Goal: Transaction & Acquisition: Purchase product/service

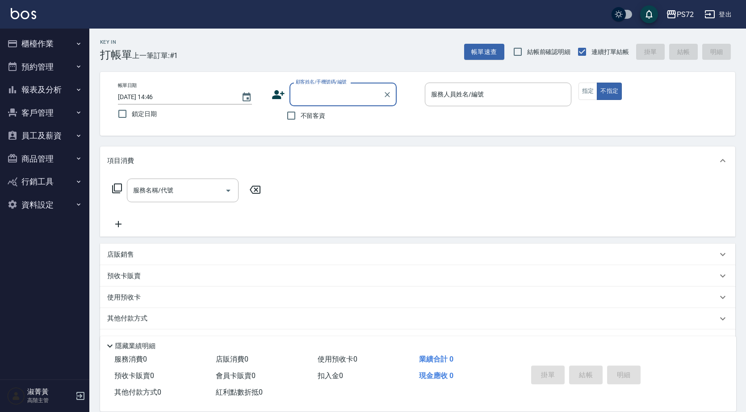
scroll to position [25, 0]
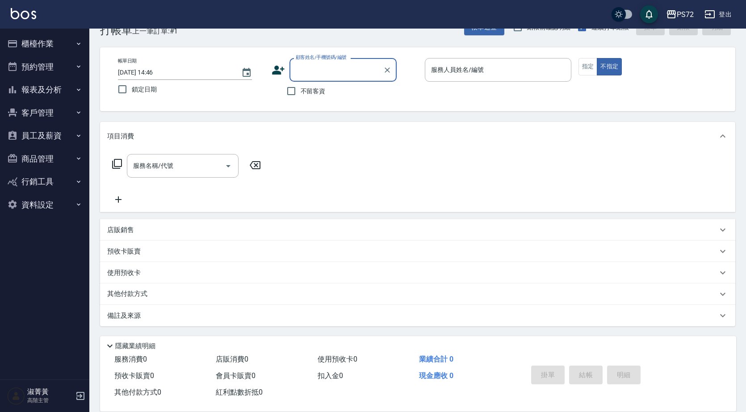
click at [354, 56] on div "帳單日期 [DATE] 14:46 鎖定日期 顧客姓名/手機號碼/編號 顧客姓名/手機號碼/編號 不留客資 服務人員姓名/編號 服務人員姓名/編號 指定 不指定" at bounding box center [417, 79] width 635 height 64
click at [358, 63] on input "顧客姓名/手機號碼/編號" at bounding box center [336, 70] width 86 height 16
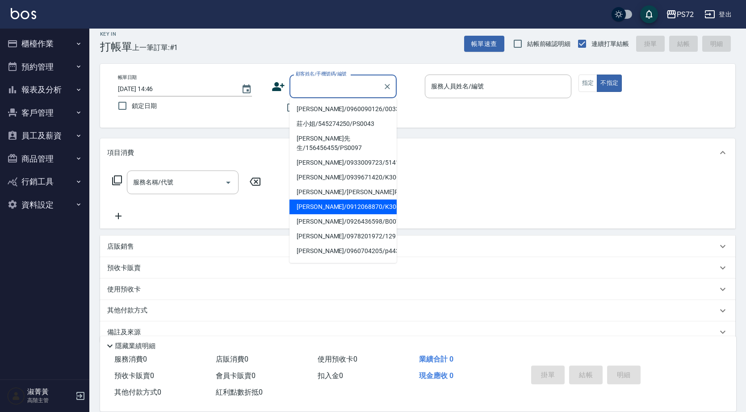
scroll to position [0, 0]
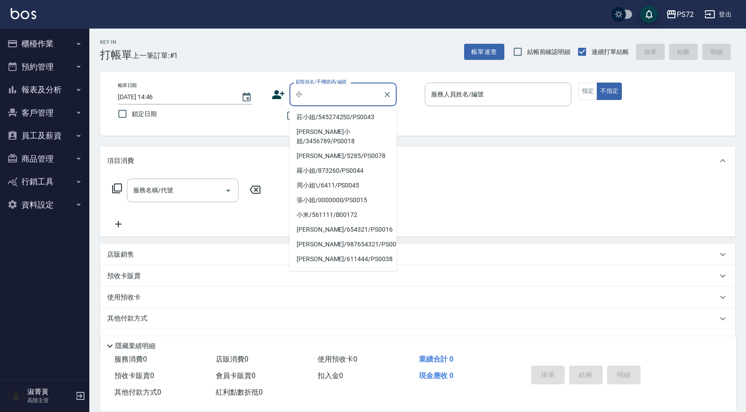
click at [337, 116] on li "莊小姐/545274250/PS0043" at bounding box center [342, 117] width 107 height 15
type input "莊小姐/545274250/PS0043"
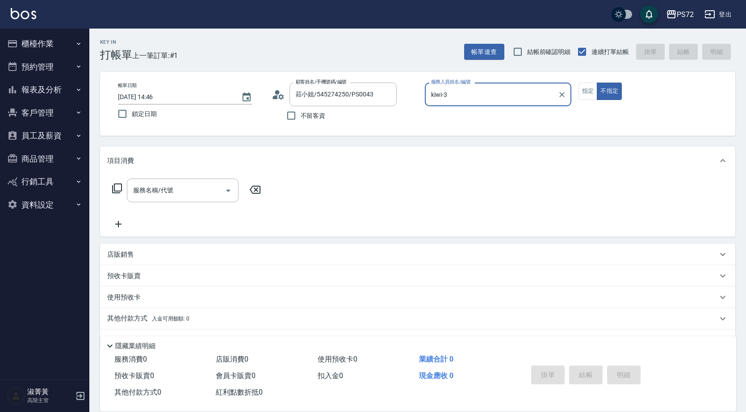
type input "kiwi-3"
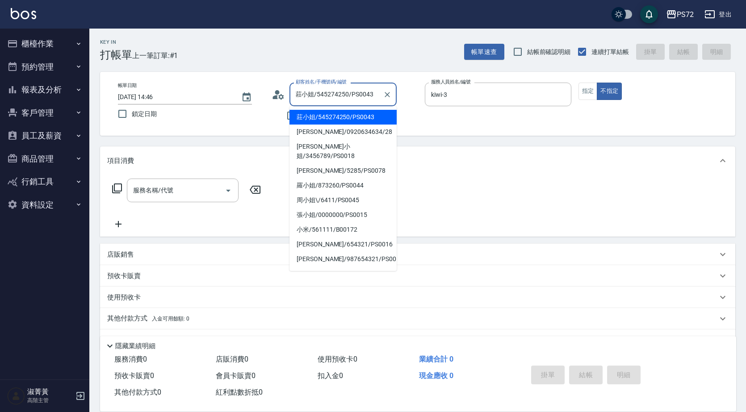
click at [367, 93] on input "莊小姐/545274250/PS0043" at bounding box center [336, 95] width 86 height 16
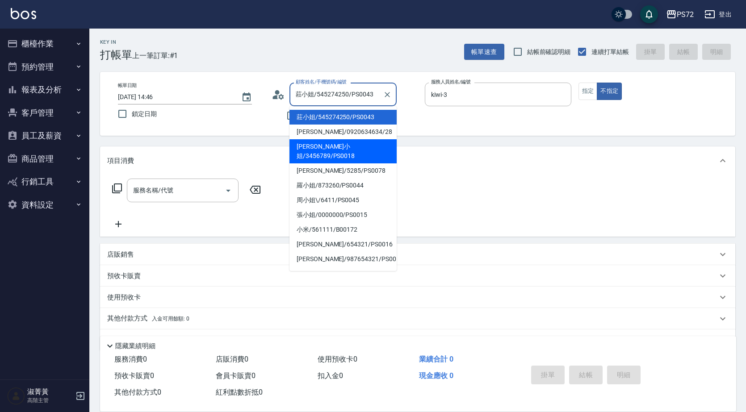
click at [354, 141] on li "[PERSON_NAME]小姐/3456789/PS0018" at bounding box center [342, 151] width 107 height 24
type input "[PERSON_NAME]小姐/3456789/PS0018"
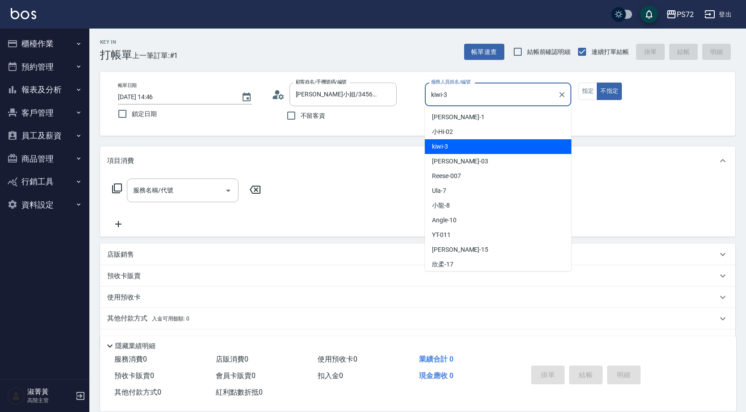
click at [473, 99] on input "kiwi-3" at bounding box center [491, 95] width 125 height 16
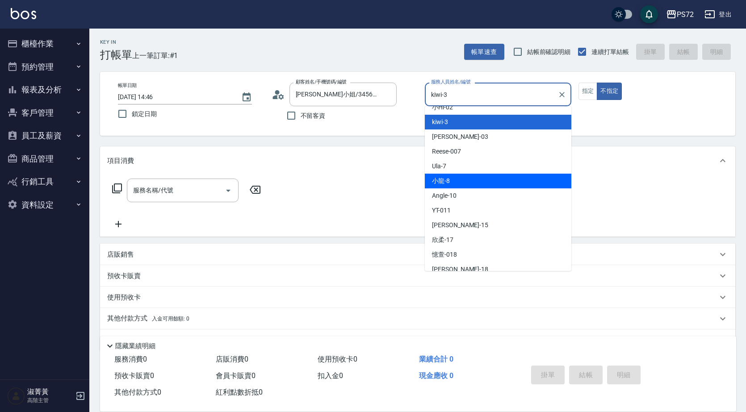
scroll to position [49, 0]
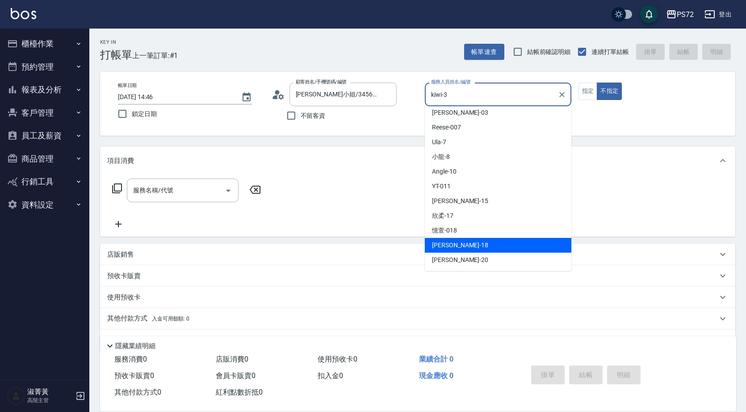
click at [468, 243] on div "[PERSON_NAME] -18" at bounding box center [498, 245] width 147 height 15
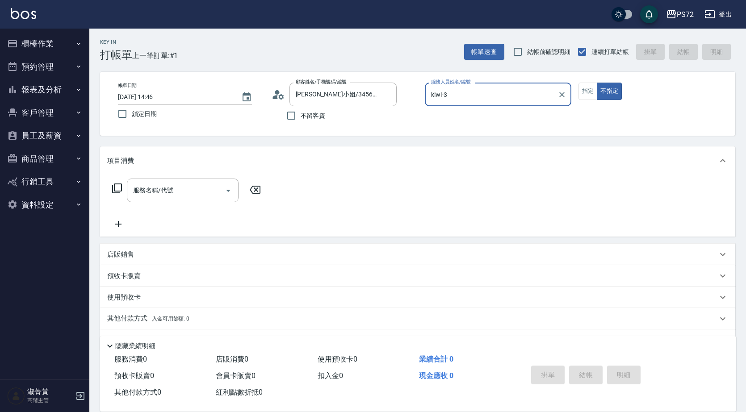
type input "[PERSON_NAME]-18"
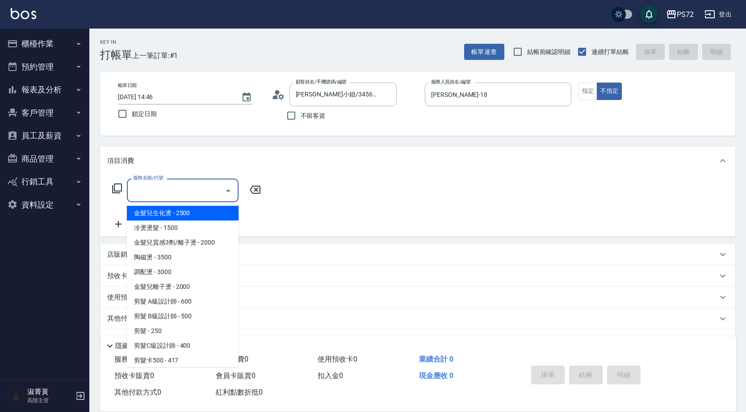
click at [204, 189] on input "服務名稱/代號" at bounding box center [176, 191] width 90 height 16
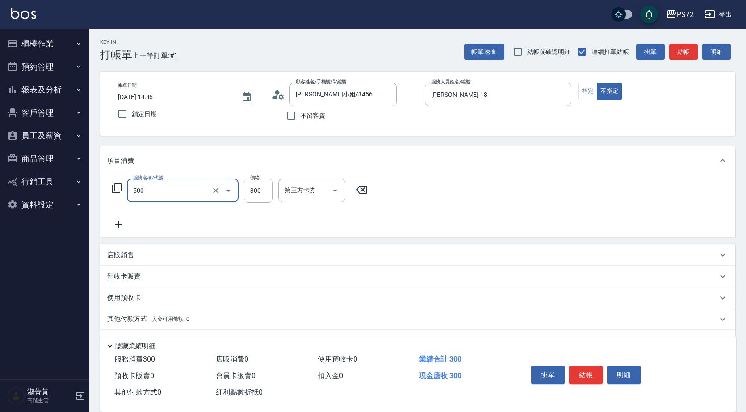
type input "洗髮(A級)(500)"
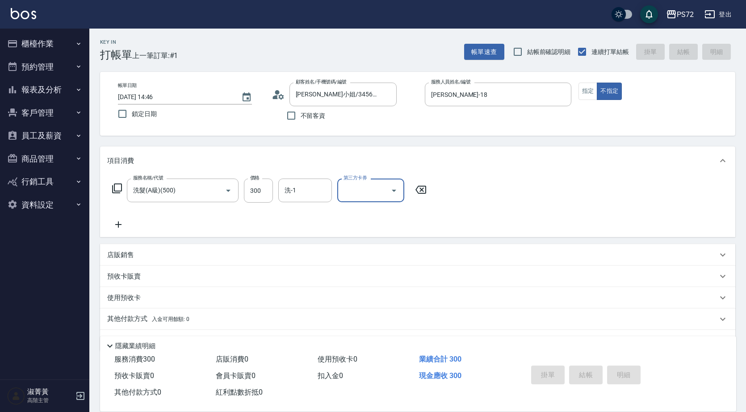
type input "[DATE] 20:14"
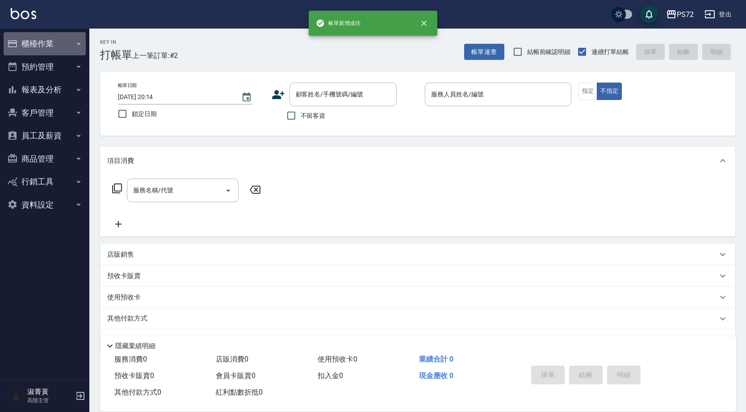
click at [60, 41] on button "櫃檯作業" at bounding box center [45, 43] width 82 height 23
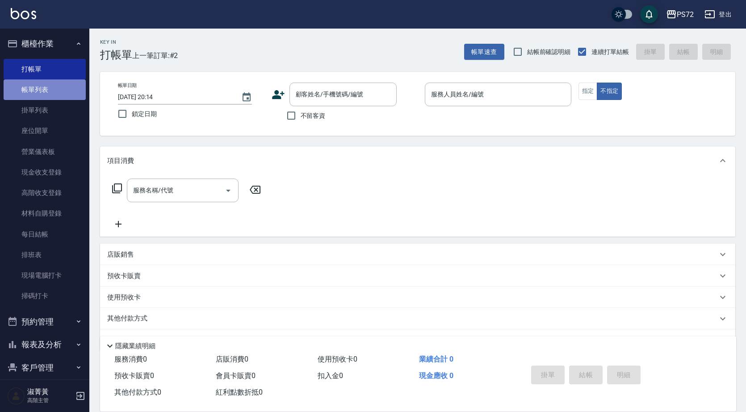
click at [54, 84] on link "帳單列表" at bounding box center [45, 90] width 82 height 21
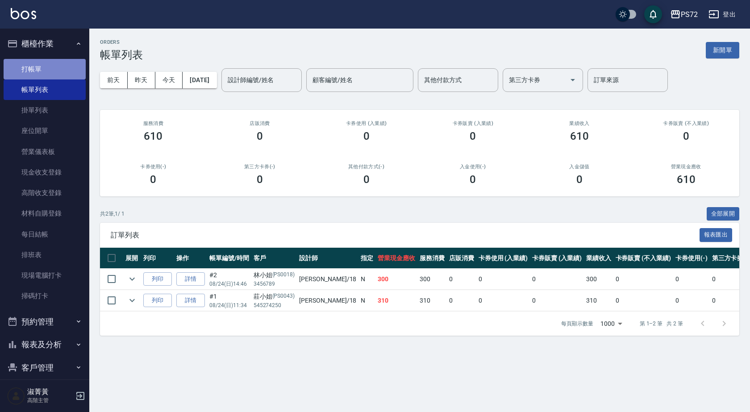
click at [66, 67] on link "打帳單" at bounding box center [45, 69] width 82 height 21
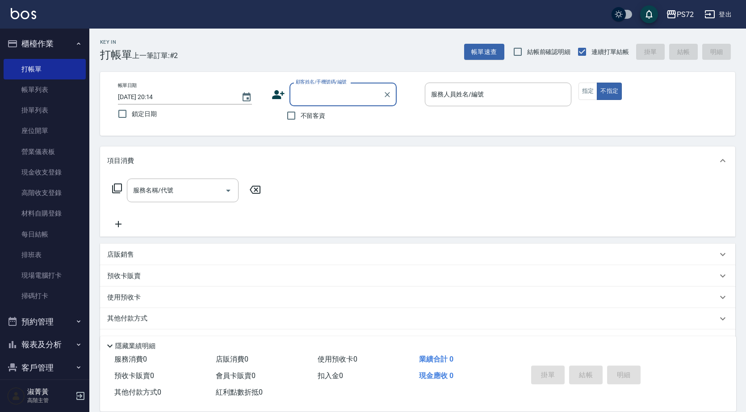
click at [329, 102] on input "顧客姓名/手機號碼/編號" at bounding box center [336, 95] width 86 height 16
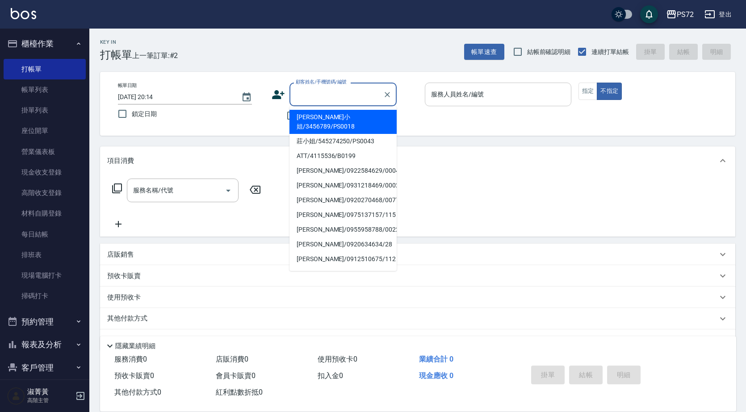
click at [340, 113] on li "[PERSON_NAME]小姐/3456789/PS0018" at bounding box center [342, 122] width 107 height 24
type input "[PERSON_NAME]小姐/3456789/PS0018"
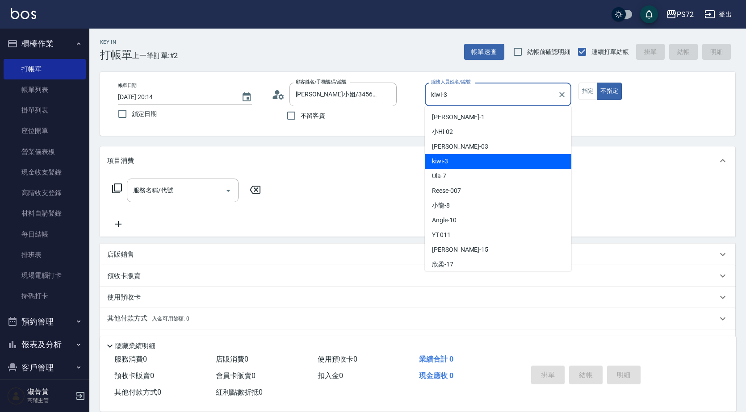
click at [438, 95] on input "kiwi-3" at bounding box center [491, 95] width 125 height 16
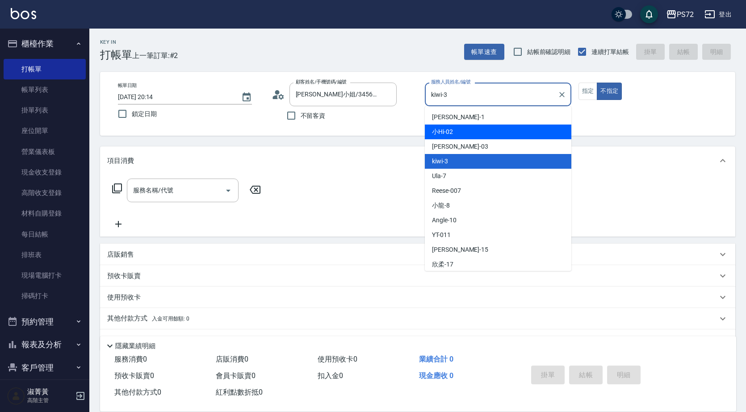
click at [461, 130] on div "小Hi -02" at bounding box center [498, 132] width 147 height 15
type input "小Hi-02"
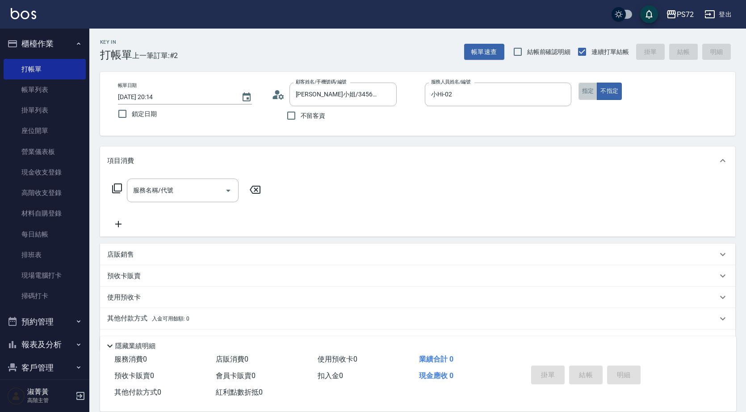
click at [579, 95] on button "指定" at bounding box center [587, 91] width 19 height 17
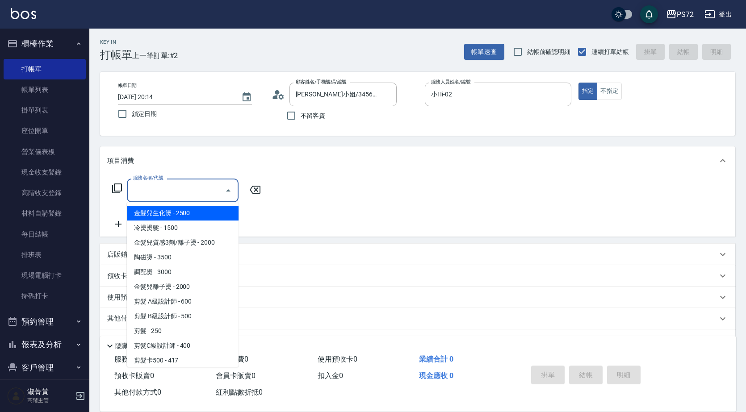
click at [204, 191] on input "服務名稱/代號" at bounding box center [176, 191] width 90 height 16
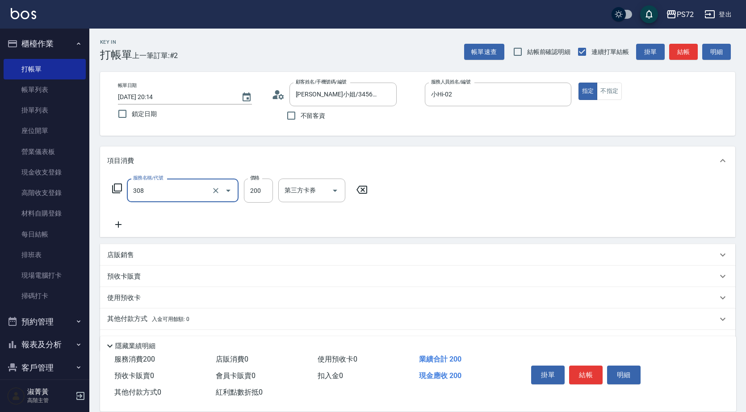
type input "學生剪髮(UP)(308)"
type input "350"
click at [590, 371] on button "結帳" at bounding box center [585, 375] width 33 height 19
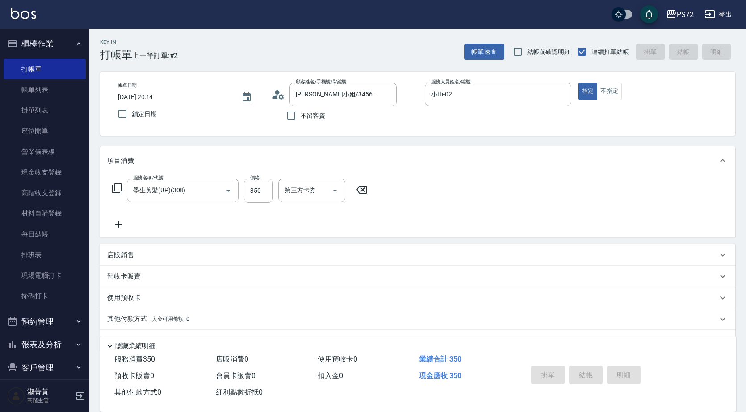
type input "[DATE] 20:36"
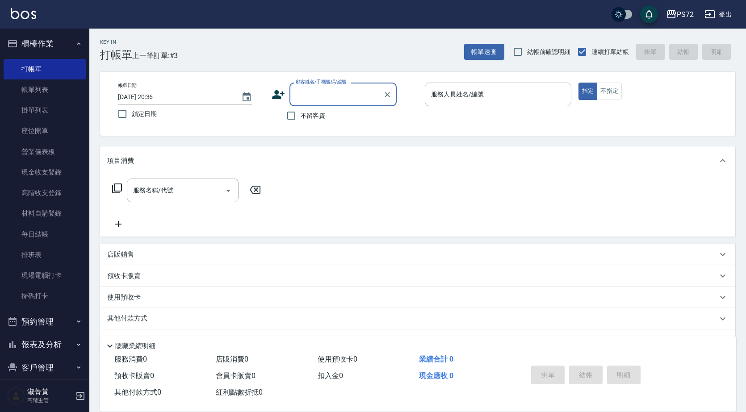
click at [314, 84] on label "顧客姓名/手機號碼/編號" at bounding box center [321, 82] width 51 height 7
click at [314, 87] on input "顧客姓名/手機號碼/編號" at bounding box center [336, 95] width 86 height 16
click at [321, 98] on input "顧客姓名/手機號碼/編號" at bounding box center [336, 95] width 86 height 16
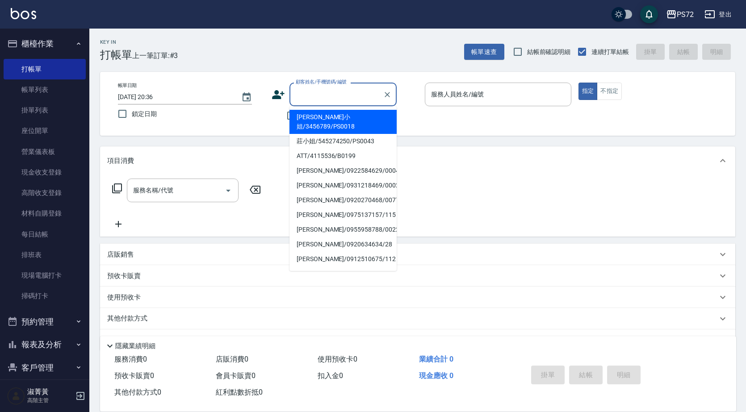
click at [335, 119] on li "[PERSON_NAME]小姐/3456789/PS0018" at bounding box center [342, 122] width 107 height 24
type input "[PERSON_NAME]小姐/3456789/PS0018"
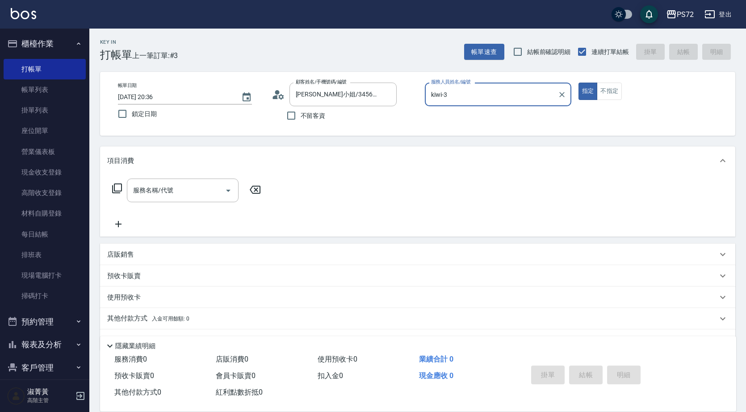
click at [459, 95] on input "kiwi-3" at bounding box center [491, 95] width 125 height 16
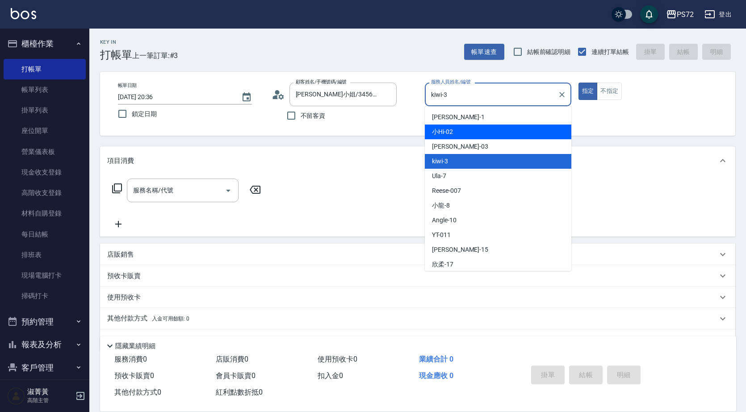
click at [452, 134] on span "小Hi -02" at bounding box center [442, 131] width 21 height 9
type input "小Hi-02"
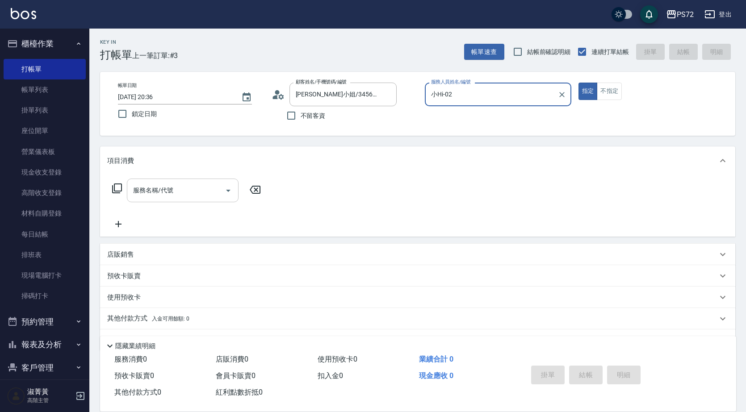
click at [146, 195] on input "服務名稱/代號" at bounding box center [176, 191] width 90 height 16
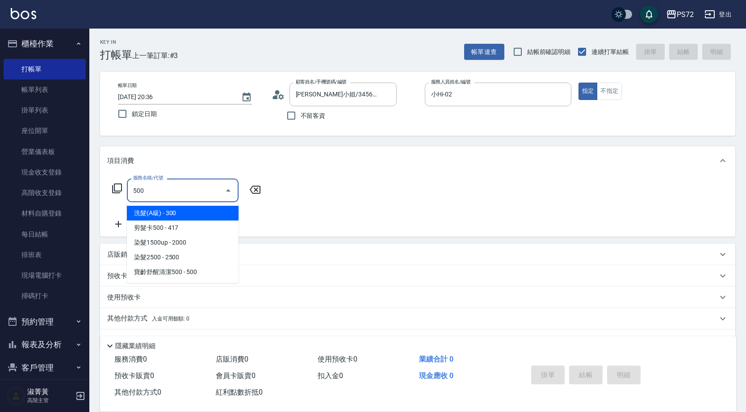
type input "洗髮(A級)(500)"
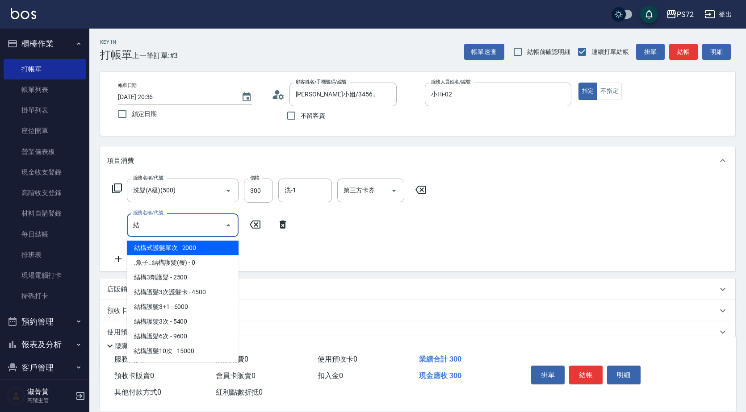
click at [224, 241] on span "結構式護髮單次 - 2000" at bounding box center [183, 248] width 112 height 15
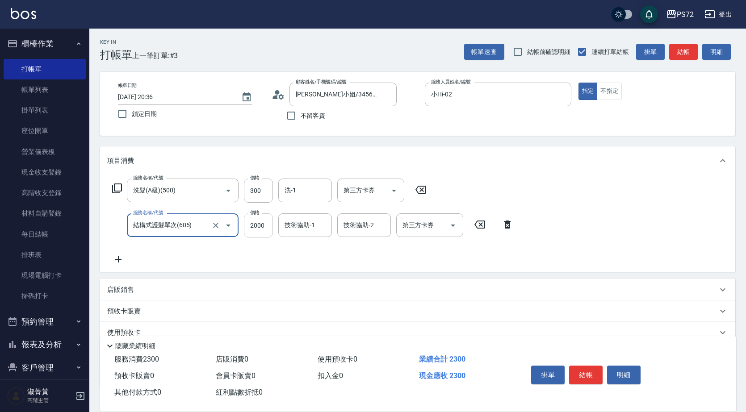
type input "結構式護髮單次(605)"
click at [253, 226] on input "2000" at bounding box center [258, 226] width 29 height 24
type input "1000"
click at [584, 372] on button "結帳" at bounding box center [585, 375] width 33 height 19
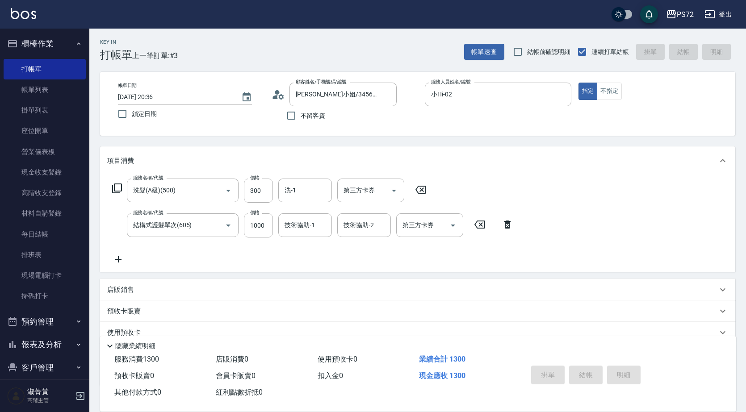
type input "[DATE] 20:37"
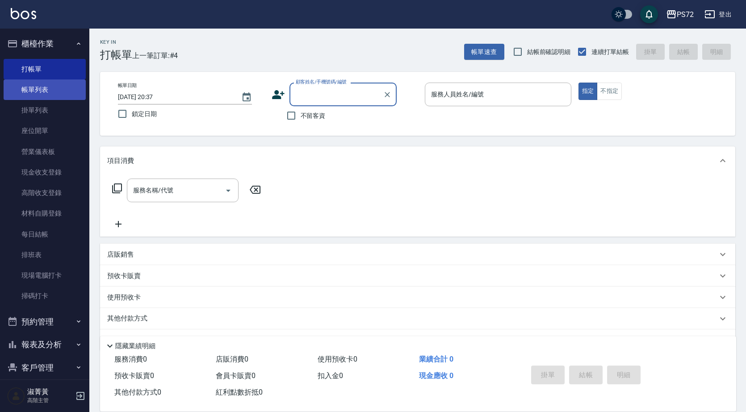
click at [34, 100] on ul "打帳單 帳單列表 掛單列表 座位開單 營業儀表板 現金收支登錄 高階收支登錄 材料自購登錄 每日結帳 排班表 現場電腦打卡 掃碼打卡" at bounding box center [45, 182] width 82 height 255
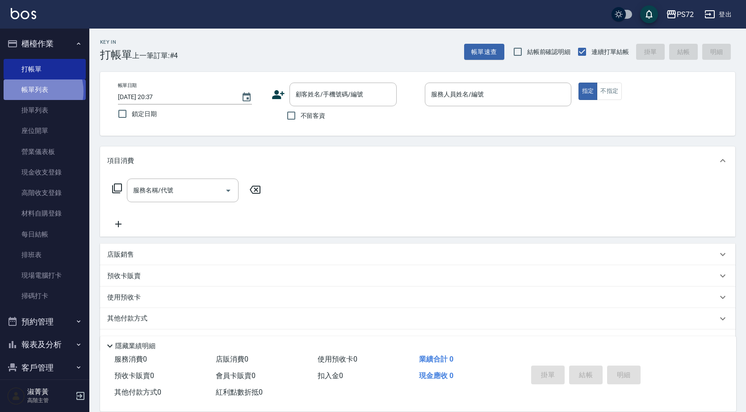
click at [34, 92] on link "帳單列表" at bounding box center [45, 90] width 82 height 21
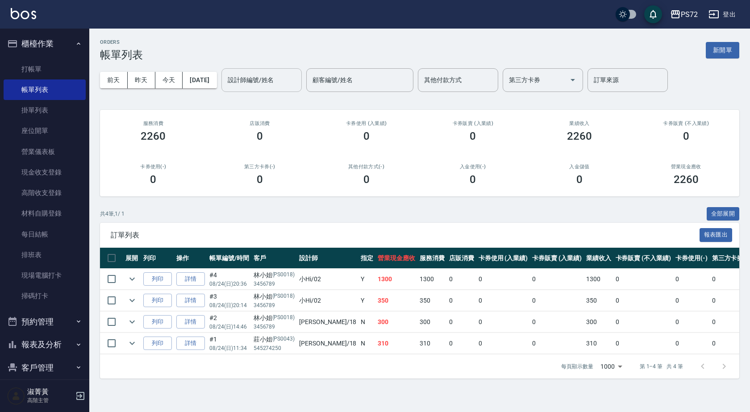
click at [258, 82] on input "設計師編號/姓名" at bounding box center [262, 80] width 72 height 16
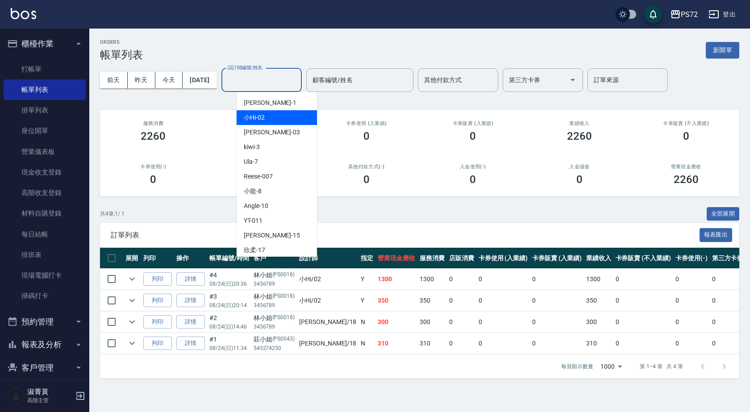
click at [260, 113] on span "小Hi -02" at bounding box center [254, 117] width 21 height 9
type input "小Hi-02"
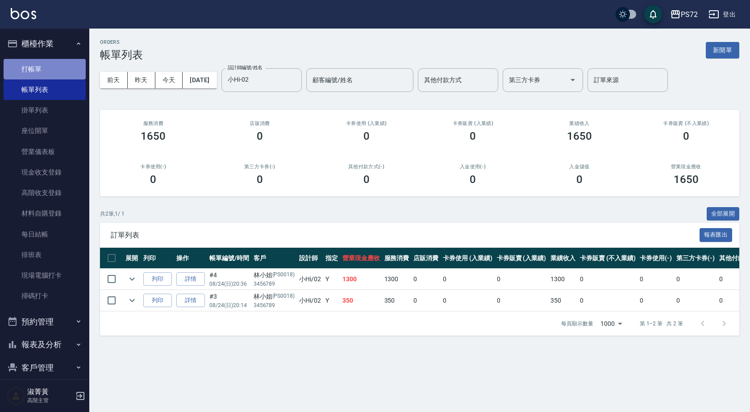
click at [73, 66] on link "打帳單" at bounding box center [45, 69] width 82 height 21
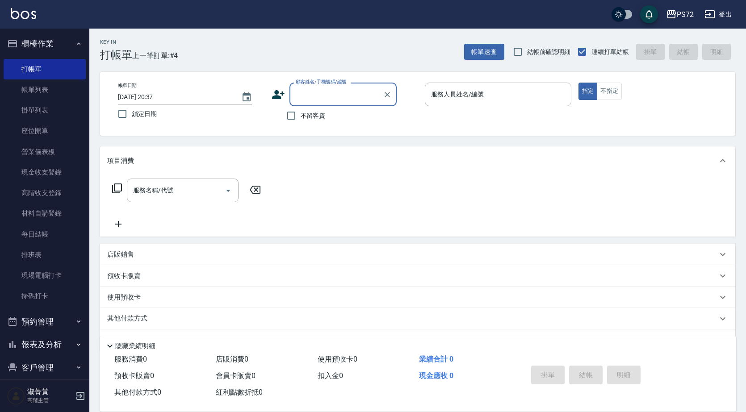
click at [318, 107] on label "不留客資" at bounding box center [304, 115] width 44 height 19
click at [301, 107] on input "不留客資" at bounding box center [291, 115] width 19 height 19
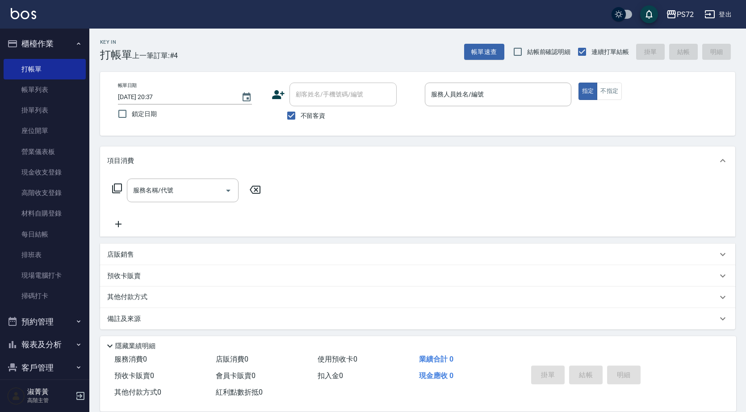
drag, startPoint x: 319, startPoint y: 117, endPoint x: 318, endPoint y: 111, distance: 6.4
click at [318, 117] on span "不留客資" at bounding box center [313, 115] width 25 height 9
click at [301, 117] on input "不留客資" at bounding box center [291, 115] width 19 height 19
checkbox input "false"
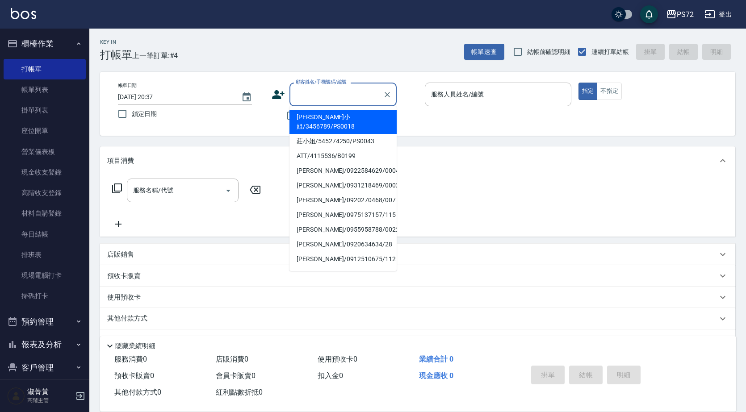
click at [323, 101] on input "顧客姓名/手機號碼/編號" at bounding box center [336, 95] width 86 height 16
drag, startPoint x: 331, startPoint y: 119, endPoint x: 425, endPoint y: 107, distance: 94.1
click at [332, 118] on li "[PERSON_NAME]小姐/3456789/PS0018" at bounding box center [342, 122] width 107 height 24
type input "[PERSON_NAME]小姐/3456789/PS0018"
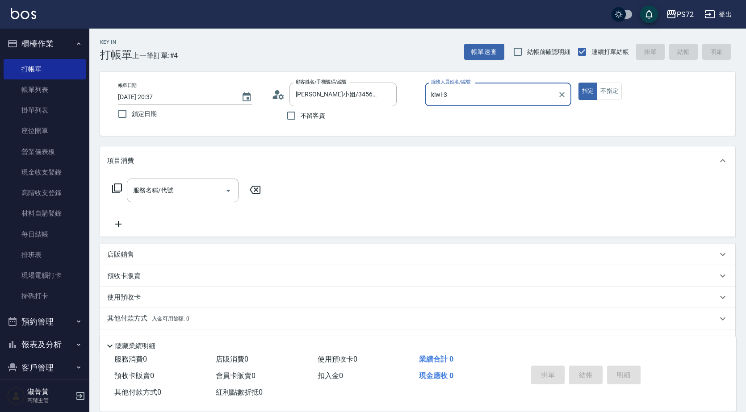
click at [445, 98] on input "kiwi-3" at bounding box center [491, 95] width 125 height 16
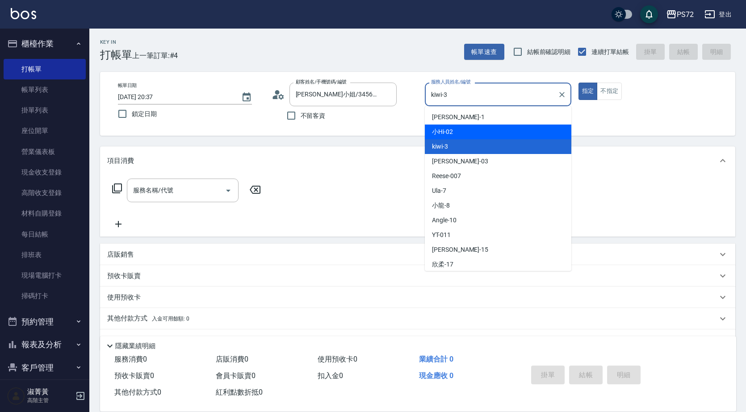
click at [448, 130] on span "小Hi -02" at bounding box center [442, 131] width 21 height 9
type input "小Hi-02"
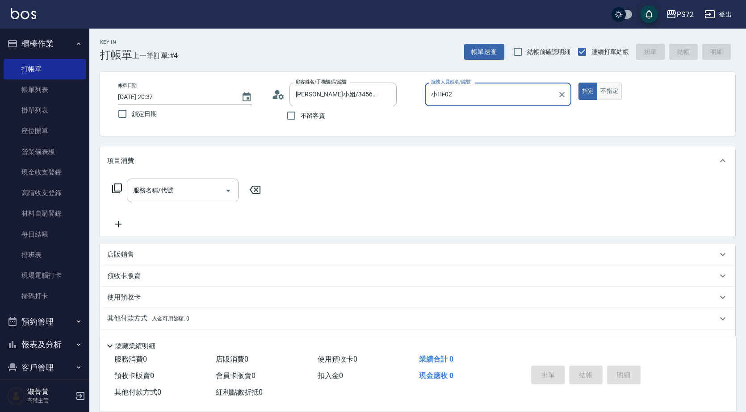
click at [604, 94] on button "不指定" at bounding box center [609, 91] width 25 height 17
click at [175, 194] on input "服務名稱/代號" at bounding box center [176, 191] width 90 height 16
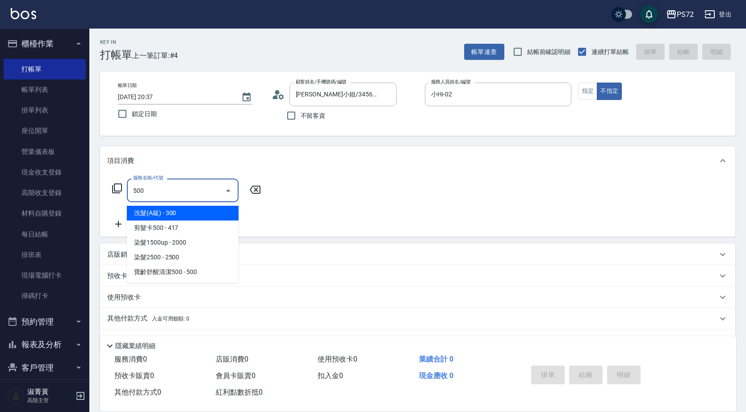
type input "洗髮(A級)(500)"
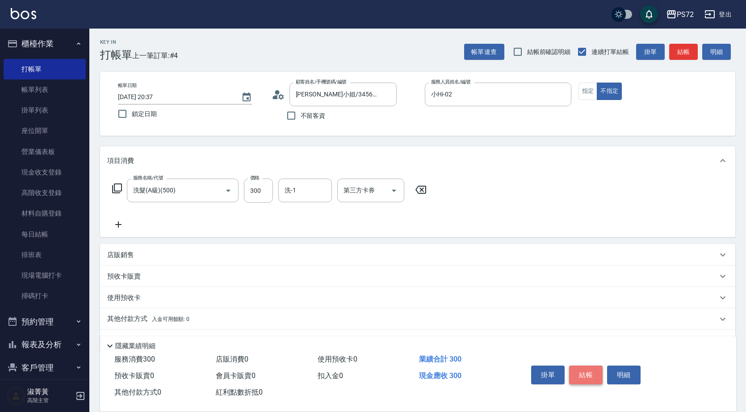
click at [586, 372] on button "結帳" at bounding box center [585, 375] width 33 height 19
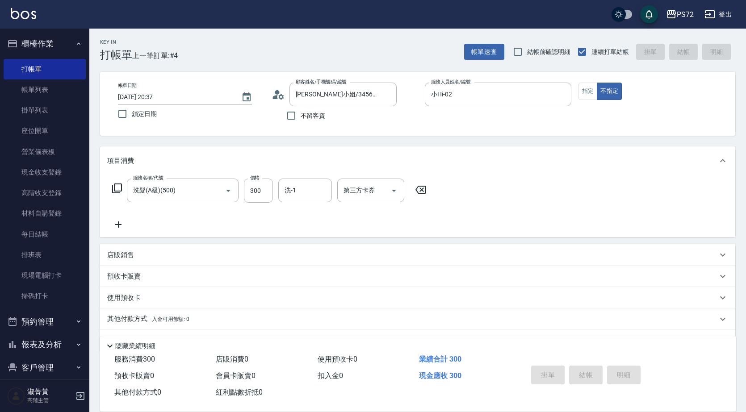
type input "[DATE] 20:38"
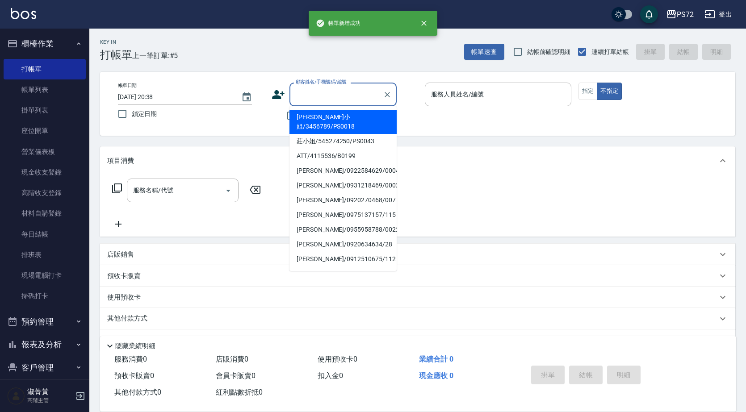
click at [318, 96] on input "顧客姓名/手機號碼/編號" at bounding box center [336, 95] width 86 height 16
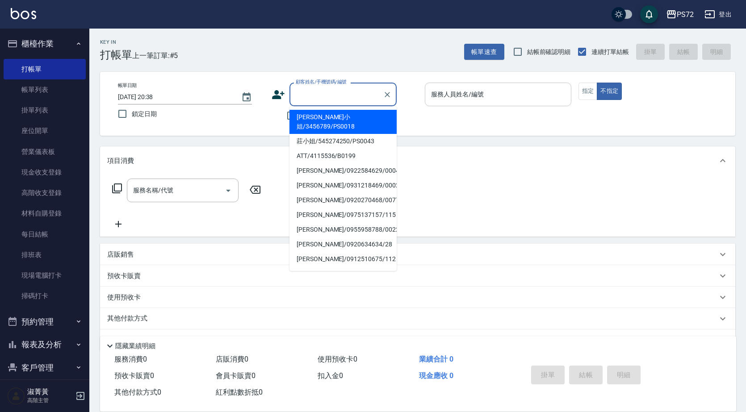
drag, startPoint x: 331, startPoint y: 109, endPoint x: 434, endPoint y: 105, distance: 103.3
click at [331, 109] on ul "[PERSON_NAME]小姐/3456789/PS0018 莊小姐/545274250/PS0043 ATT/4115536/B0199 [PERSON_N…" at bounding box center [342, 188] width 107 height 165
drag, startPoint x: 310, startPoint y: 112, endPoint x: 474, endPoint y: 94, distance: 165.3
click at [311, 112] on li "[PERSON_NAME]小姐/3456789/PS0018" at bounding box center [342, 122] width 107 height 24
type input "[PERSON_NAME]小姐/3456789/PS0018"
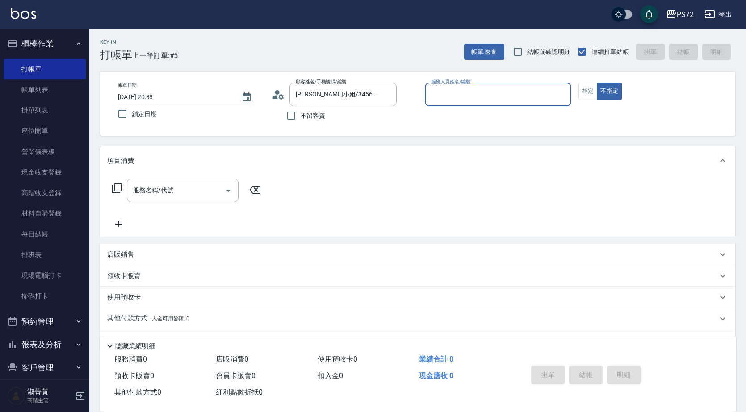
click at [474, 94] on input "服務人員姓名/編號" at bounding box center [498, 95] width 138 height 16
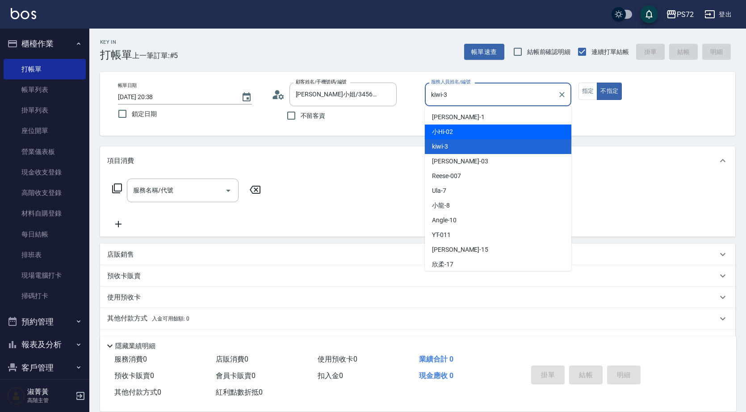
click at [472, 132] on div "小Hi -02" at bounding box center [498, 132] width 147 height 15
type input "小Hi-02"
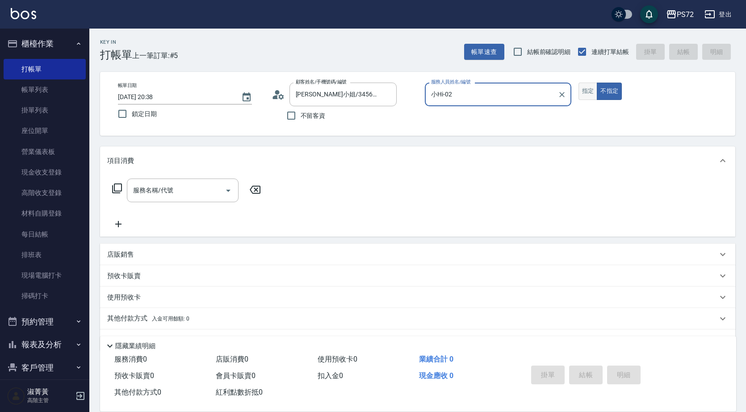
click at [585, 96] on button "指定" at bounding box center [587, 91] width 19 height 17
click at [372, 99] on input "[PERSON_NAME]小姐/3456789/PS0018" at bounding box center [336, 95] width 86 height 16
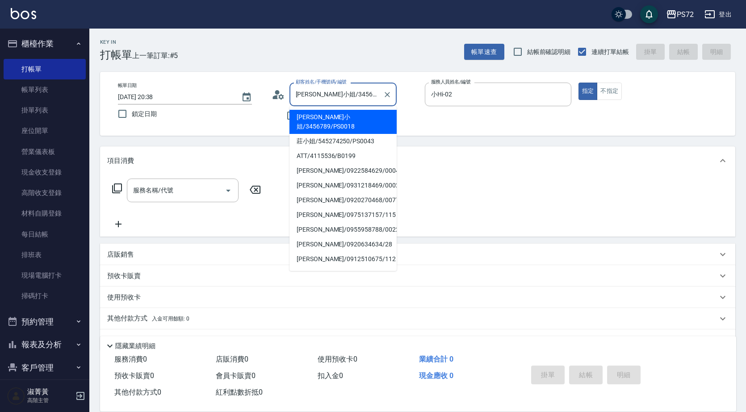
drag, startPoint x: 371, startPoint y: 99, endPoint x: 100, endPoint y: 124, distance: 271.4
click at [103, 126] on div "帳單日期 [DATE] 20:38 鎖定日期 顧客姓名/手機號碼/編號 [PERSON_NAME]小姐/3456789/PS0018 顧客姓名/手機號碼/編號…" at bounding box center [417, 104] width 635 height 64
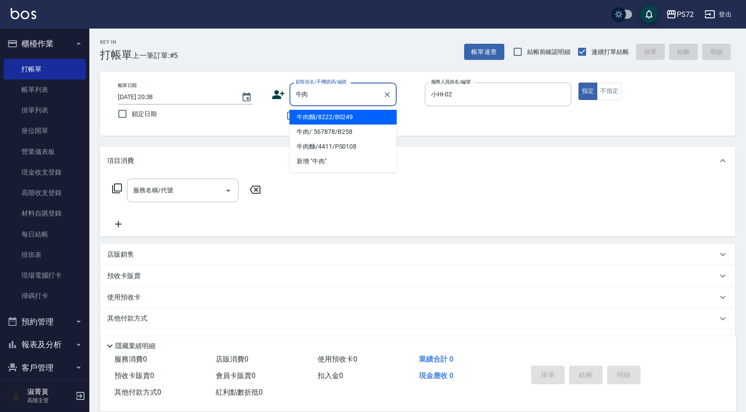
click at [328, 116] on li "牛肉麵/8222/B0249" at bounding box center [342, 117] width 107 height 15
type input "牛肉麵/8222/B0249"
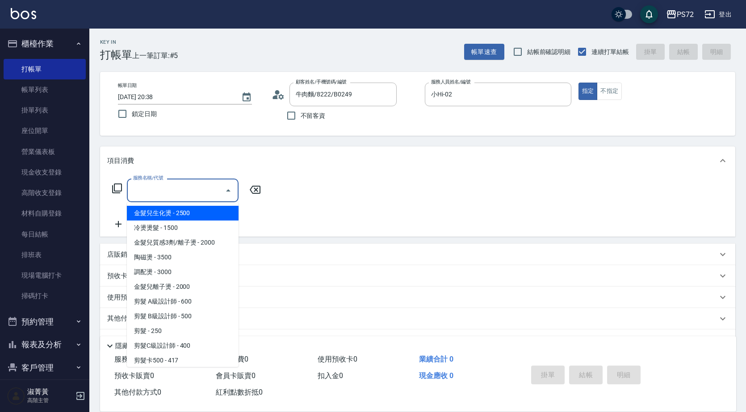
click at [200, 186] on input "服務名稱/代號" at bounding box center [176, 191] width 90 height 16
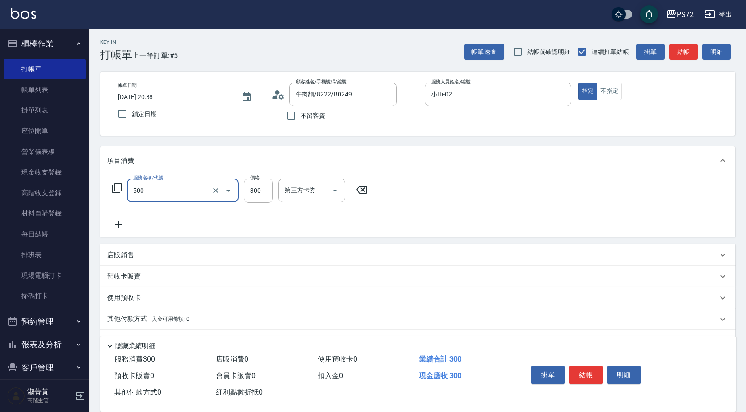
type input "洗髮(A級)(500)"
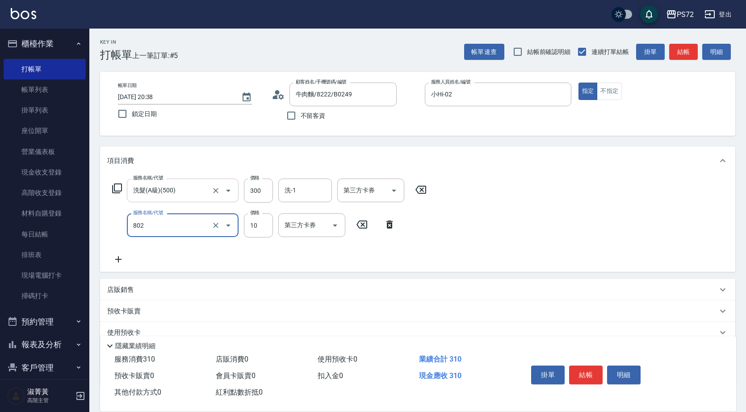
type input "[PERSON_NAME](802)"
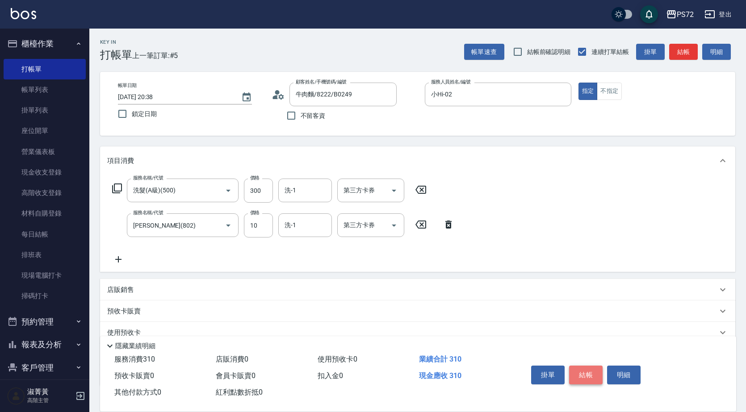
click at [581, 370] on button "結帳" at bounding box center [585, 375] width 33 height 19
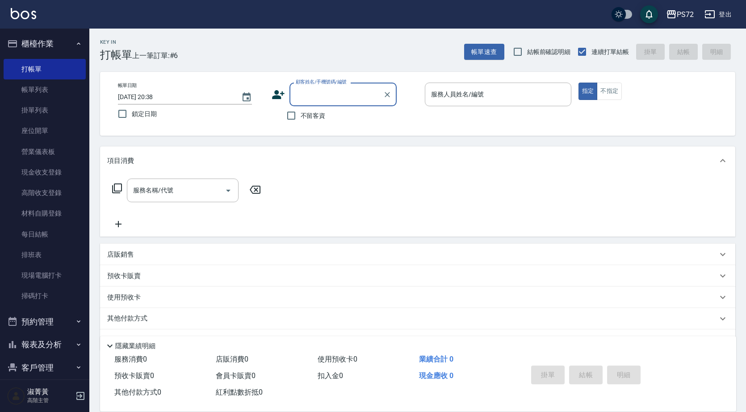
click at [343, 85] on label "顧客姓名/手機號碼/編號" at bounding box center [321, 82] width 51 height 7
click at [343, 87] on input "顧客姓名/手機號碼/編號" at bounding box center [336, 95] width 86 height 16
click at [354, 104] on div "顧客姓名/手機號碼/編號" at bounding box center [342, 95] width 107 height 24
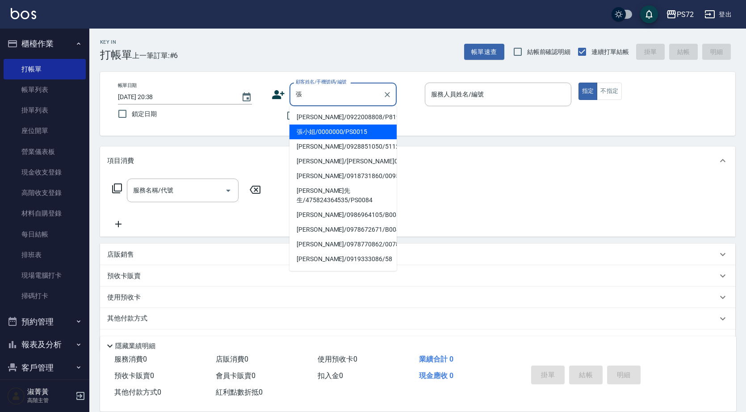
drag, startPoint x: 330, startPoint y: 135, endPoint x: 478, endPoint y: 113, distance: 150.0
click at [331, 135] on li "張小姐/0000000/PS0015" at bounding box center [342, 132] width 107 height 15
type input "張小姐/0000000/PS0015"
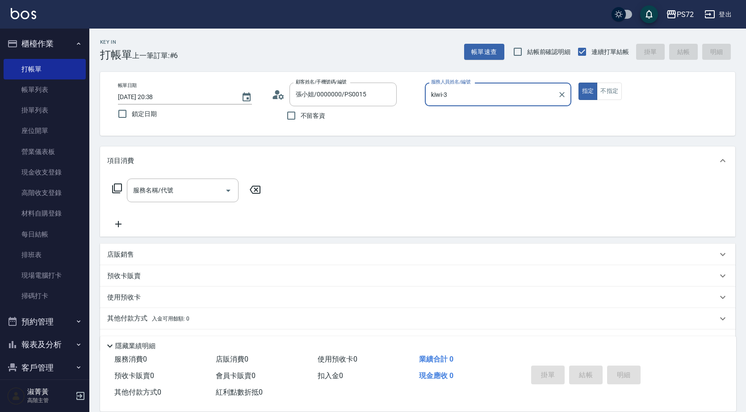
click at [476, 94] on input "kiwi-3" at bounding box center [491, 95] width 125 height 16
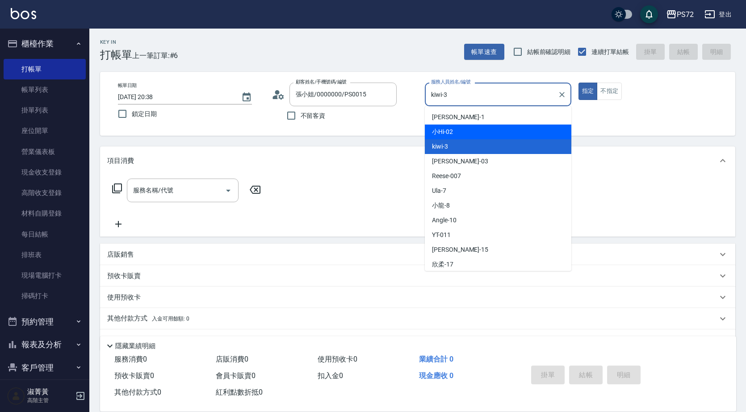
click at [461, 131] on div "小Hi -02" at bounding box center [498, 132] width 147 height 15
type input "小Hi-02"
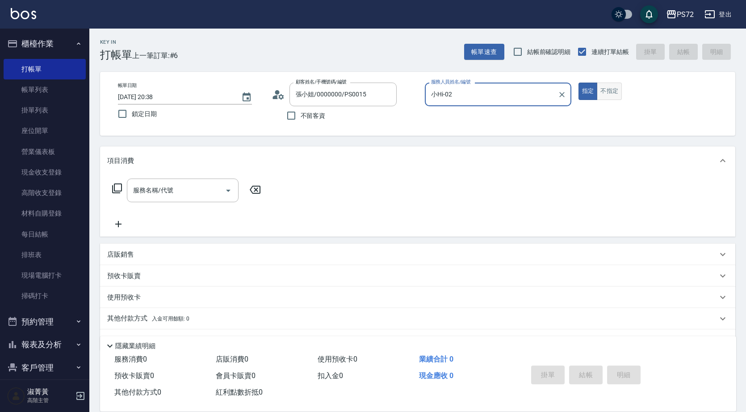
click at [611, 96] on button "不指定" at bounding box center [609, 91] width 25 height 17
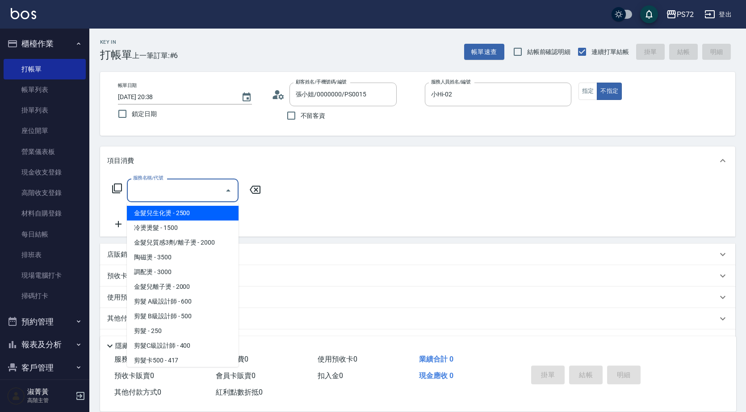
click at [172, 191] on input "服務名稱/代號" at bounding box center [176, 191] width 90 height 16
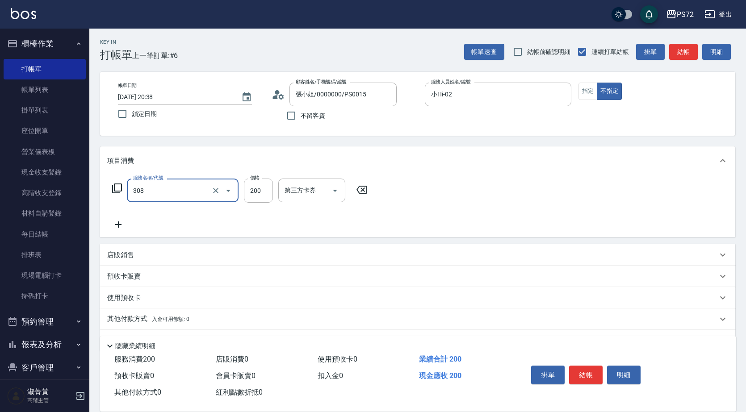
type input "學生剪髮(UP)(308)"
type input "350"
click at [587, 369] on button "結帳" at bounding box center [585, 375] width 33 height 19
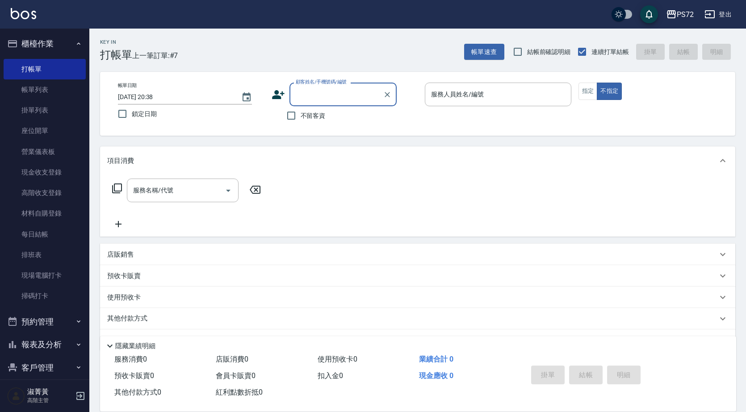
click at [318, 91] on input "顧客姓名/手機號碼/編號" at bounding box center [336, 95] width 86 height 16
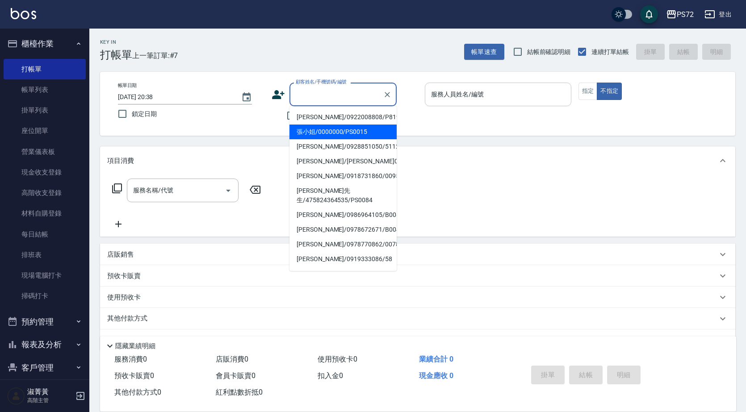
drag, startPoint x: 330, startPoint y: 133, endPoint x: 462, endPoint y: 106, distance: 134.9
click at [330, 133] on li "張小姐/0000000/PS0015" at bounding box center [342, 132] width 107 height 15
type input "張小姐/0000000/PS0015"
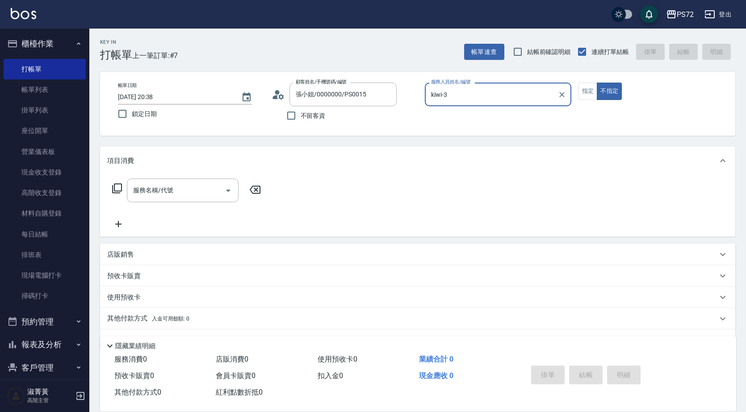
click at [467, 93] on input "kiwi-3" at bounding box center [491, 95] width 125 height 16
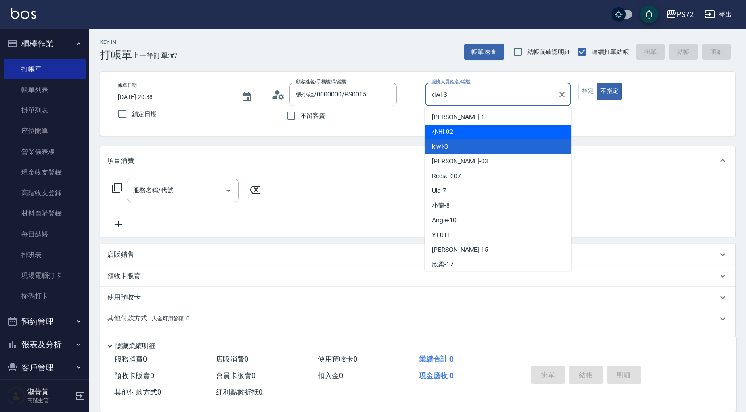
click at [470, 131] on div "小Hi -02" at bounding box center [498, 132] width 147 height 15
type input "小Hi-02"
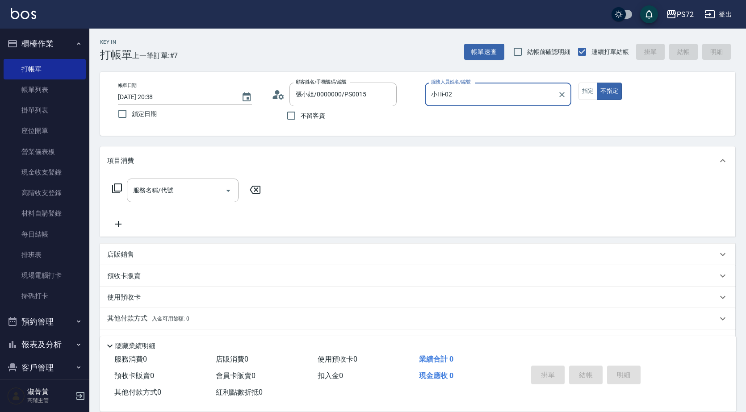
drag, startPoint x: 584, startPoint y: 95, endPoint x: 544, endPoint y: 109, distance: 42.2
click at [584, 94] on button "指定" at bounding box center [587, 91] width 19 height 17
click at [184, 195] on input "服務名稱/代號" at bounding box center [176, 191] width 90 height 16
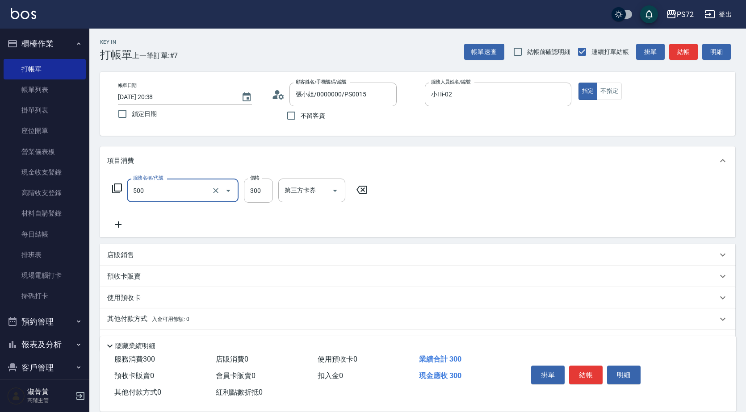
type input "洗髮(A級)(500)"
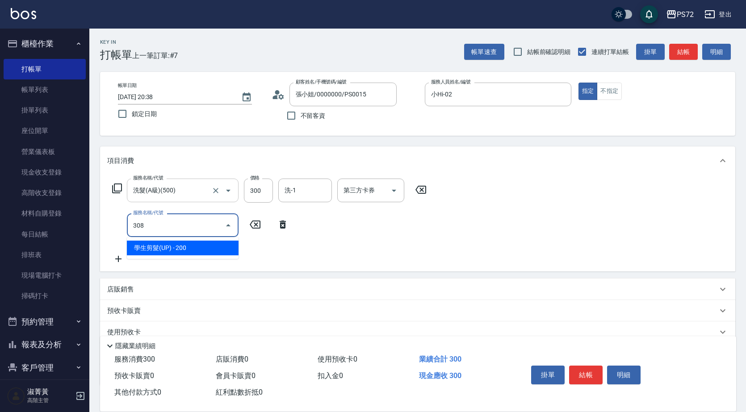
type input "學生剪髮(UP)(308)"
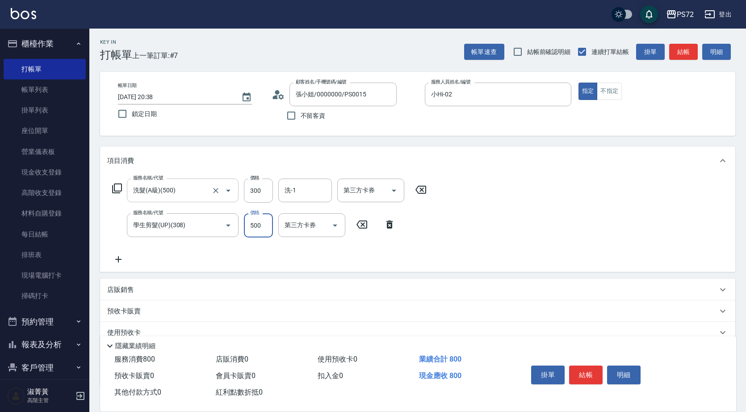
type input "500"
click at [586, 372] on button "結帳" at bounding box center [585, 375] width 33 height 19
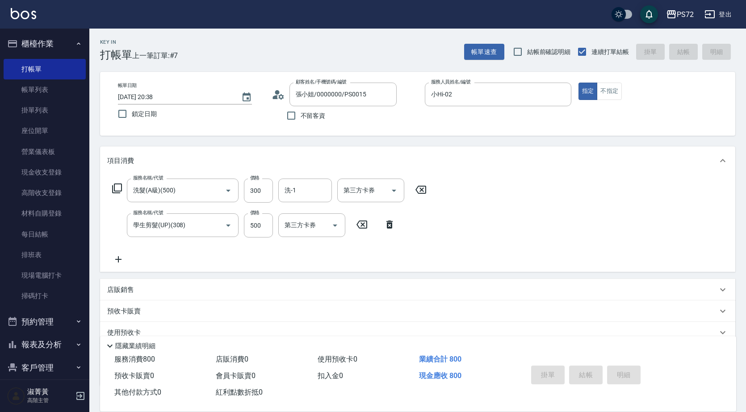
type input "[DATE] 20:39"
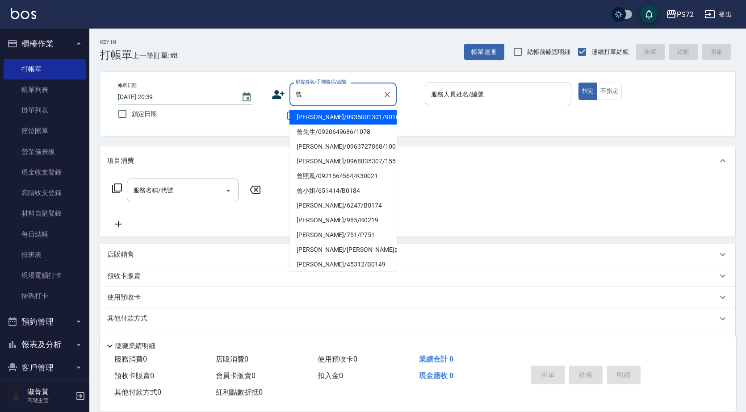
drag, startPoint x: 315, startPoint y: 123, endPoint x: 310, endPoint y: 138, distance: 16.3
click at [316, 123] on li "[PERSON_NAME]/0935001301/9016" at bounding box center [342, 117] width 107 height 15
type input "[PERSON_NAME]/0935001301/9016"
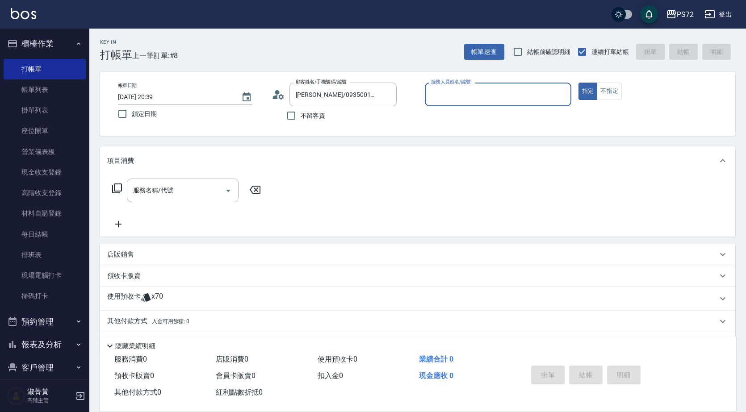
click at [455, 99] on input "服務人員姓名/編號" at bounding box center [498, 95] width 138 height 16
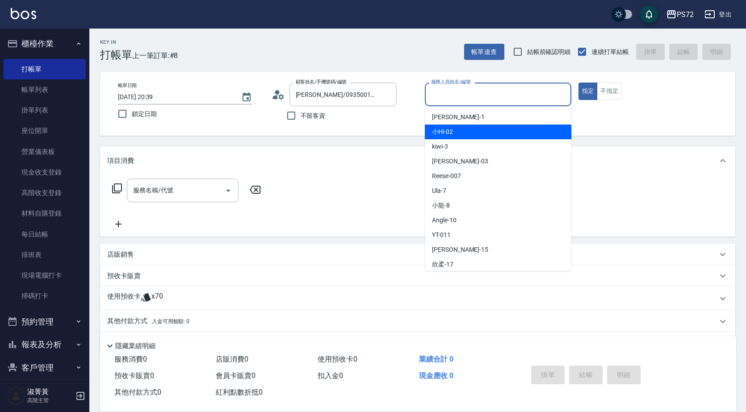
click at [461, 127] on div "小Hi -02" at bounding box center [498, 132] width 147 height 15
type input "小Hi-02"
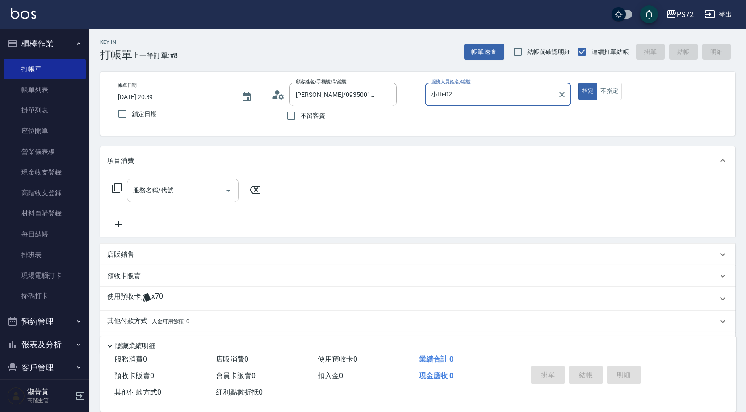
drag, startPoint x: 152, startPoint y: 197, endPoint x: 160, endPoint y: 189, distance: 11.1
click at [153, 197] on input "服務名稱/代號" at bounding box center [176, 191] width 90 height 16
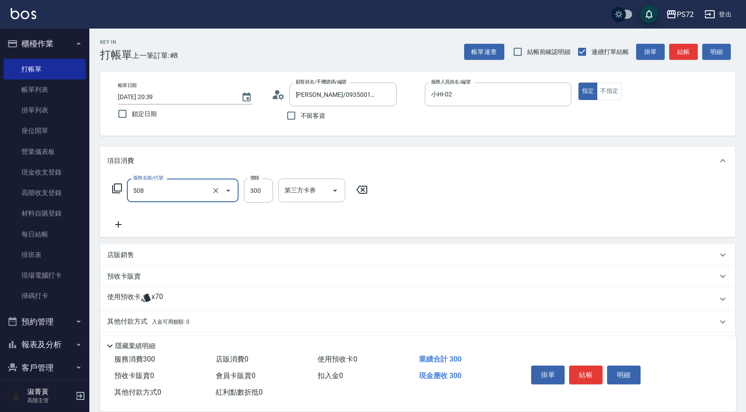
type input "洗髮卡300(508)"
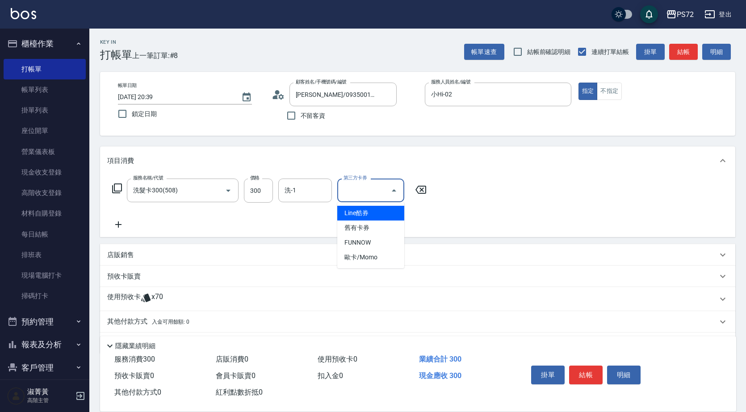
click at [356, 193] on input "第三方卡券" at bounding box center [364, 191] width 46 height 16
click at [363, 228] on span "舊有卡券" at bounding box center [370, 228] width 67 height 15
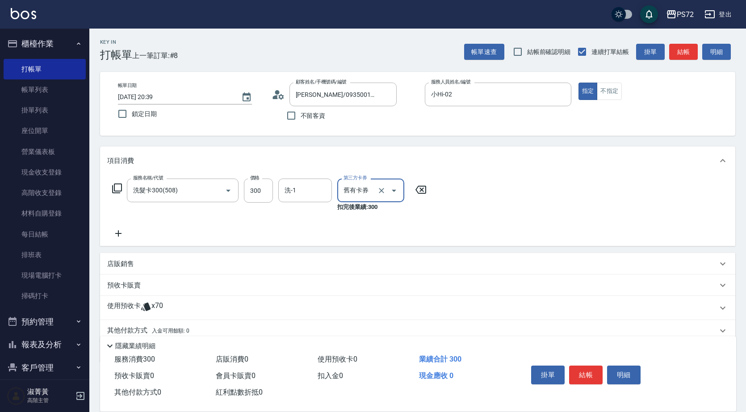
type input "舊有卡券"
click at [590, 373] on button "結帳" at bounding box center [585, 375] width 33 height 19
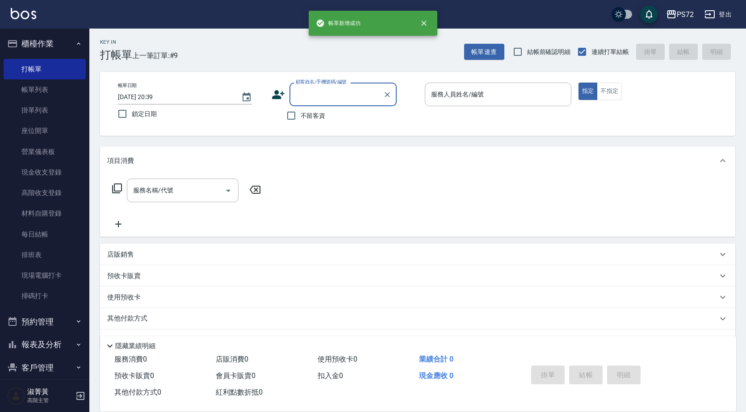
click at [325, 88] on input "顧客姓名/手機號碼/編號" at bounding box center [336, 95] width 86 height 16
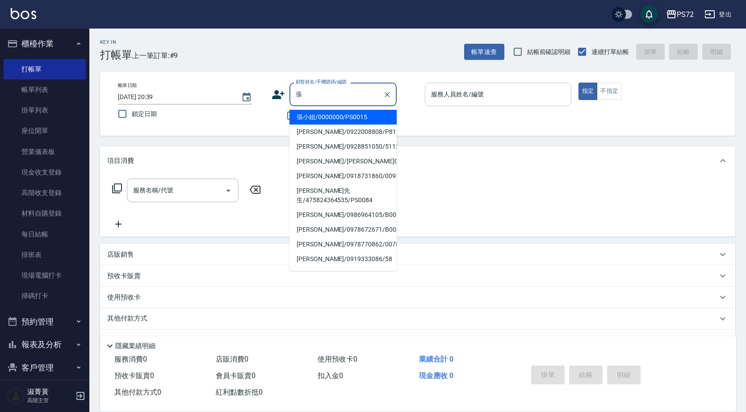
click at [332, 115] on li "張小姐/0000000/PS0015" at bounding box center [342, 117] width 107 height 15
type input "張小姐/0000000/PS0015"
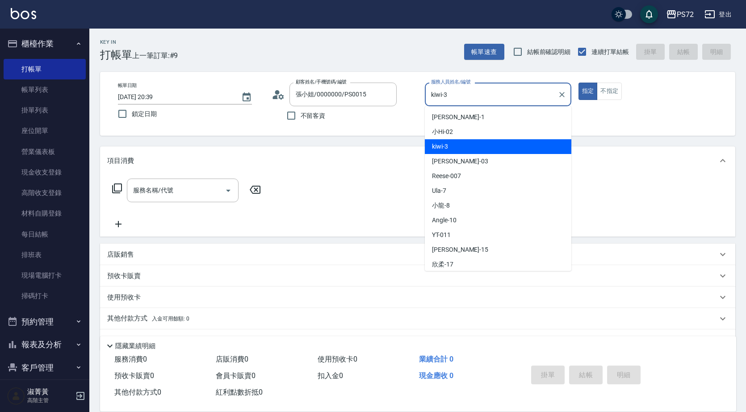
click at [470, 96] on input "kiwi-3" at bounding box center [491, 95] width 125 height 16
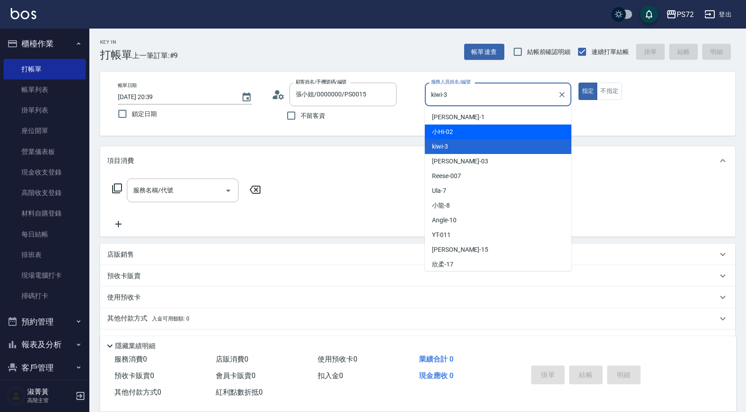
click at [457, 134] on div "小Hi -02" at bounding box center [498, 132] width 147 height 15
type input "小Hi-02"
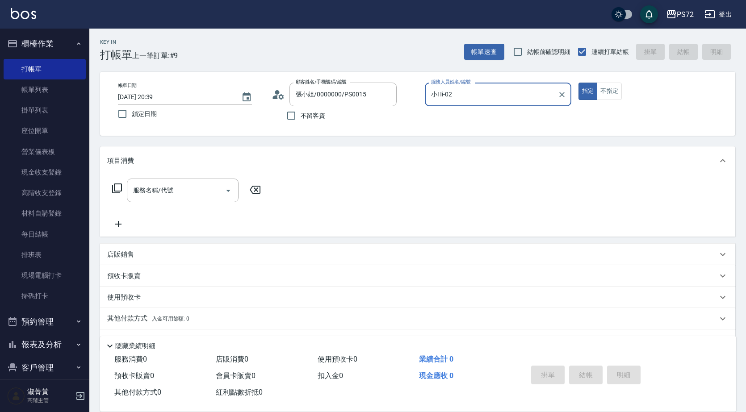
click at [199, 205] on div "服務名稱/代號 服務名稱/代號" at bounding box center [186, 204] width 159 height 51
click at [187, 192] on input "服務名稱/代號" at bounding box center [176, 191] width 90 height 16
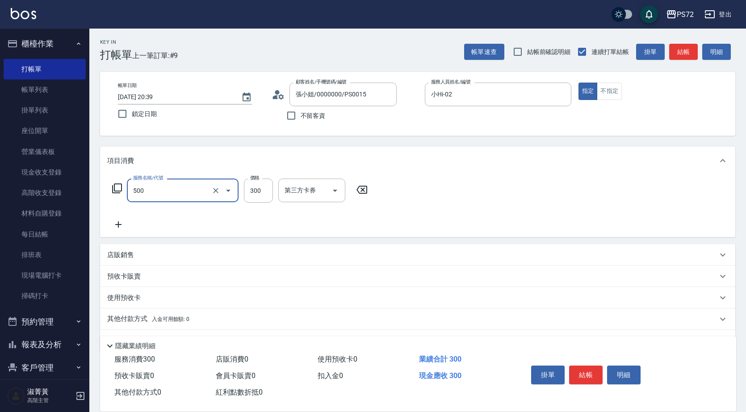
type input "洗髮(A級)(500)"
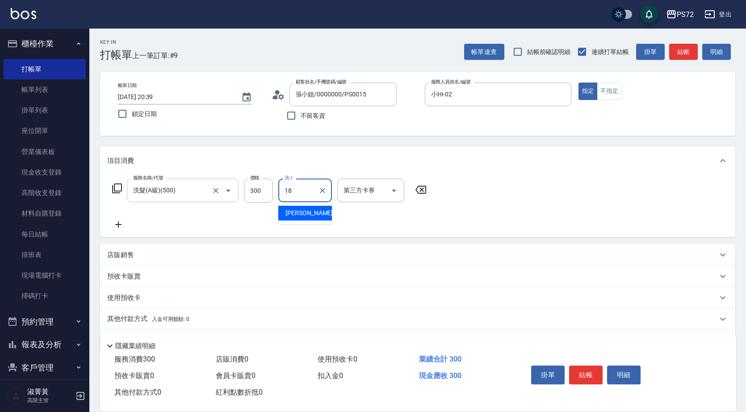
type input "[PERSON_NAME]-18"
click at [589, 373] on button "結帳" at bounding box center [585, 375] width 33 height 19
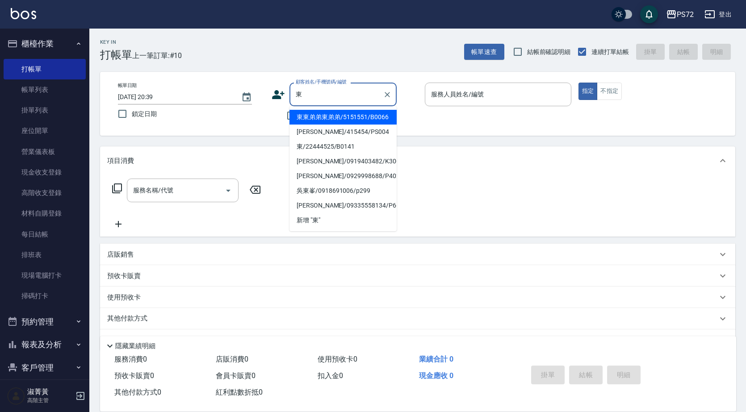
click at [327, 116] on li "東東弟弟東弟弟/5151551/B0066" at bounding box center [342, 117] width 107 height 15
type input "東東弟弟東弟弟/5151551/B0066"
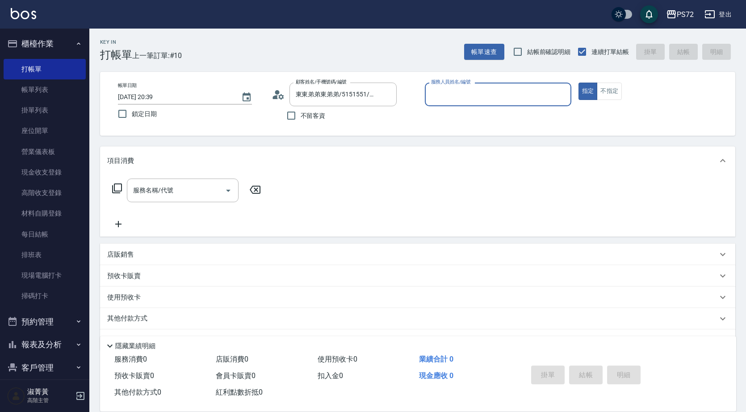
type input "小Hi-02"
click at [173, 195] on div "服務名稱/代號 服務名稱/代號" at bounding box center [183, 191] width 112 height 24
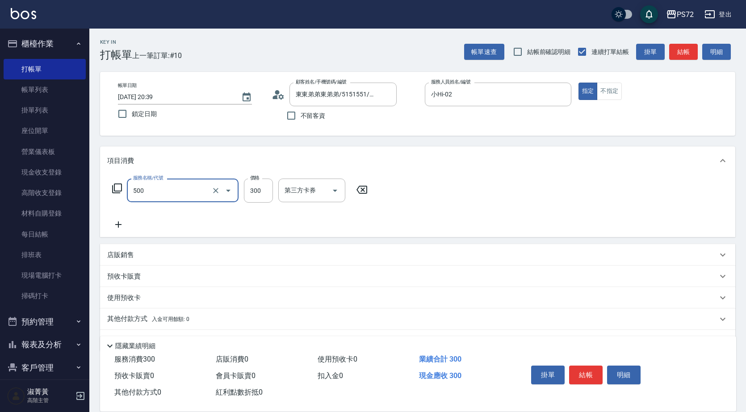
type input "洗髮(A級)(500)"
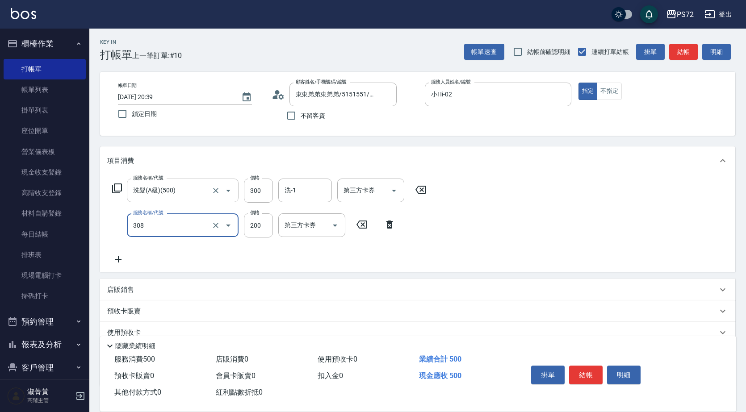
type input "學生剪髮(UP)(308)"
type input "350"
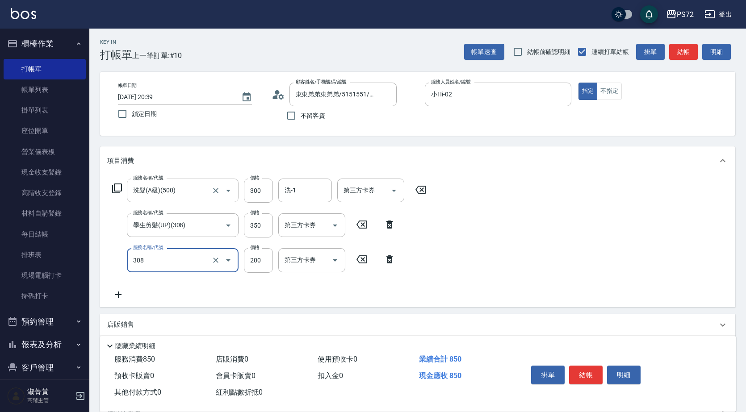
type input "學生剪髮(UP)(308)"
type input "350"
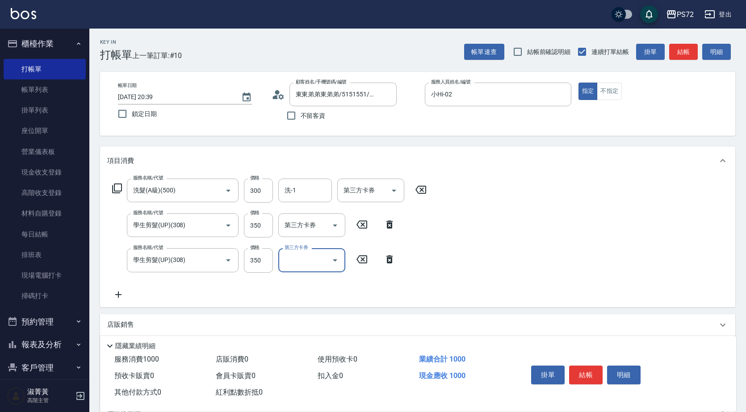
drag, startPoint x: 581, startPoint y: 376, endPoint x: 535, endPoint y: 359, distance: 49.5
click at [581, 374] on button "結帳" at bounding box center [585, 375] width 33 height 19
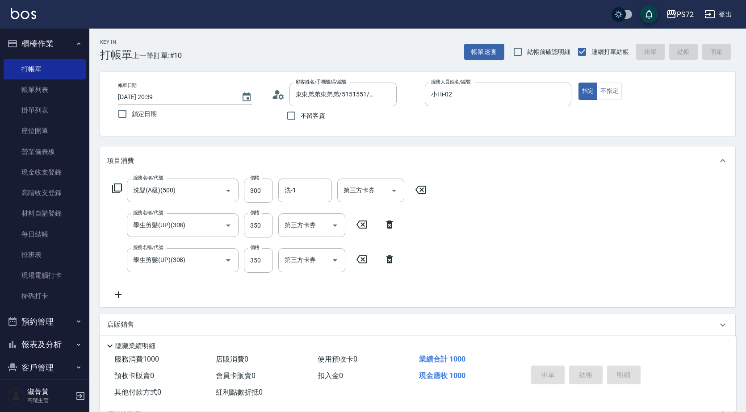
type input "[DATE] 20:40"
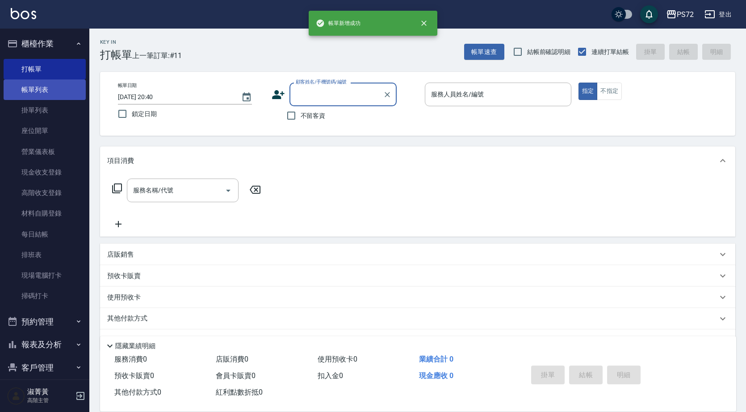
click at [62, 92] on link "帳單列表" at bounding box center [45, 90] width 82 height 21
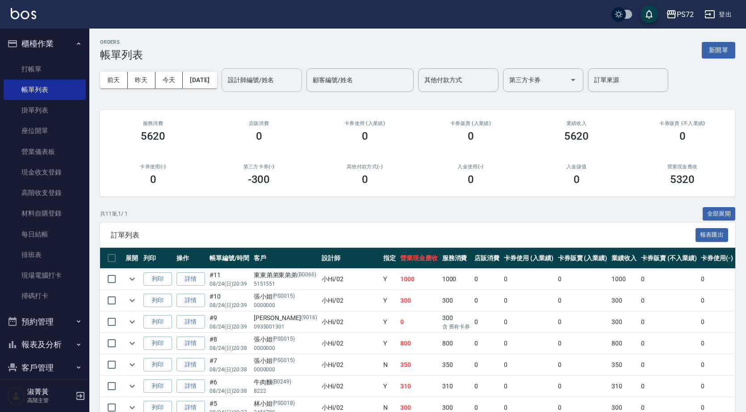
drag, startPoint x: 265, startPoint y: 85, endPoint x: 264, endPoint y: 92, distance: 6.8
click at [266, 84] on input "設計師編號/姓名" at bounding box center [262, 80] width 72 height 16
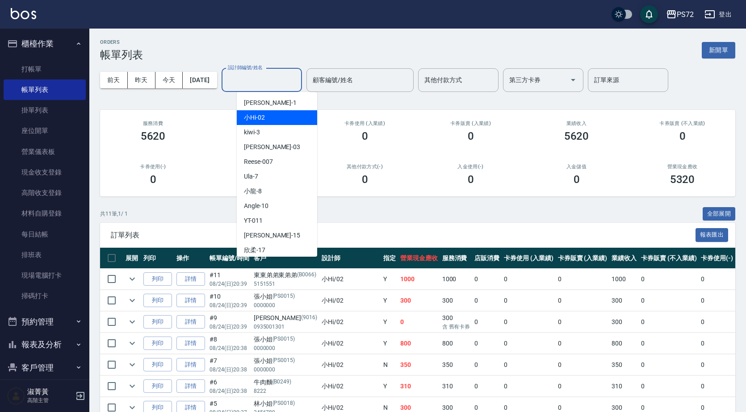
click at [264, 116] on span "小Hi -02" at bounding box center [254, 117] width 21 height 9
type input "小Hi-02"
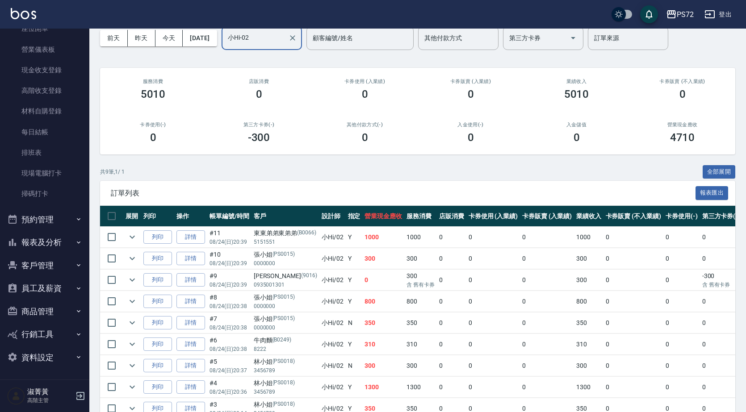
scroll to position [91, 0]
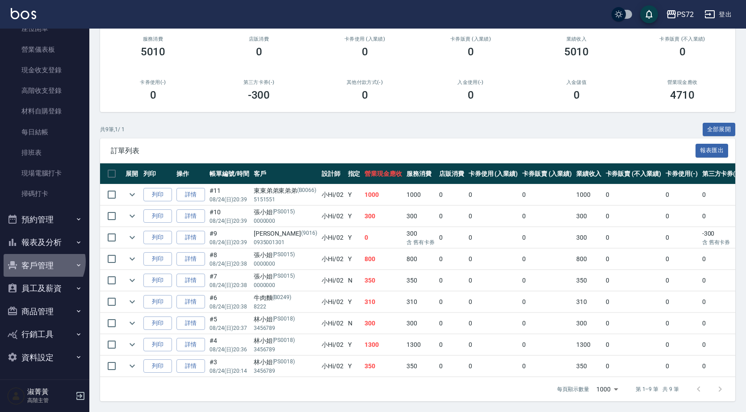
click at [45, 261] on button "客戶管理" at bounding box center [45, 265] width 82 height 23
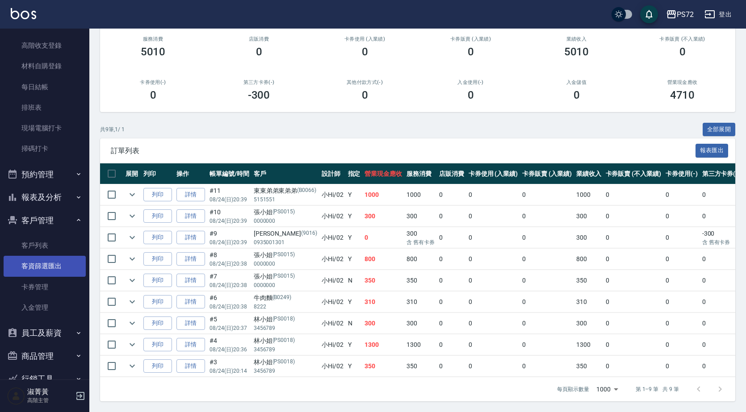
scroll to position [192, 0]
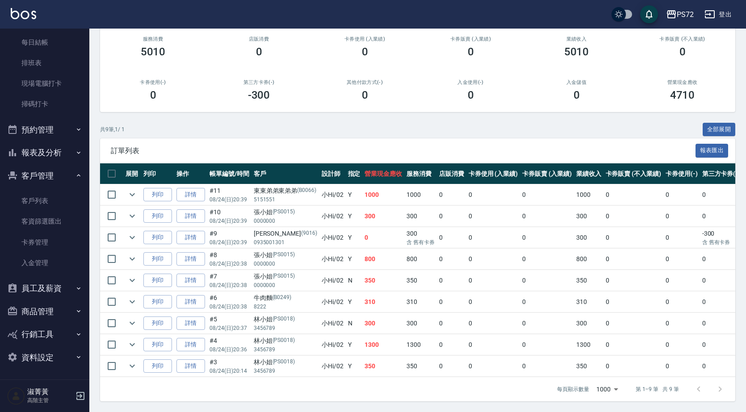
click at [52, 156] on button "報表及分析" at bounding box center [45, 152] width 82 height 23
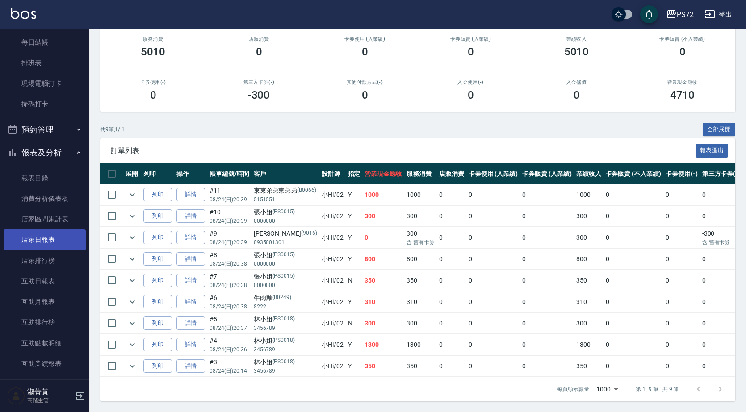
click at [44, 237] on link "店家日報表" at bounding box center [45, 240] width 82 height 21
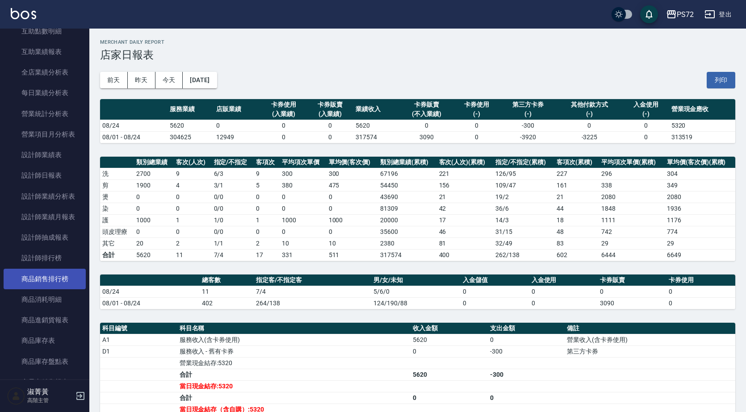
scroll to position [505, 0]
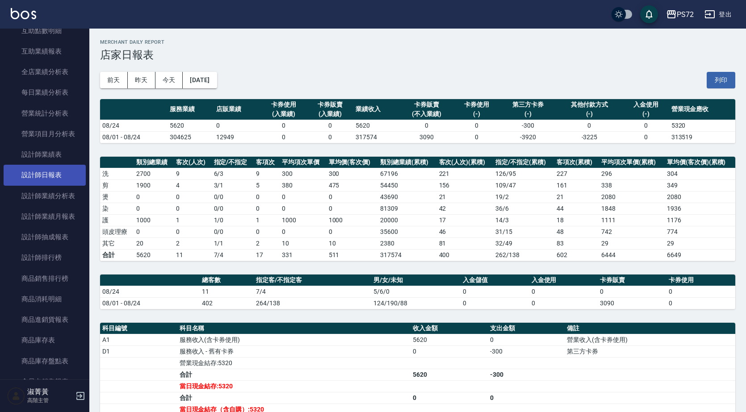
click at [61, 176] on link "設計師日報表" at bounding box center [45, 175] width 82 height 21
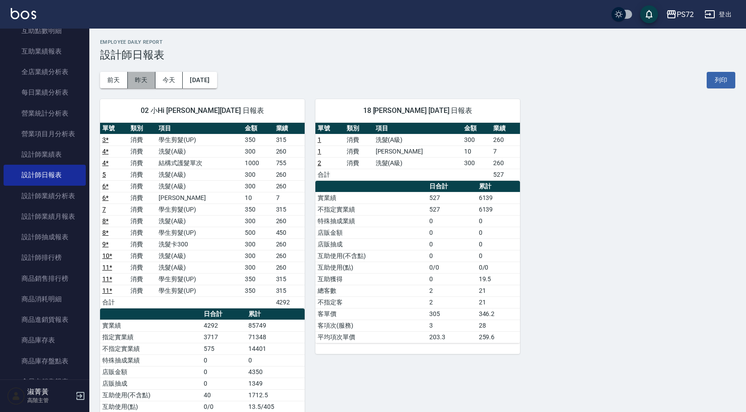
click at [145, 81] on button "昨天" at bounding box center [142, 80] width 28 height 17
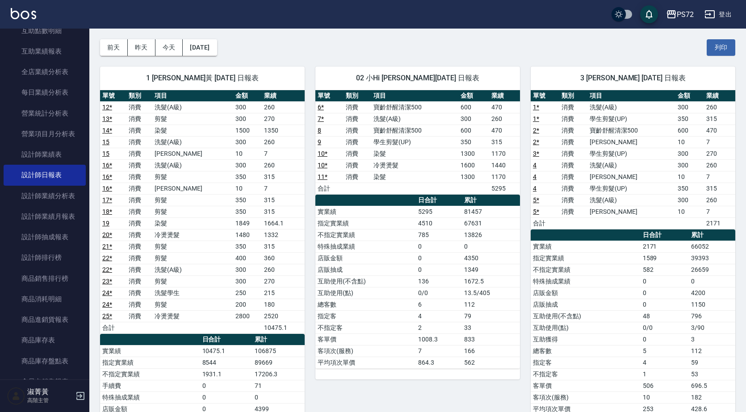
scroll to position [28, 0]
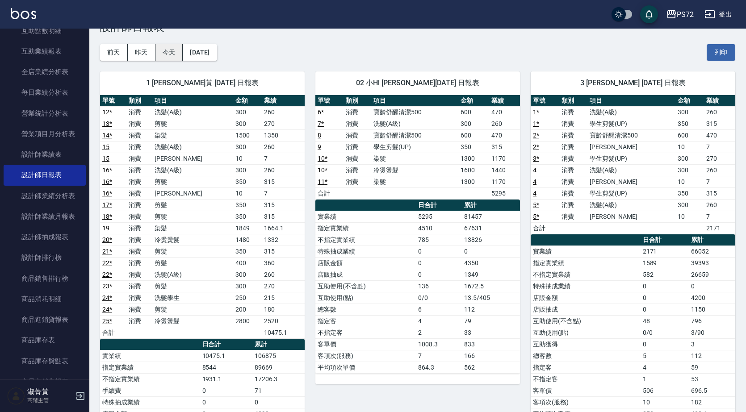
click at [162, 51] on button "今天" at bounding box center [169, 52] width 28 height 17
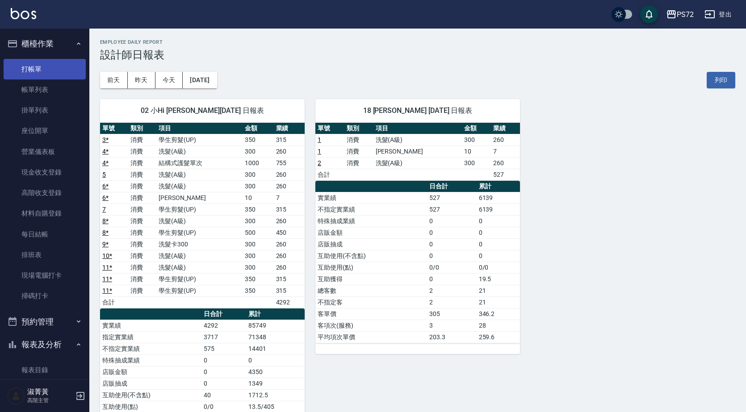
click at [46, 69] on link "打帳單" at bounding box center [45, 69] width 82 height 21
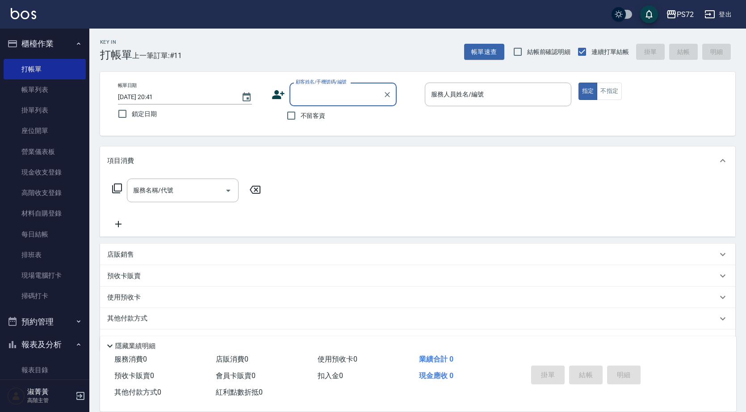
click at [318, 91] on input "顧客姓名/手機號碼/編號" at bounding box center [336, 95] width 86 height 16
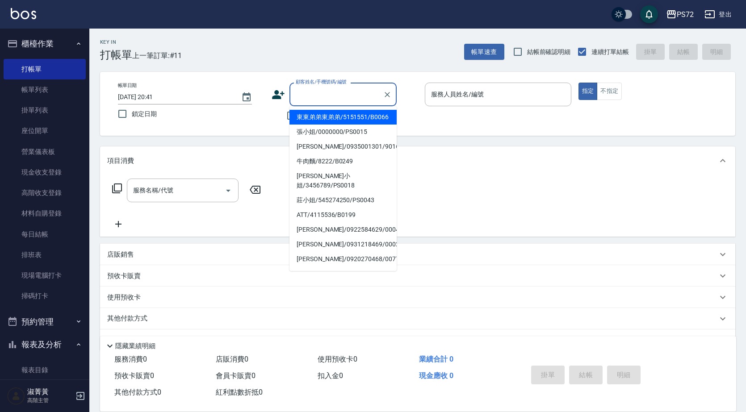
click at [278, 92] on icon at bounding box center [278, 94] width 13 height 9
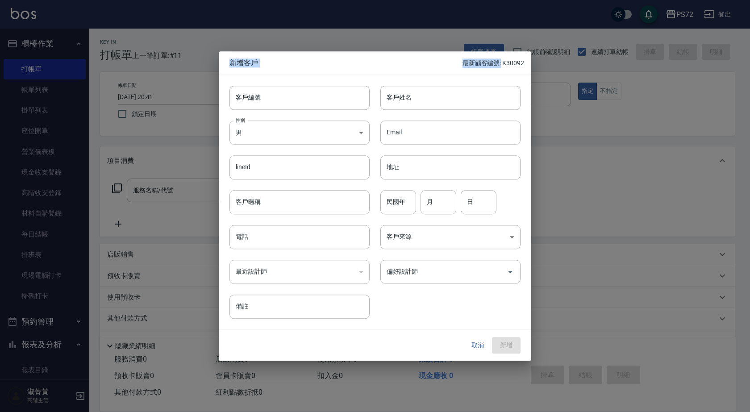
drag, startPoint x: 505, startPoint y: 62, endPoint x: 532, endPoint y: 63, distance: 26.9
click at [532, 63] on div "新增客戶 最新顧客編號: K30092 客戶編號 客戶編號 客戶姓名 客戶姓名 性別 男 [DEMOGRAPHIC_DATA] 性別 Email Email …" at bounding box center [375, 206] width 750 height 412
click at [522, 66] on p "最新顧客編號: K30092" at bounding box center [494, 63] width 62 height 9
drag, startPoint x: 524, startPoint y: 64, endPoint x: 503, endPoint y: 62, distance: 21.1
click at [503, 62] on div "新增客戶 最新顧客編號: K30092" at bounding box center [375, 62] width 313 height 23
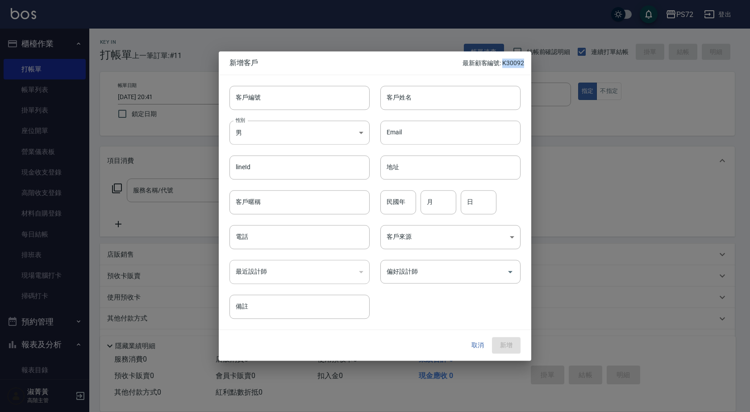
copy p "K30092"
click at [478, 346] on button "取消" at bounding box center [478, 346] width 29 height 17
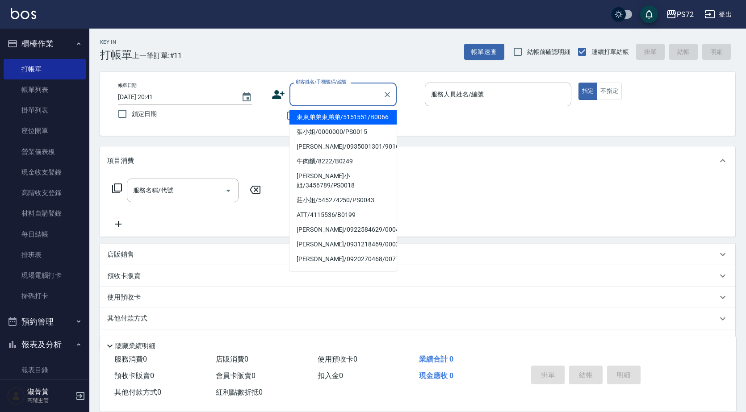
click at [348, 96] on input "顧客姓名/手機號碼/編號" at bounding box center [336, 95] width 86 height 16
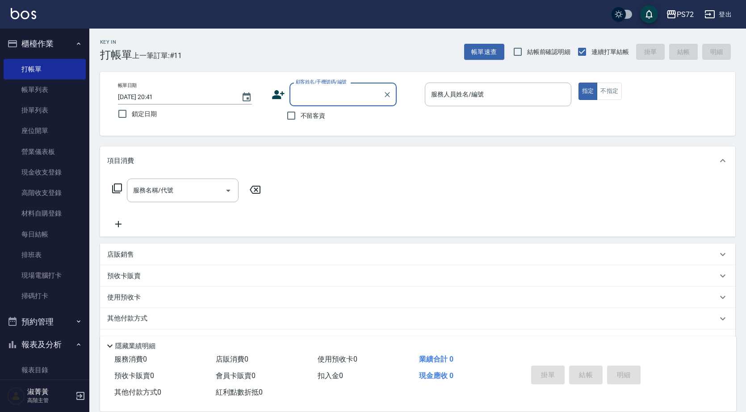
paste input "K30092"
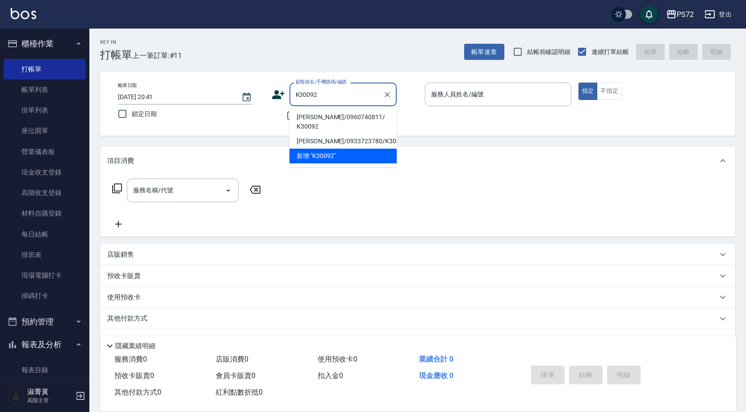
drag, startPoint x: 341, startPoint y: 92, endPoint x: 307, endPoint y: 95, distance: 33.6
click at [307, 95] on input "K30092" at bounding box center [336, 95] width 86 height 16
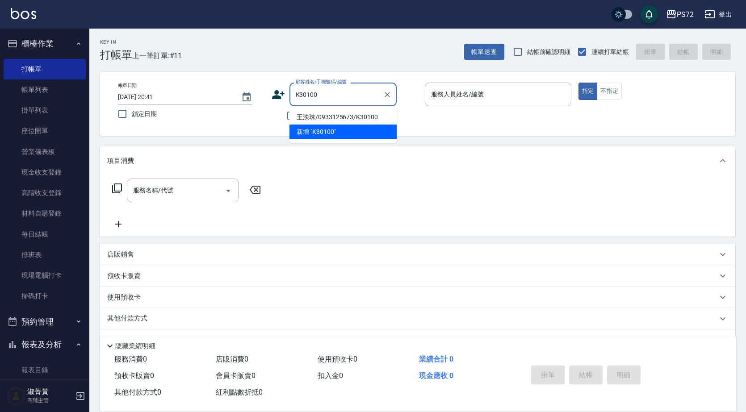
click at [335, 96] on input "K30100" at bounding box center [336, 95] width 86 height 16
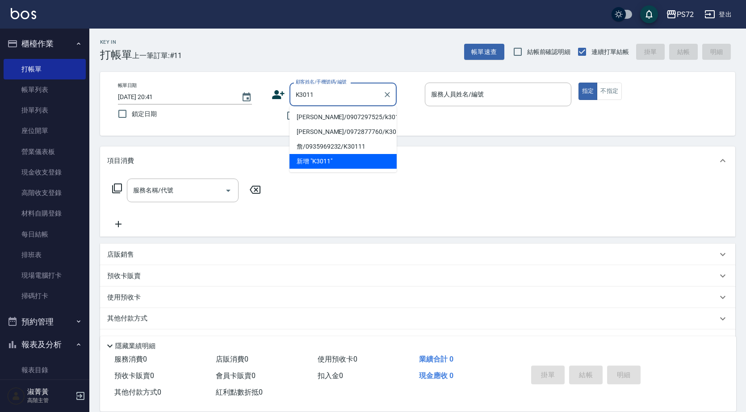
type input "K30113"
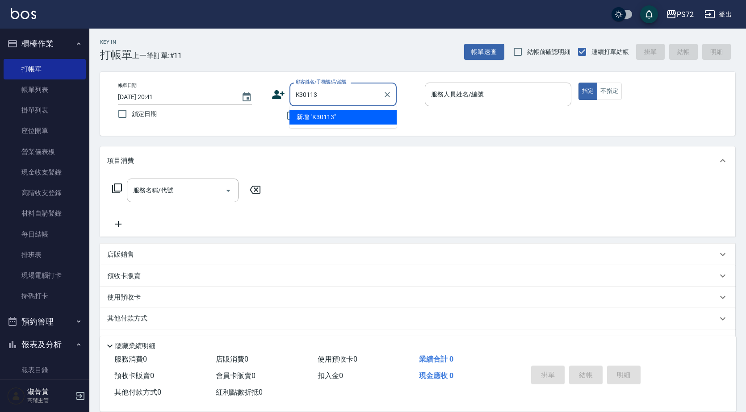
drag, startPoint x: 353, startPoint y: 89, endPoint x: 305, endPoint y: 94, distance: 48.0
click at [293, 102] on input "K30113" at bounding box center [336, 95] width 86 height 16
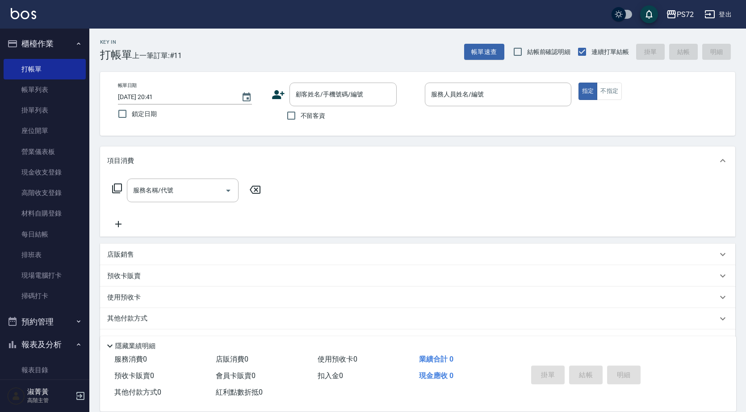
click at [279, 91] on icon at bounding box center [278, 94] width 13 height 13
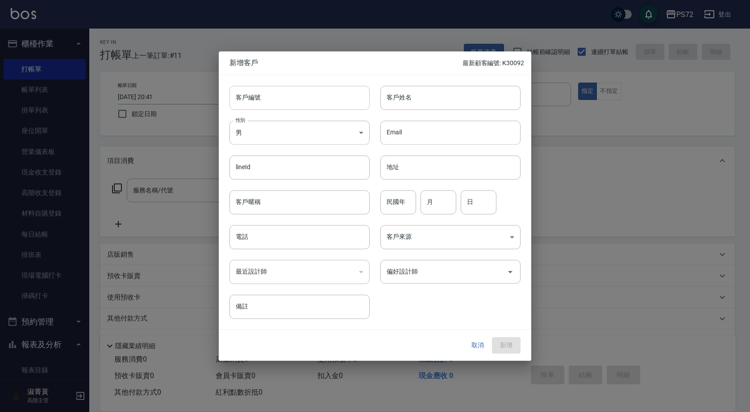
click at [284, 93] on input "客戶編號" at bounding box center [300, 98] width 140 height 24
paste input "K30113"
type input "K30113"
click at [267, 130] on body "PS72 登出 櫃檯作業 打帳單 帳單列表 掛單列表 座位開單 營業儀表板 現金收支登錄 高階收支登錄 材料自購登錄 每日結帳 排班表 現場電腦打卡 掃碼打卡…" at bounding box center [375, 218] width 750 height 437
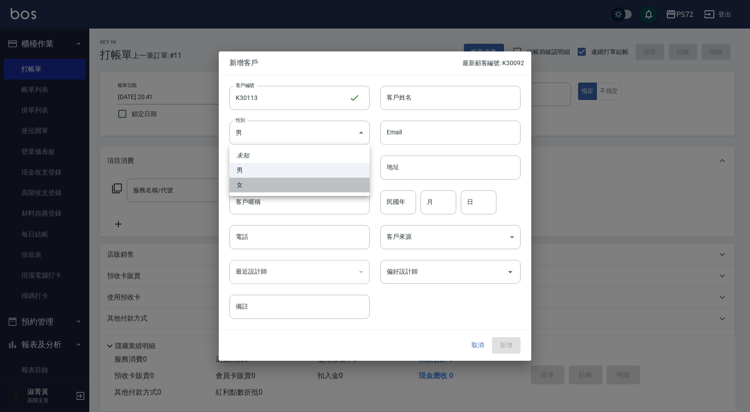
click at [268, 180] on li "女" at bounding box center [300, 185] width 140 height 15
type input "[DEMOGRAPHIC_DATA]"
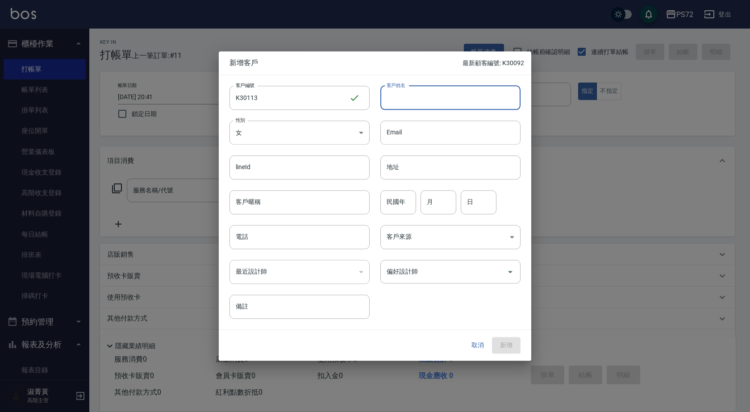
click at [398, 99] on input "客戶姓名" at bounding box center [451, 98] width 140 height 24
type input "[PERSON_NAME]"
click at [446, 205] on input "月" at bounding box center [439, 202] width 36 height 24
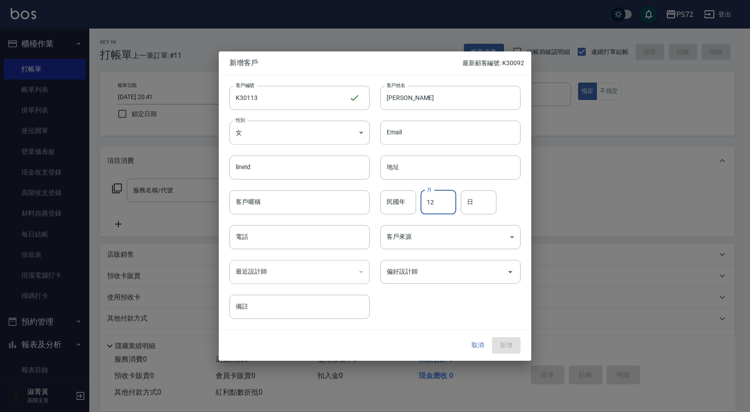
type input "12"
type input "02"
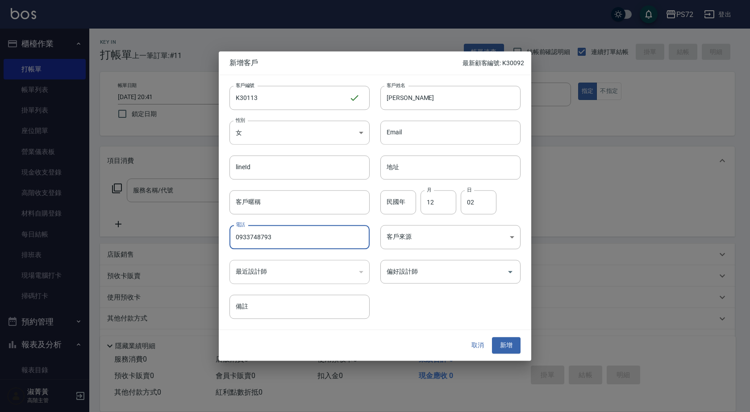
type input "0933748793"
click at [281, 273] on div "​" at bounding box center [300, 272] width 140 height 24
click at [351, 269] on div "​" at bounding box center [300, 272] width 140 height 24
click at [355, 273] on div "​" at bounding box center [300, 272] width 140 height 24
click at [359, 272] on div "​" at bounding box center [300, 272] width 140 height 24
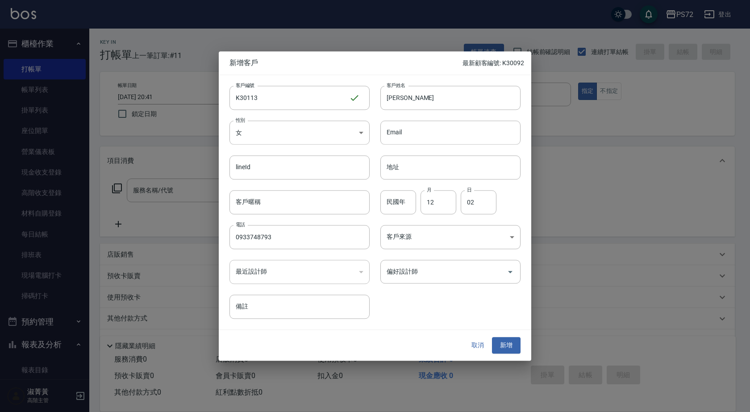
drag, startPoint x: 298, startPoint y: 282, endPoint x: 305, endPoint y: 280, distance: 6.9
click at [299, 282] on div "​" at bounding box center [300, 272] width 140 height 24
click at [441, 272] on input "偏好設計師" at bounding box center [444, 272] width 119 height 16
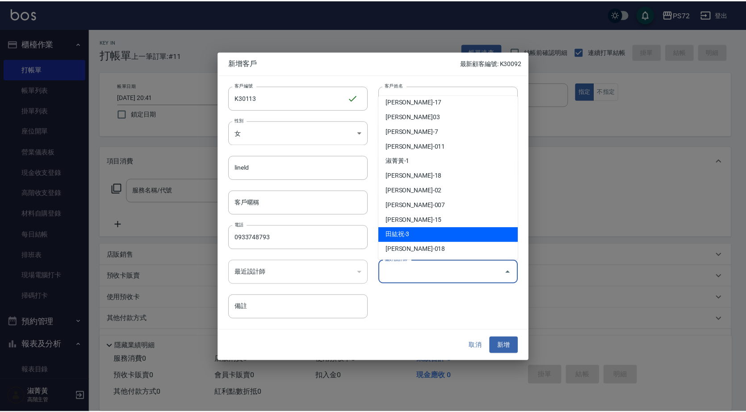
scroll to position [49, 0]
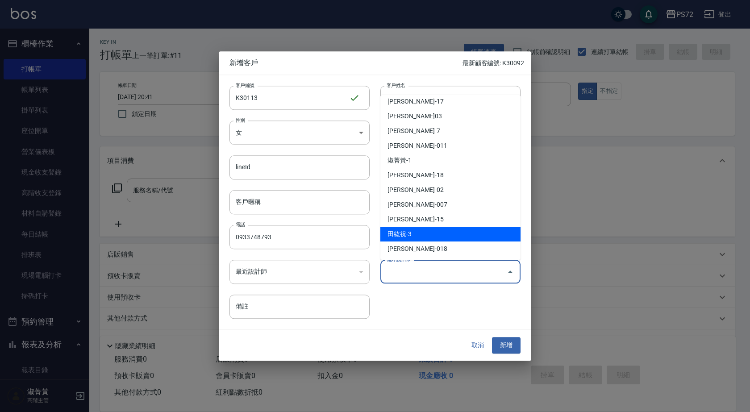
click at [445, 231] on li "田紘祝-3" at bounding box center [451, 234] width 140 height 15
type input "田紘祝"
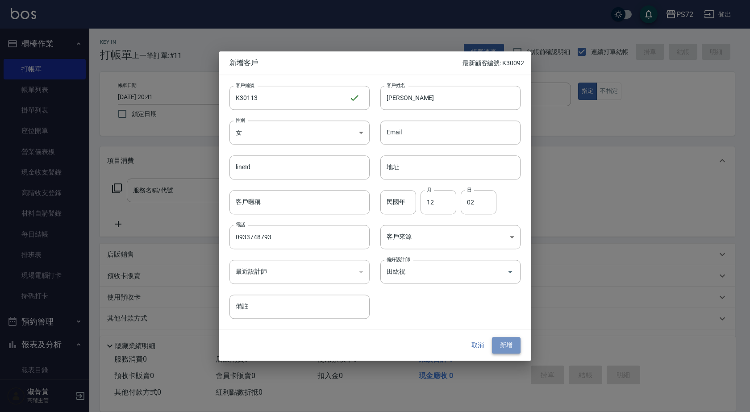
click at [508, 343] on button "新增" at bounding box center [506, 346] width 29 height 17
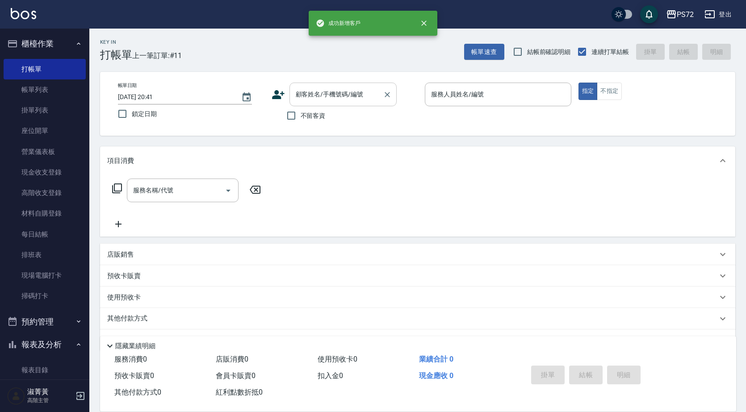
click at [360, 97] on input "顧客姓名/手機號碼/編號" at bounding box center [336, 95] width 86 height 16
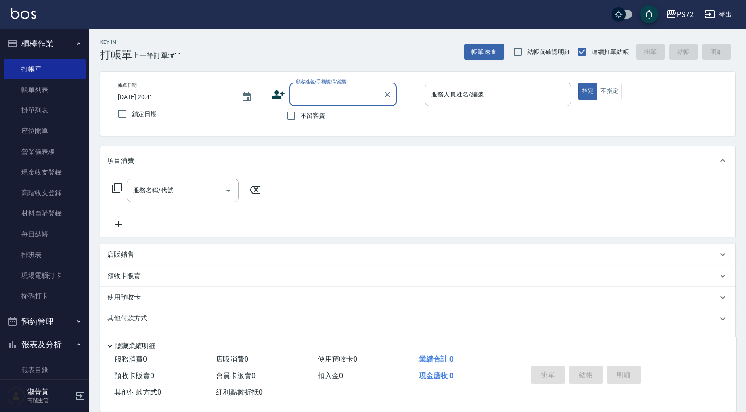
paste input "K30113"
click at [349, 115] on li "[PERSON_NAME]/0933748793/K30113" at bounding box center [342, 117] width 107 height 15
type input "[PERSON_NAME]/0933748793/K30113"
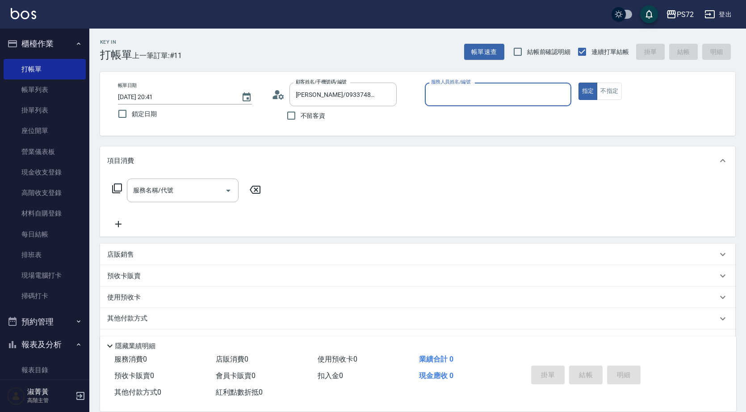
type input "kiwi-3"
click at [467, 90] on input "kiwi-3" at bounding box center [491, 95] width 125 height 16
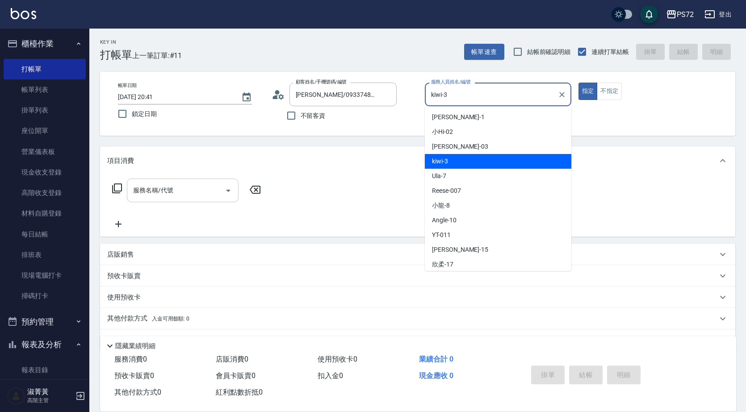
drag, startPoint x: 158, startPoint y: 199, endPoint x: 171, endPoint y: 191, distance: 14.9
click at [171, 191] on div "服務名稱/代號 服務名稱/代號" at bounding box center [186, 204] width 159 height 51
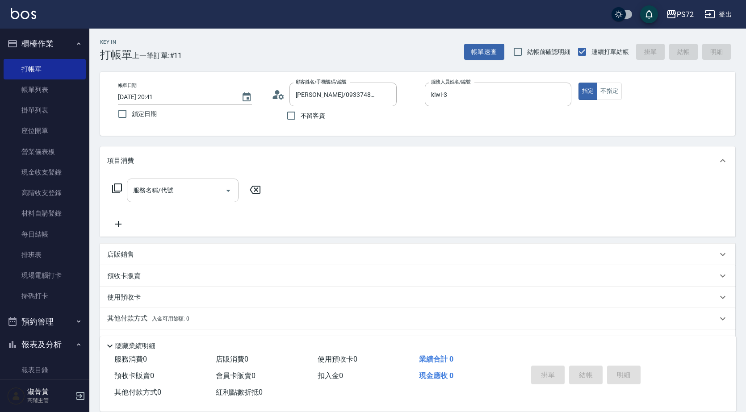
click at [169, 190] on div "服務名稱/代號 服務名稱/代號" at bounding box center [183, 191] width 112 height 24
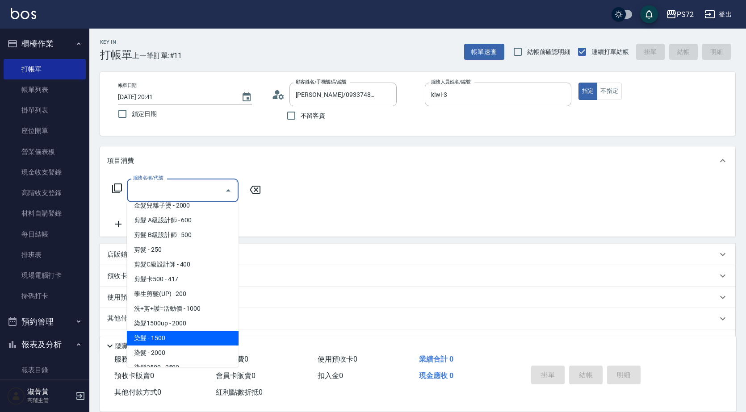
scroll to position [89, 0]
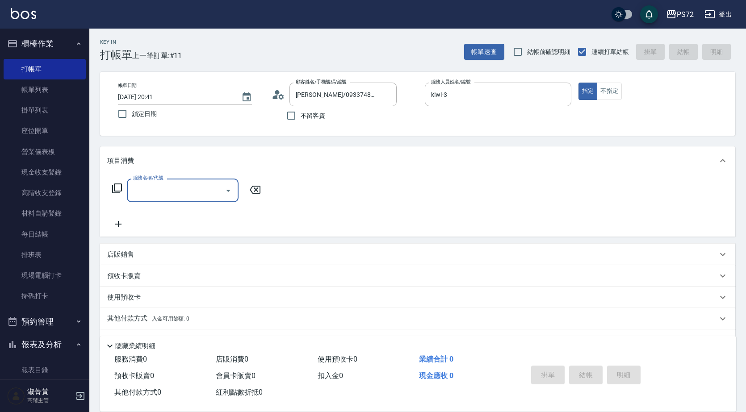
click at [200, 184] on input "服務名稱/代號" at bounding box center [176, 191] width 90 height 16
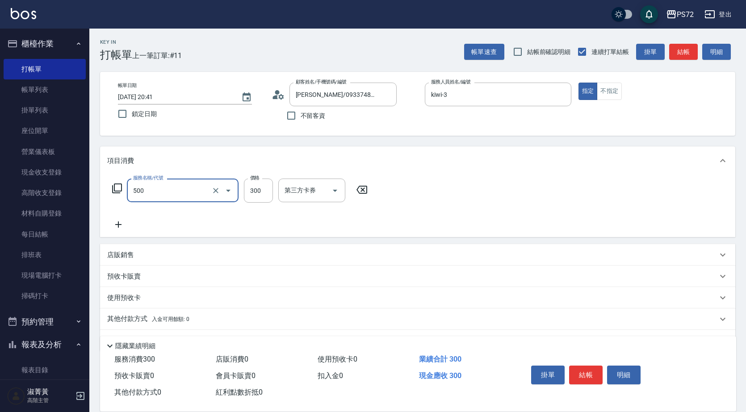
type input "洗髮(A級)(500)"
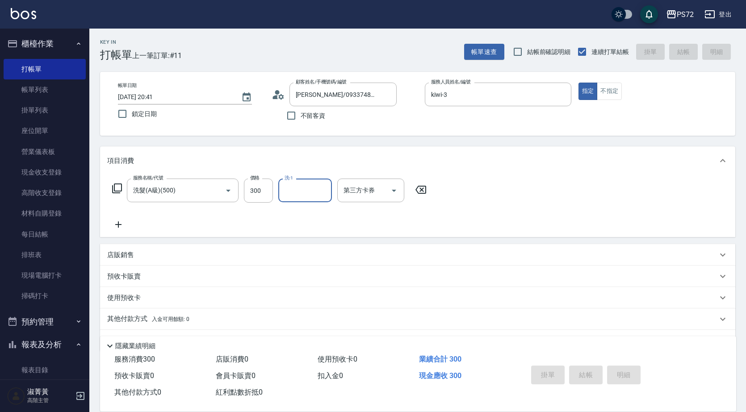
type input "[DATE] 20:44"
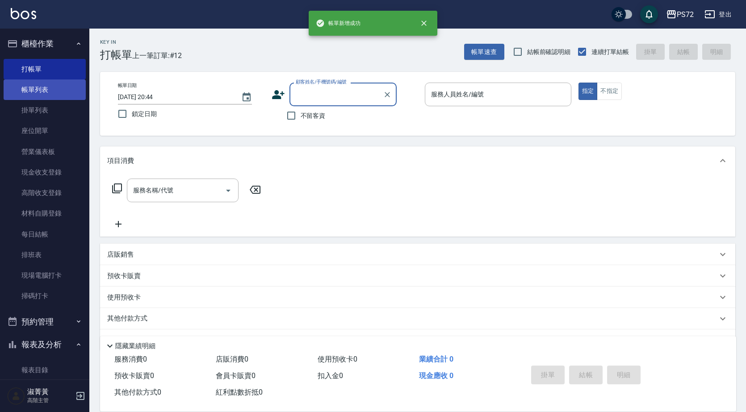
click at [43, 88] on link "帳單列表" at bounding box center [45, 90] width 82 height 21
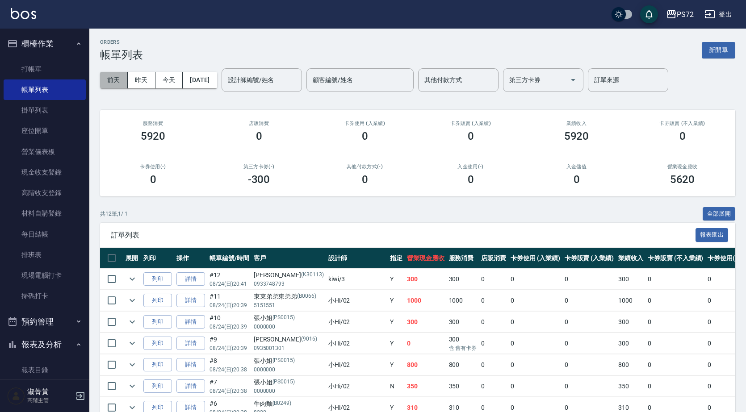
click at [122, 81] on button "前天" at bounding box center [114, 80] width 28 height 17
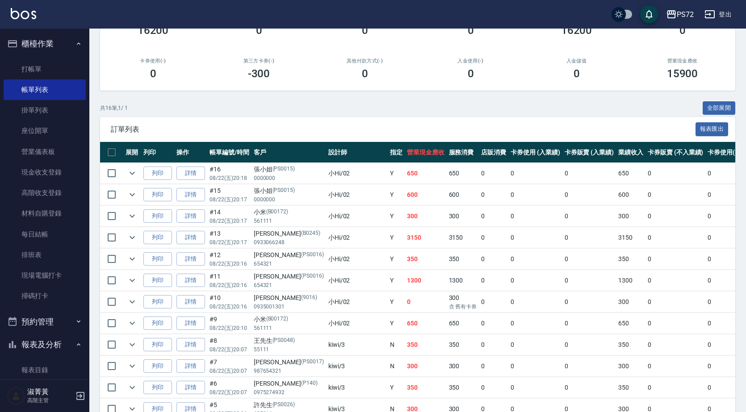
scroll to position [241, 0]
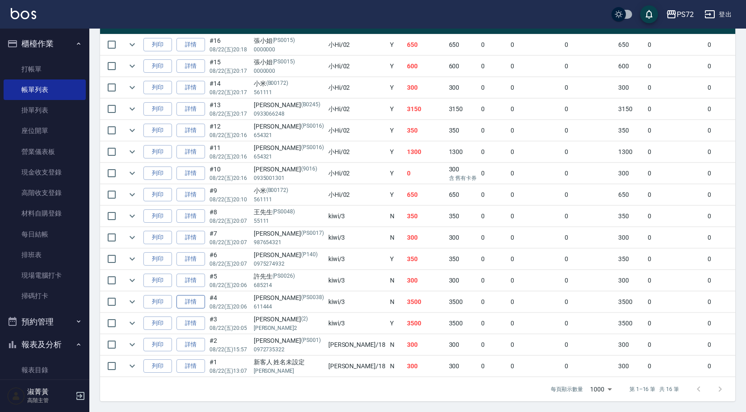
click at [185, 297] on link "詳情" at bounding box center [190, 302] width 29 height 14
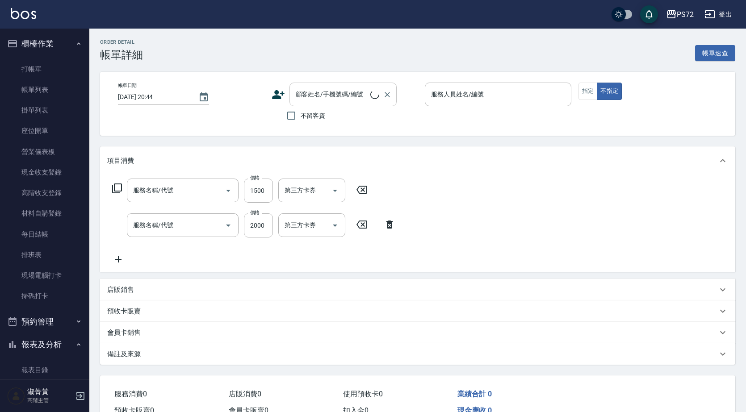
click at [354, 97] on div "顧客姓名/手機號碼/編號 顧客姓名/手機號碼/編號" at bounding box center [342, 95] width 107 height 24
type input "[DATE] 20:06"
type input "kiwi-3"
type input "結構式護髮單次(605)"
type input "染髮1500up(400)"
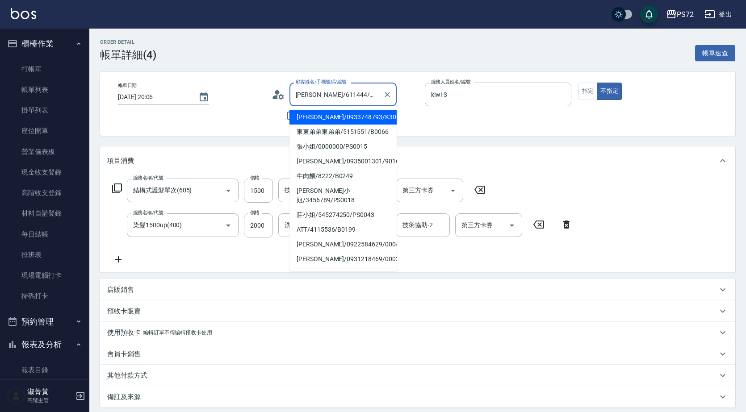
click at [354, 116] on li "[PERSON_NAME]/0933748793/K30113" at bounding box center [342, 117] width 107 height 15
type input "[PERSON_NAME]/0933748793/K30113"
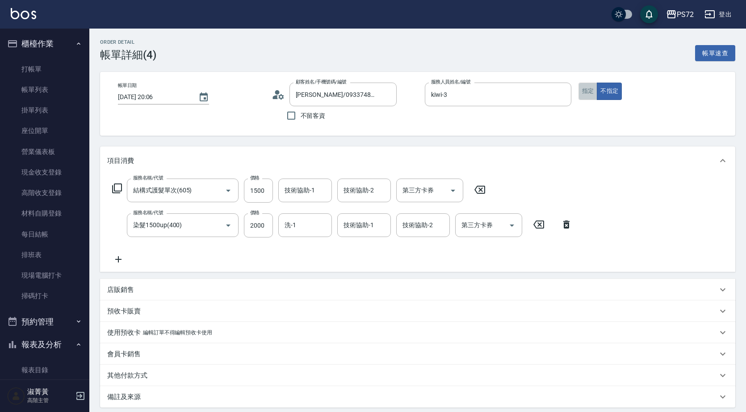
click at [588, 91] on button "指定" at bounding box center [587, 91] width 19 height 17
type button "true"
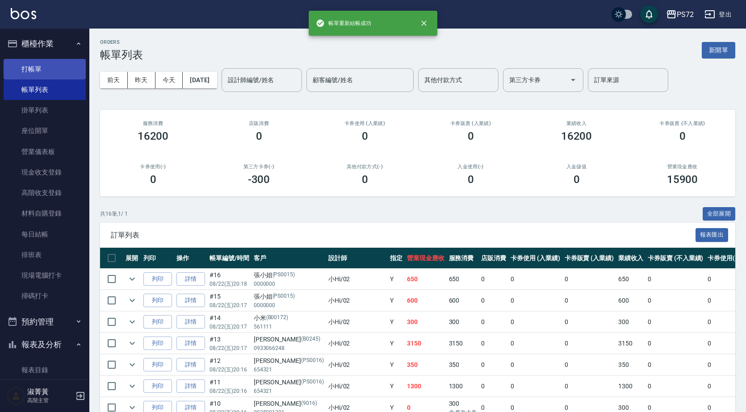
click at [58, 63] on link "打帳單" at bounding box center [45, 69] width 82 height 21
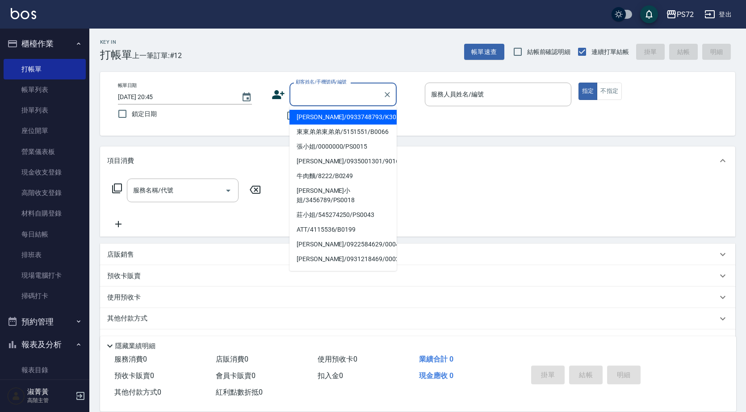
click at [331, 95] on input "顧客姓名/手機號碼/編號" at bounding box center [336, 95] width 86 height 16
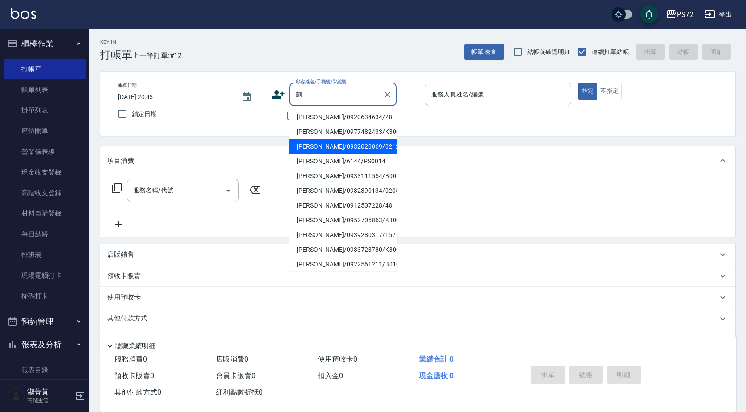
click at [351, 159] on li "[PERSON_NAME]/6144/PS0014" at bounding box center [342, 161] width 107 height 15
type input "[PERSON_NAME]/6144/PS0014"
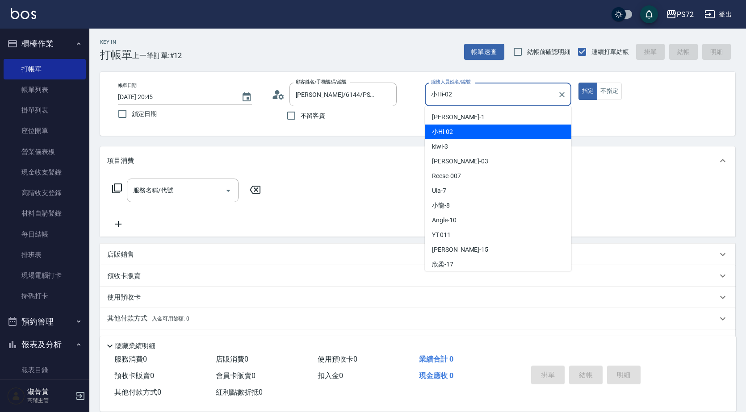
click at [458, 99] on input "小Hi-02" at bounding box center [491, 95] width 125 height 16
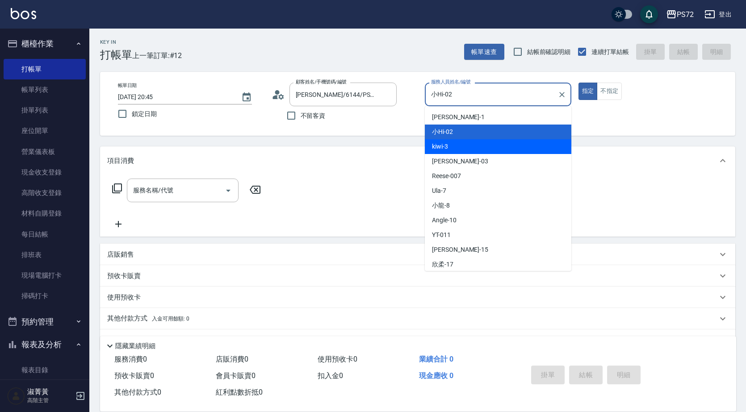
click at [473, 150] on div "kiwi -3" at bounding box center [498, 146] width 147 height 15
type input "kiwi-3"
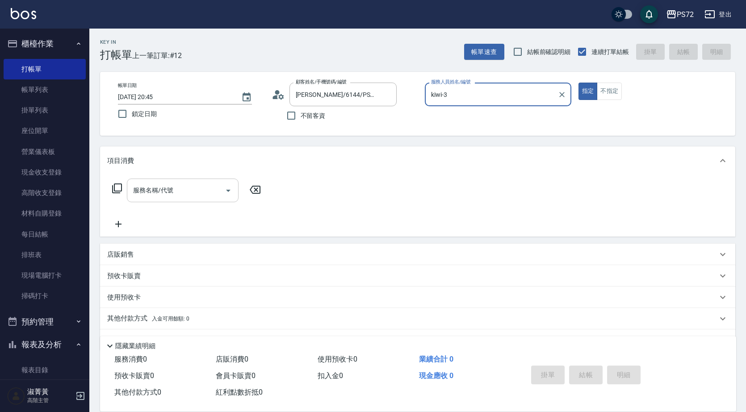
click at [203, 197] on input "服務名稱/代號" at bounding box center [176, 191] width 90 height 16
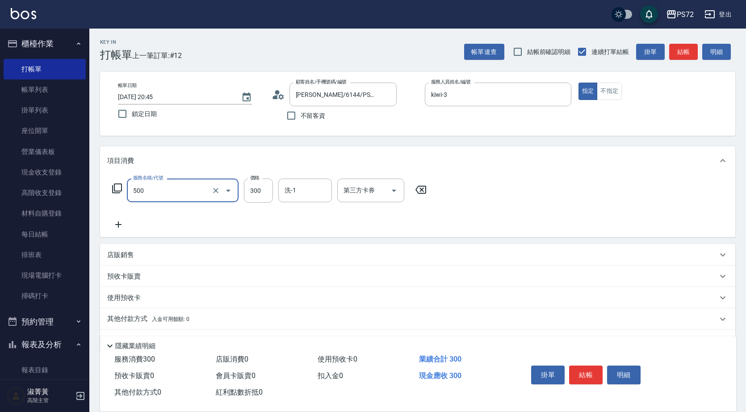
type input "洗髮(A級)(500)"
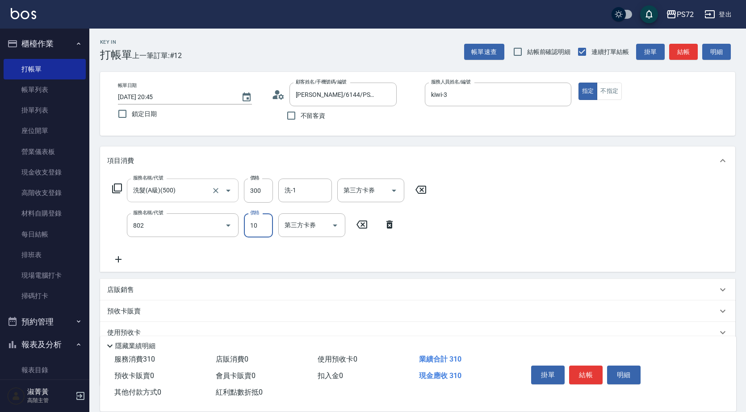
type input "[PERSON_NAME](802)"
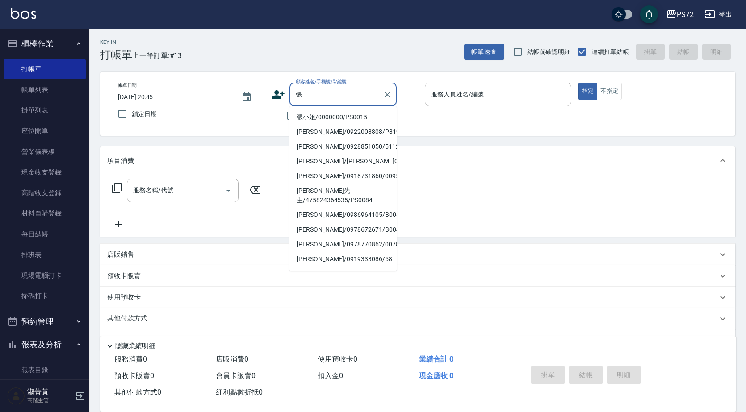
click at [333, 114] on li "張小姐/0000000/PS0015" at bounding box center [342, 117] width 107 height 15
type input "張小姐/0000000/PS0015"
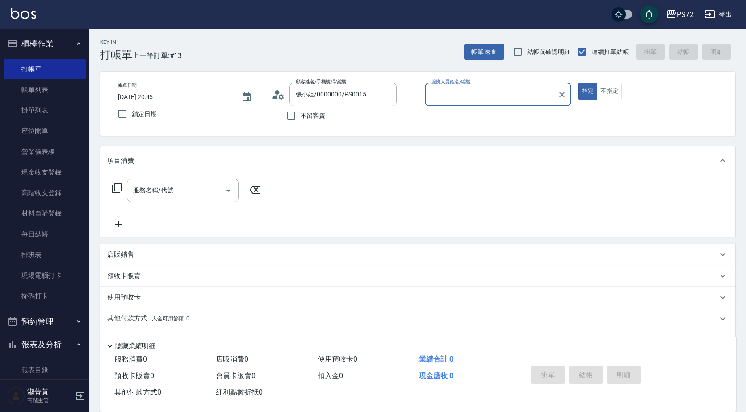
type input "kiwi-3"
click at [186, 189] on input "服務名稱/代號" at bounding box center [176, 191] width 90 height 16
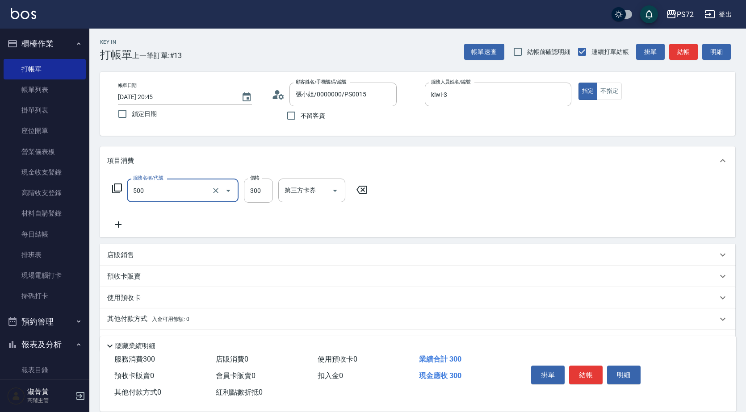
type input "洗髮(A級)(500)"
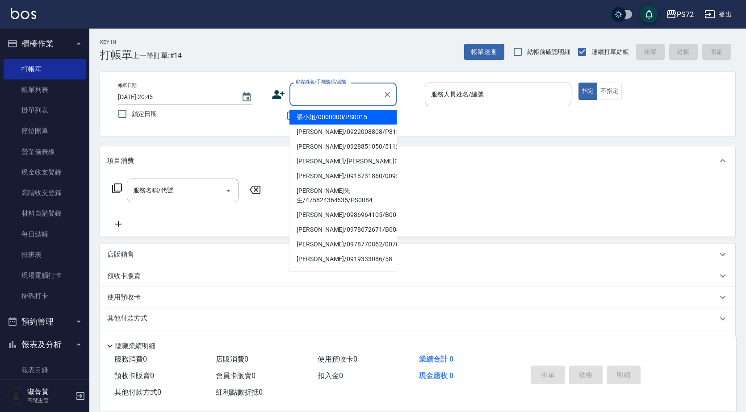
click at [304, 94] on input "顧客姓名/手機號碼/編號" at bounding box center [336, 95] width 86 height 16
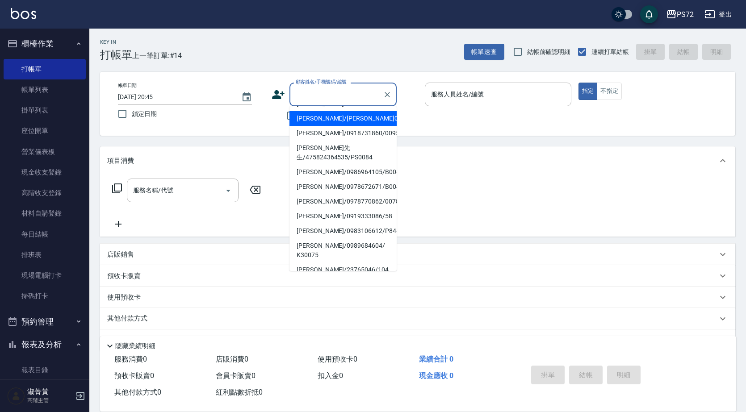
scroll to position [89, 0]
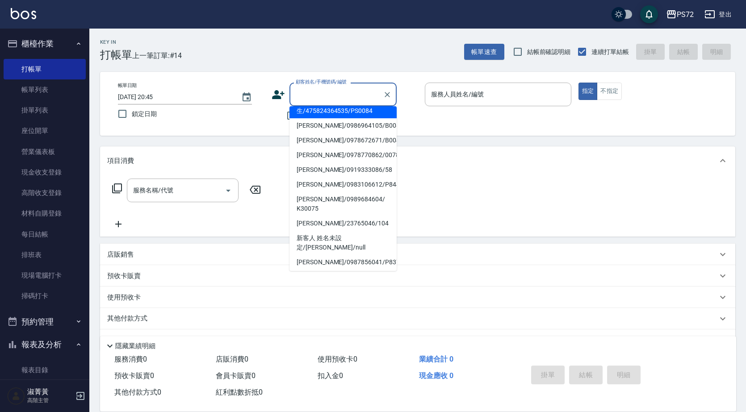
click at [394, 98] on div "顧客姓名/手機號碼/編號" at bounding box center [342, 95] width 107 height 24
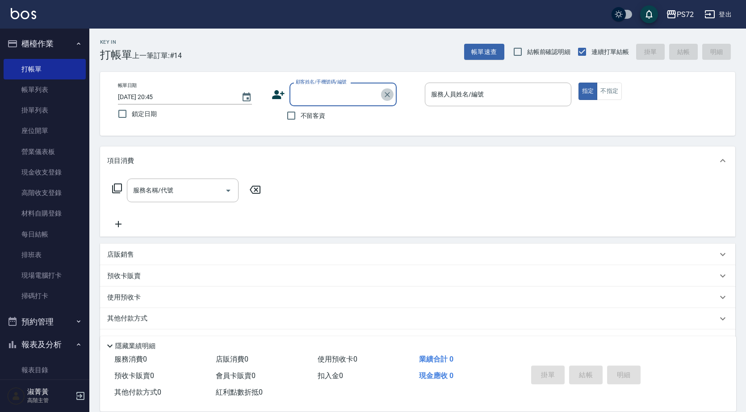
click at [389, 97] on icon "Clear" at bounding box center [387, 94] width 9 height 9
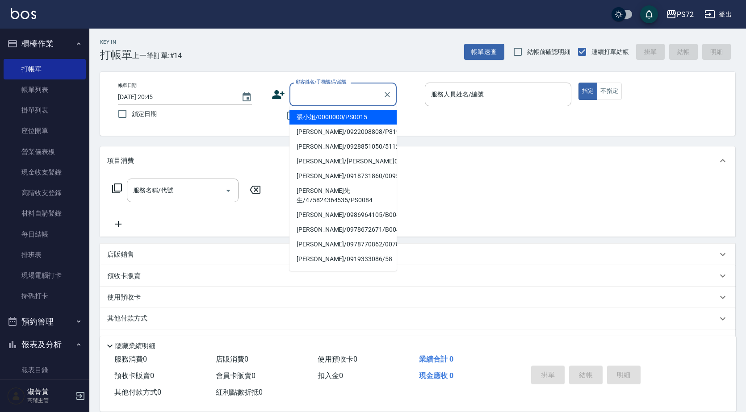
click at [357, 88] on input "顧客姓名/手機號碼/編號" at bounding box center [336, 95] width 86 height 16
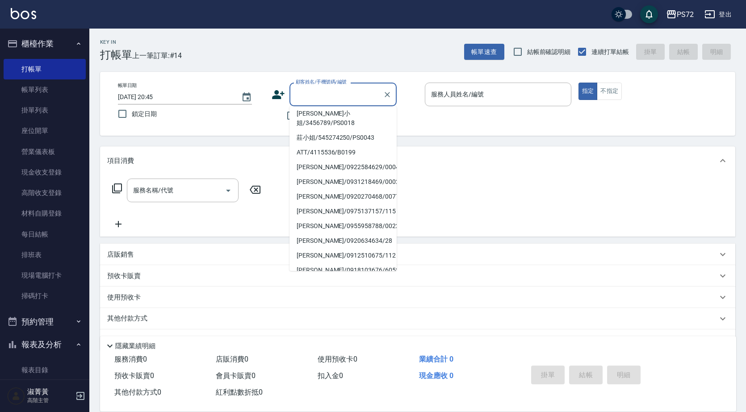
scroll to position [147, 0]
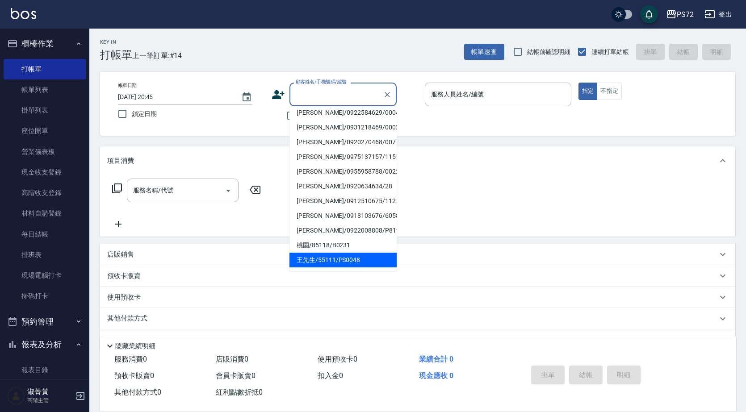
click at [311, 261] on li "王先生/55111/PS0048" at bounding box center [342, 260] width 107 height 15
type input "王先生/55111/PS0048"
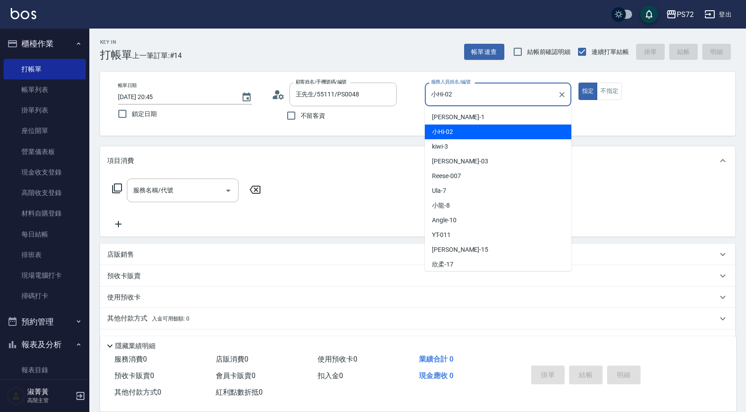
click at [468, 98] on input "小Hi-02" at bounding box center [491, 95] width 125 height 16
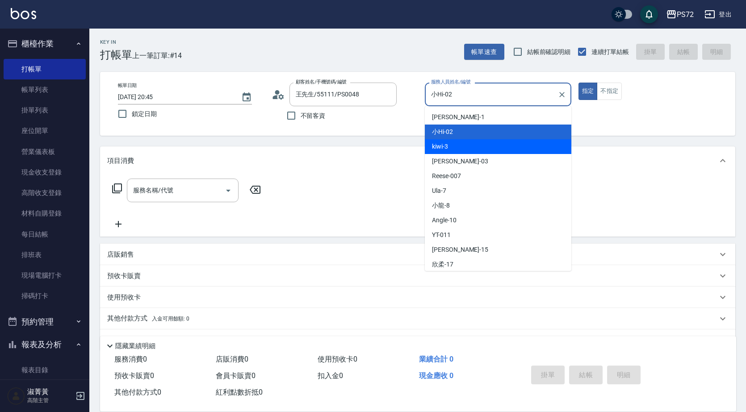
click at [459, 147] on div "kiwi -3" at bounding box center [498, 146] width 147 height 15
type input "kiwi-3"
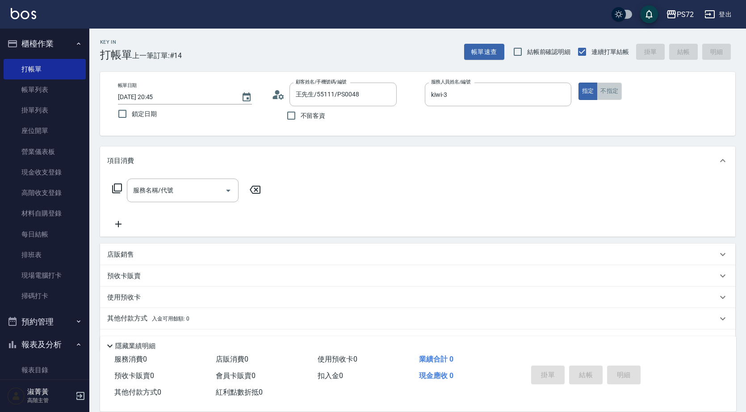
click at [603, 93] on button "不指定" at bounding box center [609, 91] width 25 height 17
click at [182, 184] on input "服務名稱/代號" at bounding box center [176, 191] width 90 height 16
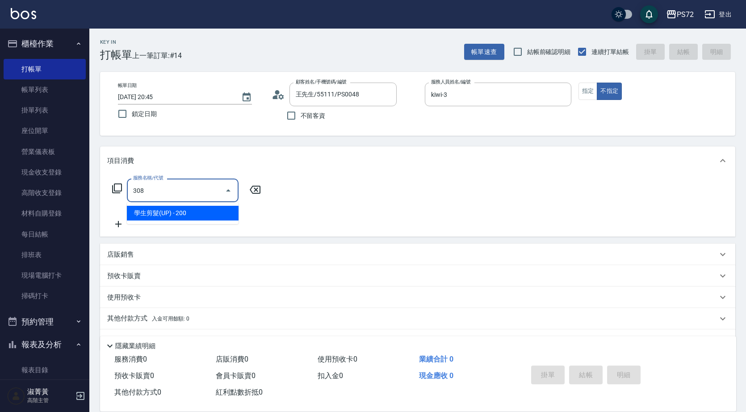
type input "學生剪髮(UP)(308)"
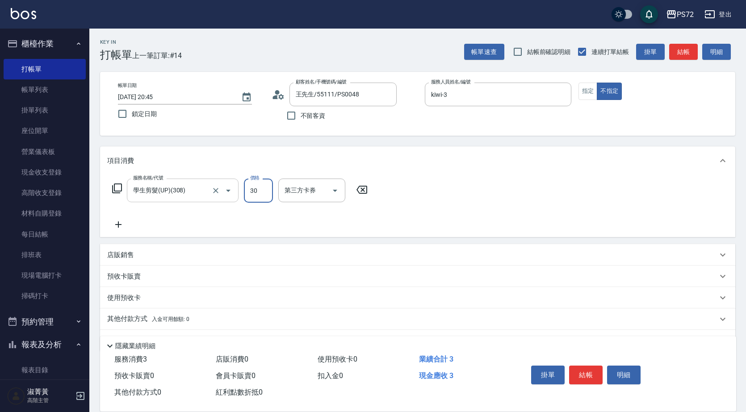
type input "300"
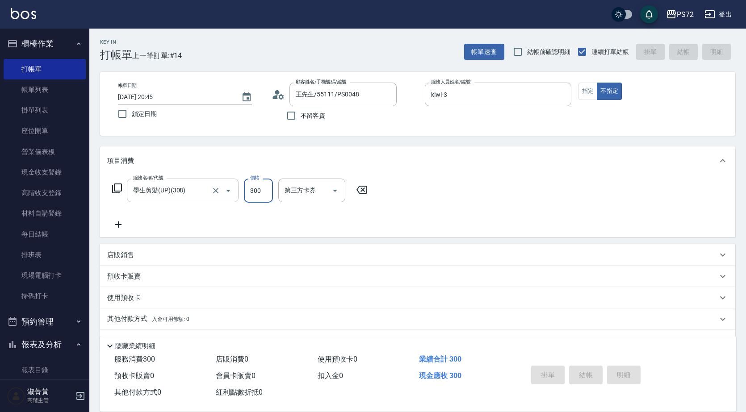
type input "[DATE] 20:46"
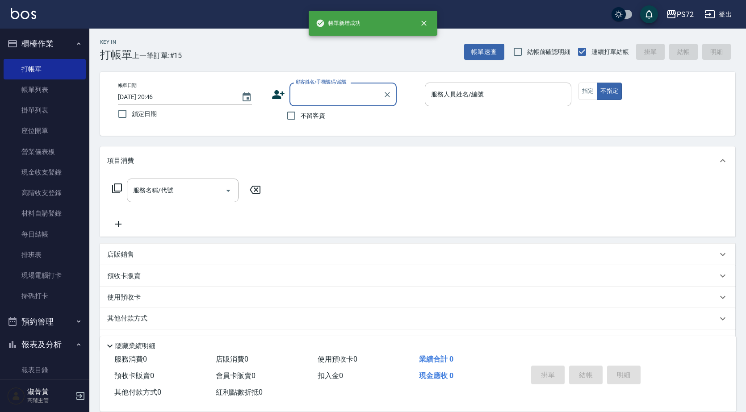
click at [314, 100] on input "顧客姓名/手機號碼/編號" at bounding box center [336, 95] width 86 height 16
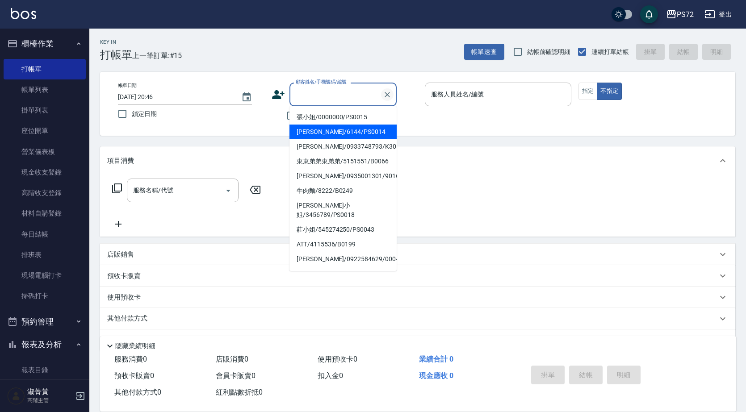
click at [387, 96] on icon "Clear" at bounding box center [387, 94] width 9 height 9
click at [358, 93] on input "顧客姓名/手機號碼/編號" at bounding box center [336, 95] width 86 height 16
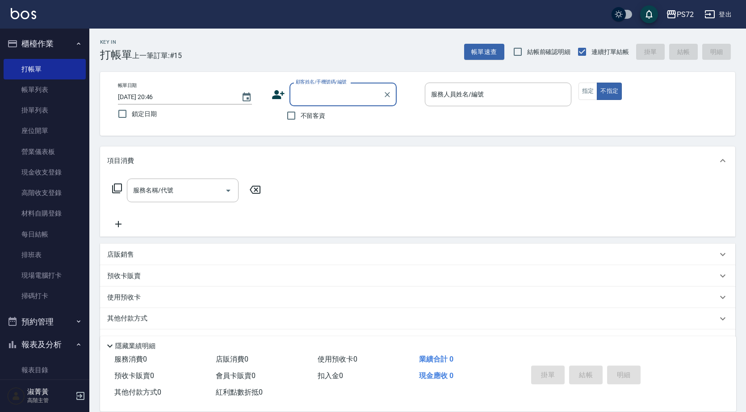
click at [358, 93] on input "顧客姓名/手機號碼/編號" at bounding box center [336, 95] width 86 height 16
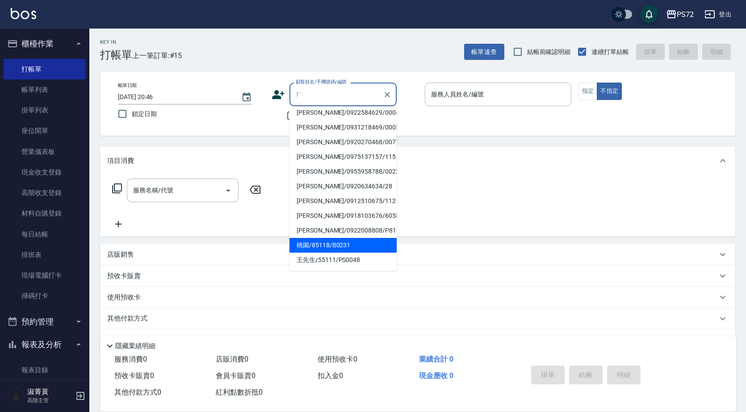
scroll to position [0, 0]
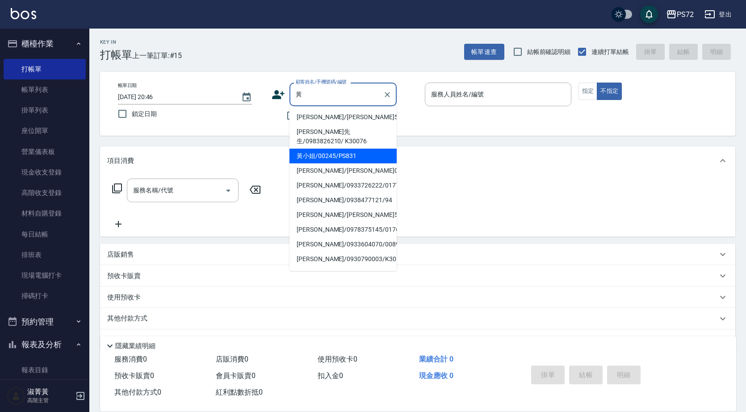
click at [347, 149] on li "黃小姐/00245/PS831" at bounding box center [342, 156] width 107 height 15
type input "黃小姐/00245/PS831"
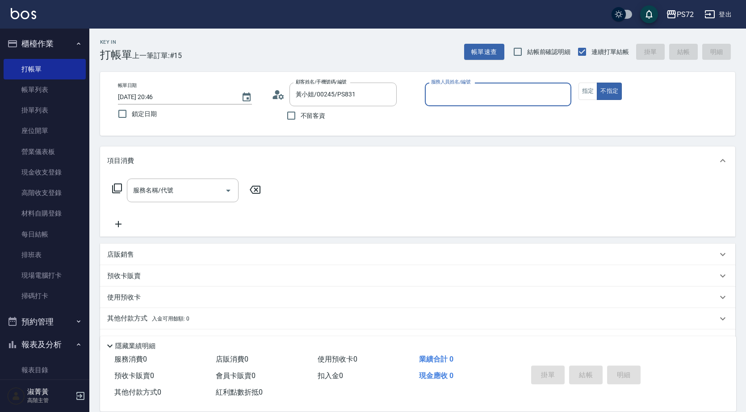
click at [450, 86] on div "服務人員姓名/編號" at bounding box center [498, 95] width 147 height 24
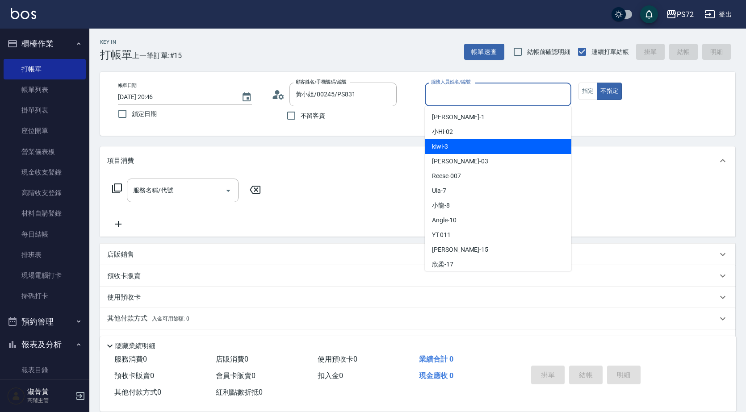
click at [465, 151] on div "kiwi -3" at bounding box center [498, 146] width 147 height 15
type input "kiwi-3"
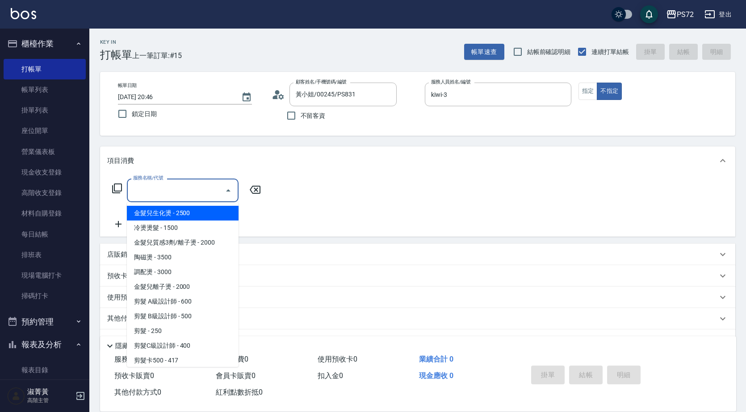
click at [185, 189] on input "服務名稱/代號" at bounding box center [176, 191] width 90 height 16
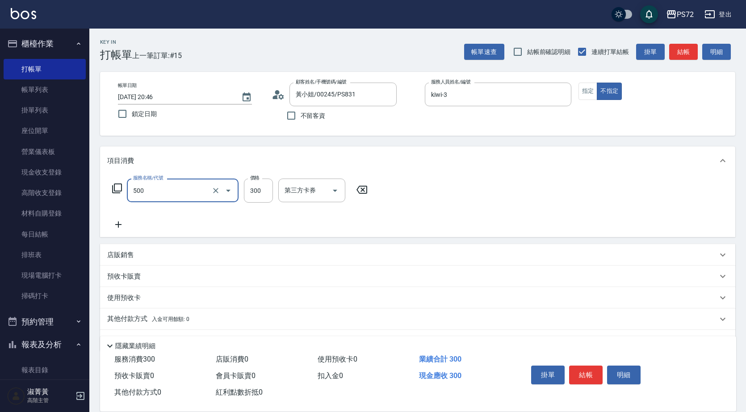
type input "洗髮(A級)(500)"
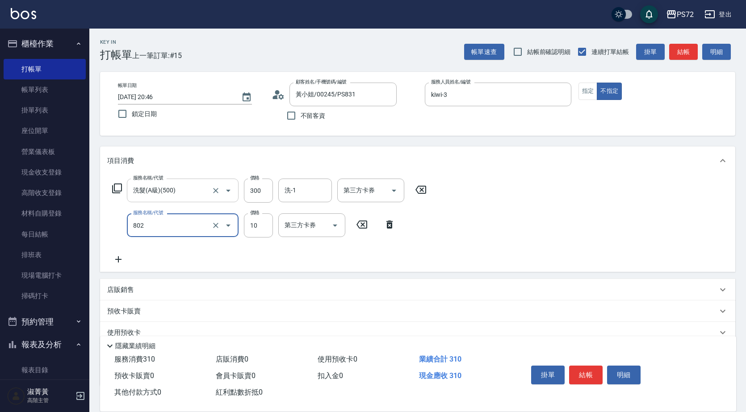
type input "[PERSON_NAME](802)"
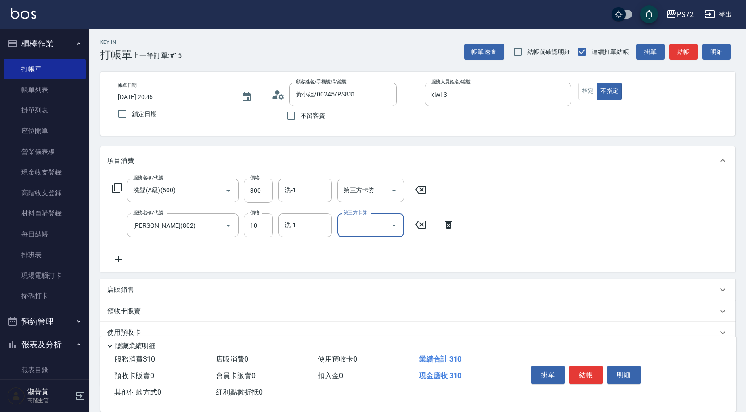
click at [118, 284] on div "店販銷售" at bounding box center [417, 289] width 635 height 21
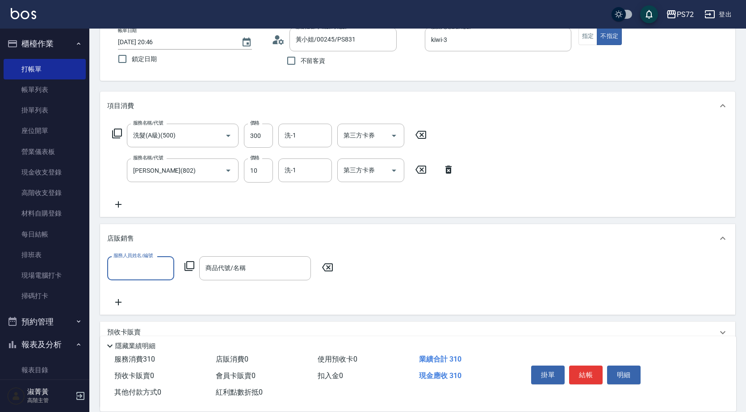
scroll to position [136, 0]
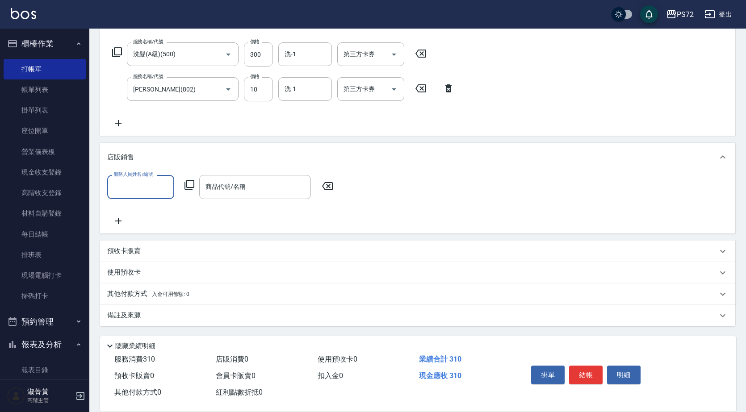
click at [132, 180] on input "服務人員姓名/編號" at bounding box center [140, 187] width 59 height 16
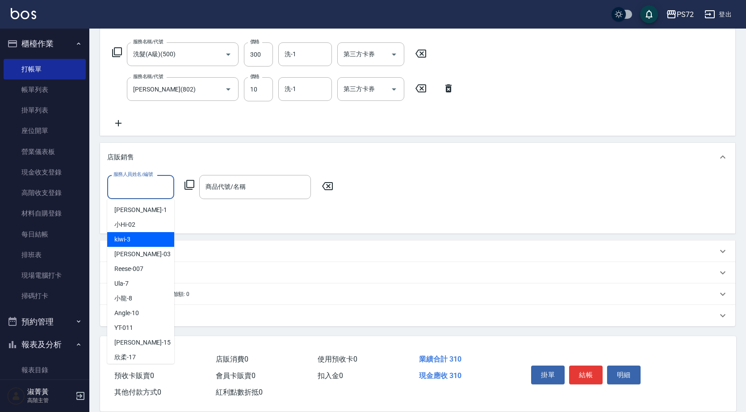
click at [147, 239] on div "kiwi -3" at bounding box center [140, 239] width 67 height 15
type input "kiwi-3"
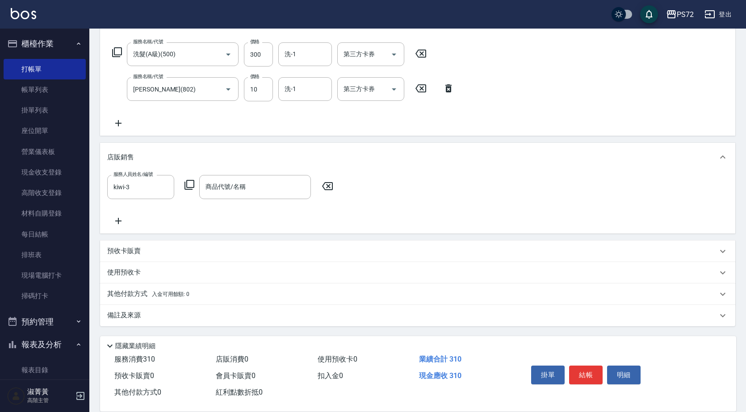
click at [192, 184] on icon at bounding box center [189, 185] width 11 height 11
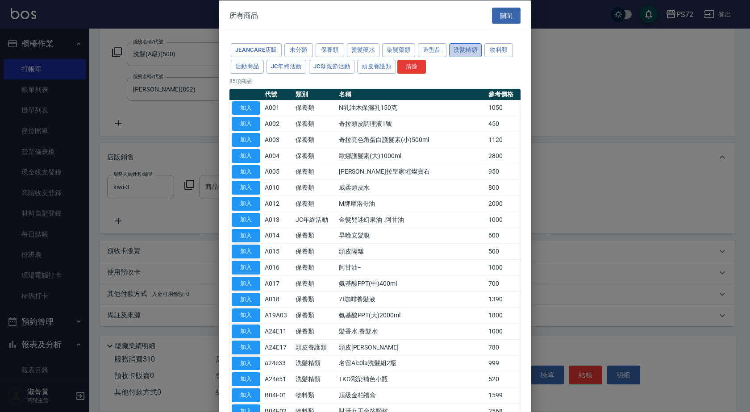
click at [464, 50] on button "洗髮精類" at bounding box center [465, 50] width 33 height 14
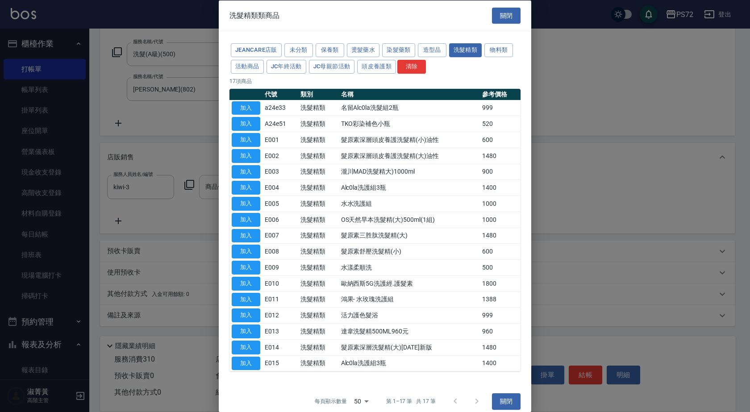
click at [255, 199] on button "加入" at bounding box center [246, 204] width 29 height 14
type input "水水洗護組"
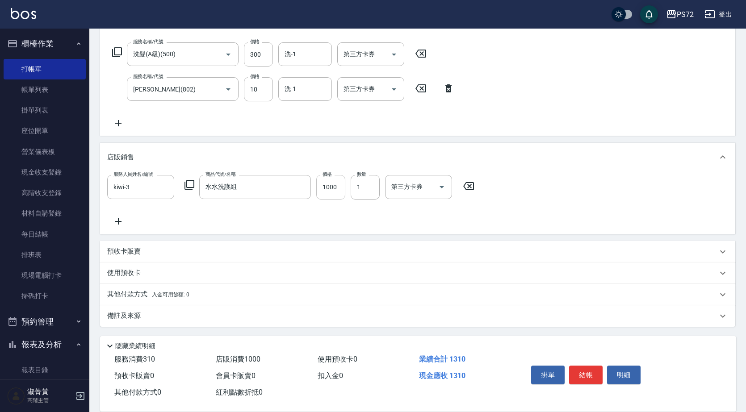
click at [328, 193] on input "1000" at bounding box center [330, 187] width 29 height 24
type input "1099"
type input "[DATE] 20:47"
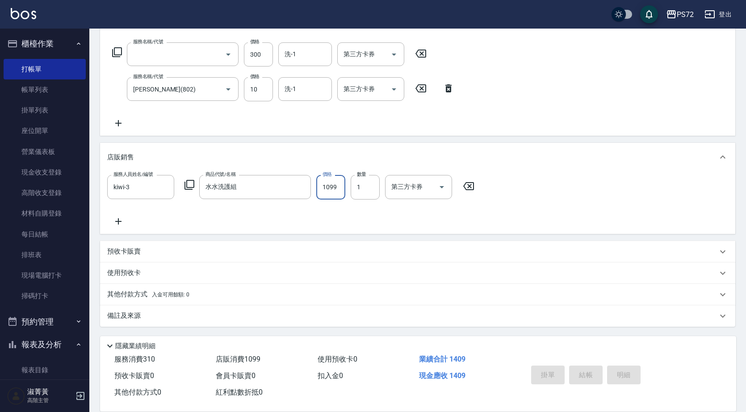
scroll to position [0, 0]
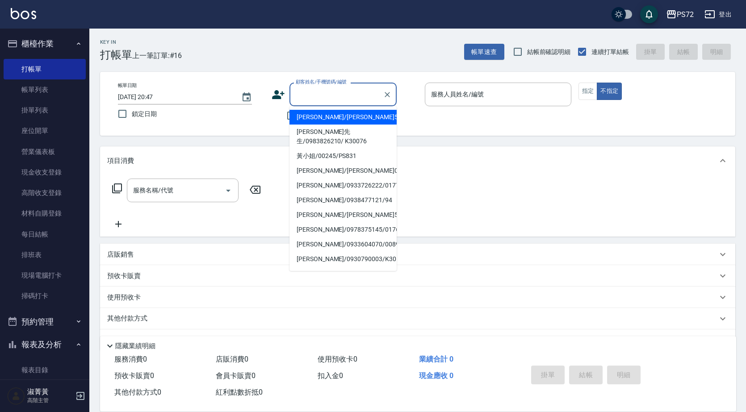
click at [347, 97] on input "顧客姓名/手機號碼/編號" at bounding box center [336, 95] width 86 height 16
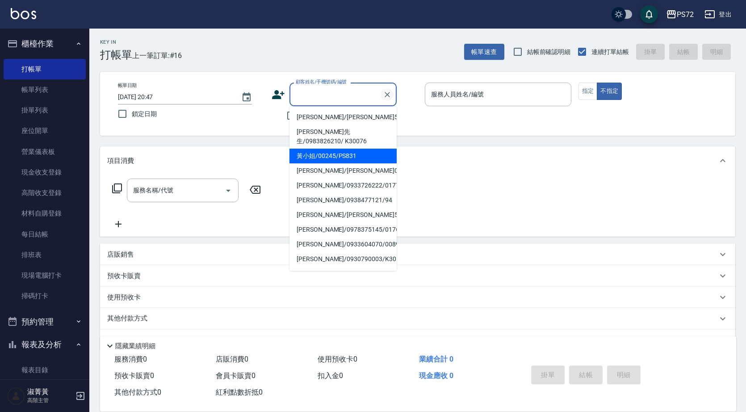
click at [389, 96] on icon "Clear" at bounding box center [387, 94] width 5 height 5
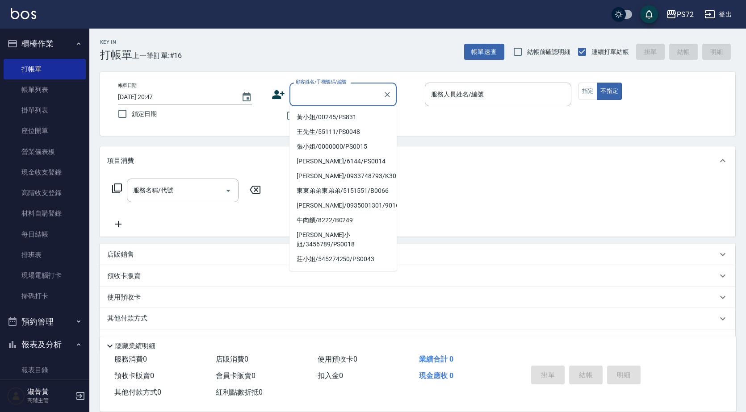
click at [322, 91] on input "顧客姓名/手機號碼/編號" at bounding box center [336, 95] width 86 height 16
click at [321, 92] on input "顧客姓名/手機號碼/編號" at bounding box center [336, 95] width 86 height 16
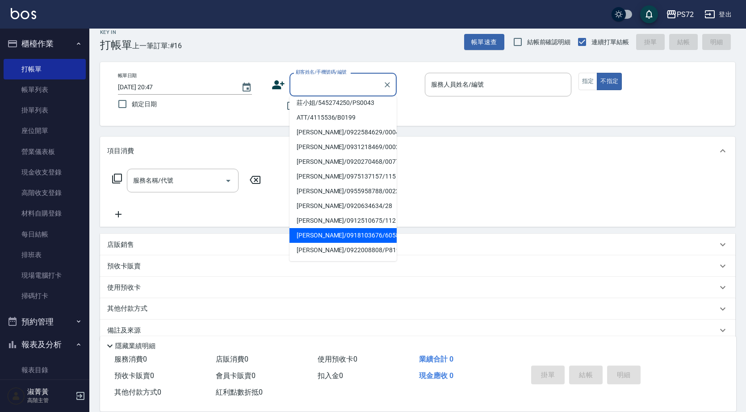
scroll to position [25, 0]
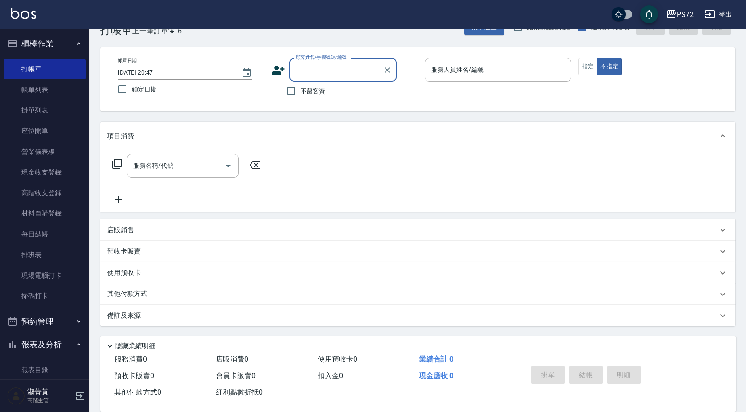
click at [301, 67] on input "顧客姓名/手機號碼/編號" at bounding box center [336, 70] width 86 height 16
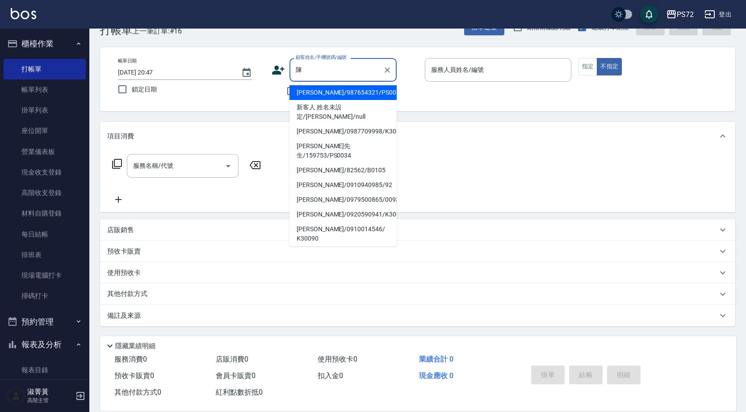
click at [348, 94] on li "[PERSON_NAME]/987654321/PS0017" at bounding box center [342, 92] width 107 height 15
type input "[PERSON_NAME]/987654321/PS0017"
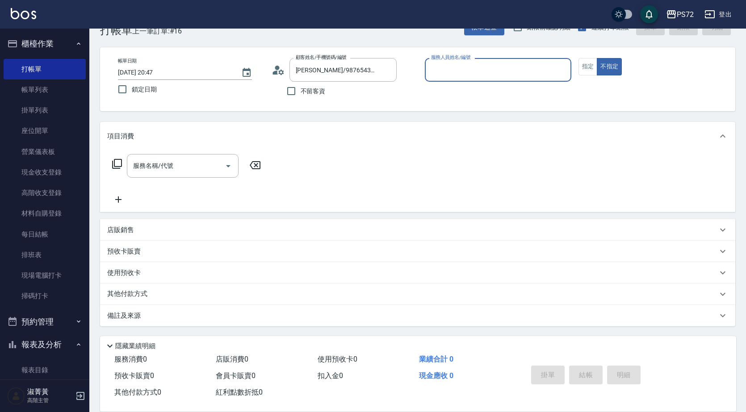
type input "kiwi-3"
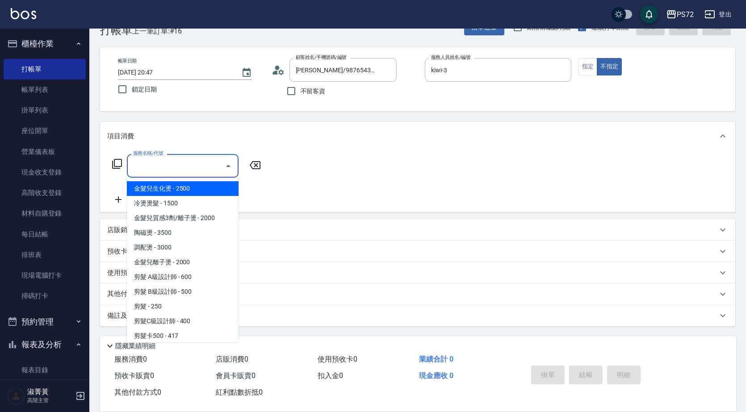
click at [164, 165] on input "服務名稱/代號" at bounding box center [176, 166] width 90 height 16
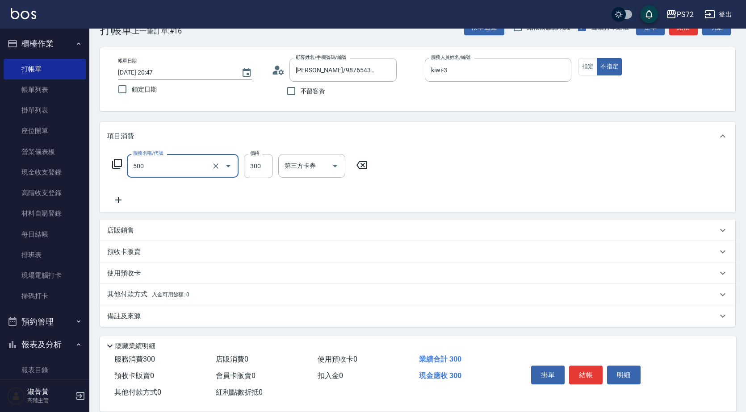
type input "洗髮(A級)(500)"
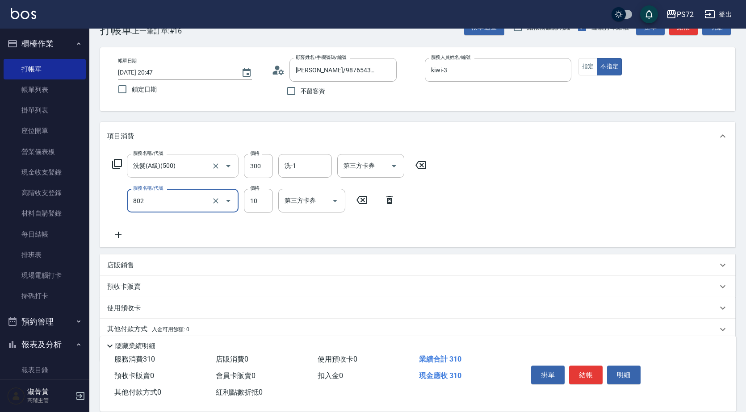
type input "[PERSON_NAME](802)"
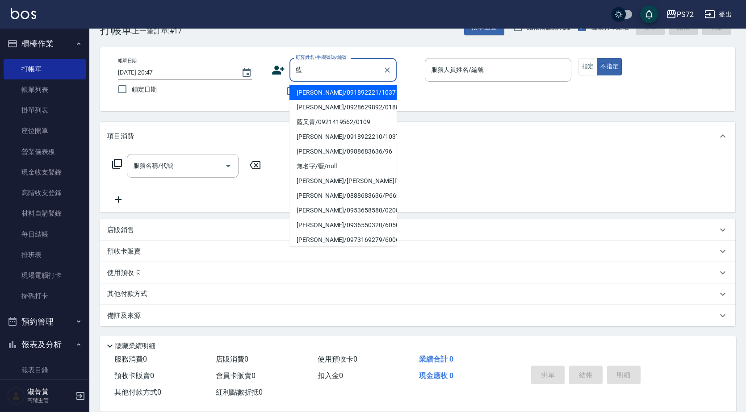
click at [324, 94] on li "[PERSON_NAME]/091892221/1037" at bounding box center [342, 92] width 107 height 15
type input "[PERSON_NAME]/091892221/1037"
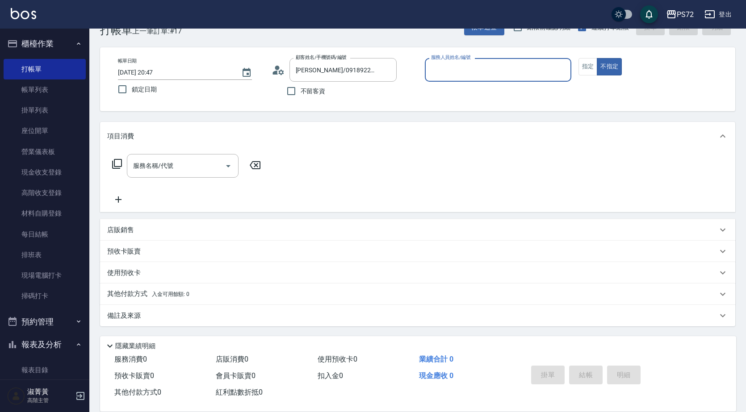
click at [480, 68] on input "服務人員姓名/編號" at bounding box center [498, 70] width 138 height 16
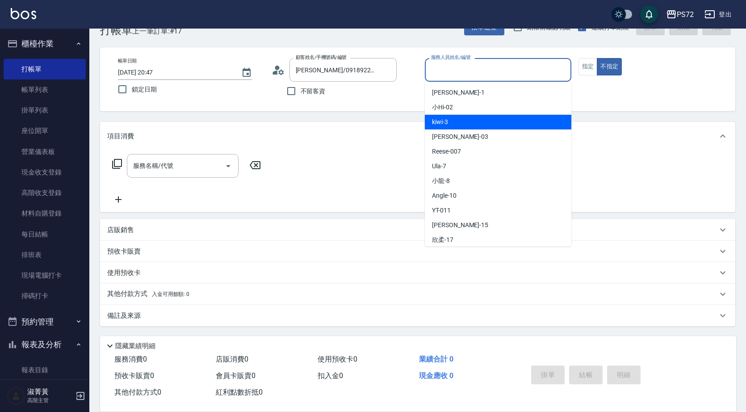
click at [481, 118] on div "kiwi -3" at bounding box center [498, 122] width 147 height 15
type input "kiwi-3"
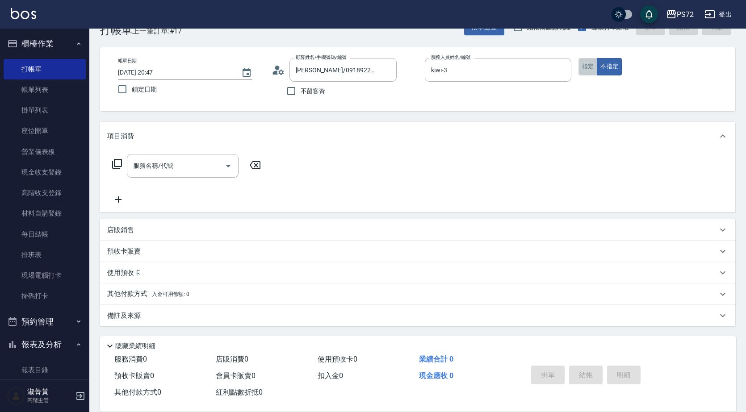
click at [585, 64] on button "指定" at bounding box center [587, 66] width 19 height 17
click at [200, 171] on input "服務名稱/代號" at bounding box center [176, 166] width 90 height 16
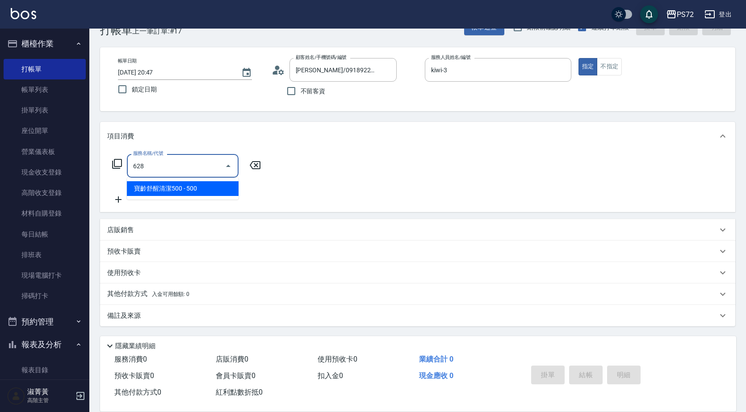
type input "寶齡舒醒清潔500(628)"
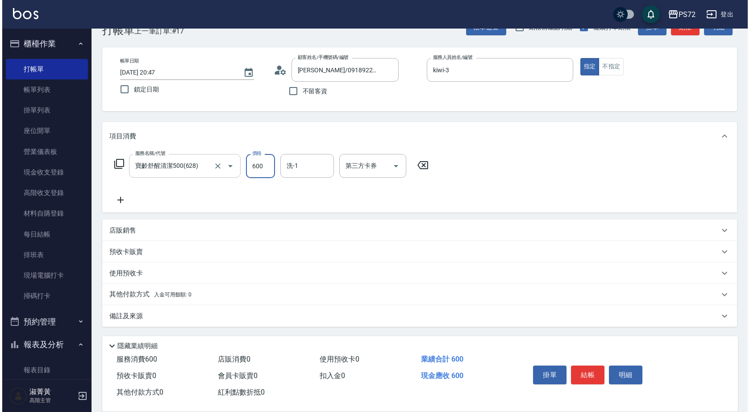
scroll to position [0, 0]
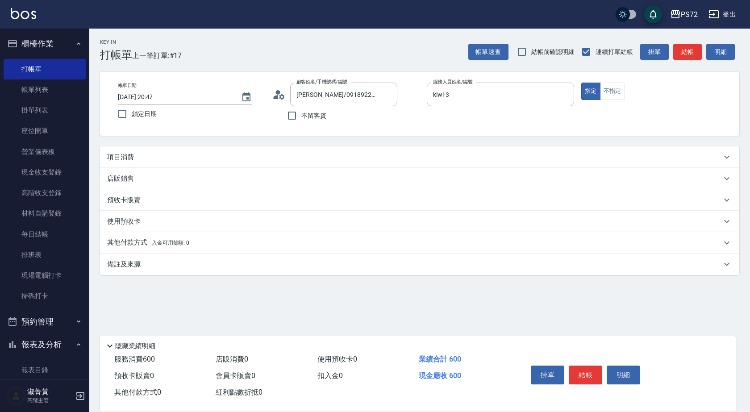
type input "600"
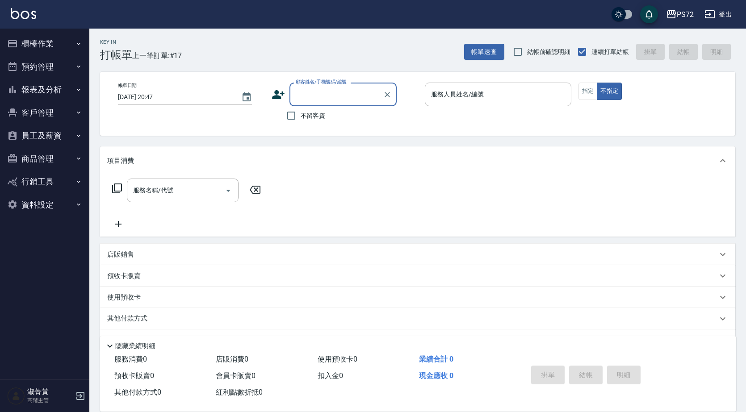
click at [320, 99] on input "顧客姓名/手機號碼/編號" at bounding box center [336, 95] width 86 height 16
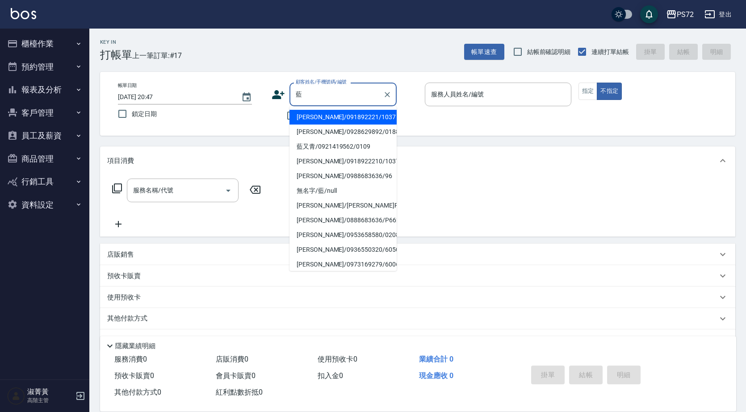
click at [333, 112] on li "[PERSON_NAME]/091892221/1037" at bounding box center [342, 117] width 107 height 15
type input "[PERSON_NAME]/091892221/1037"
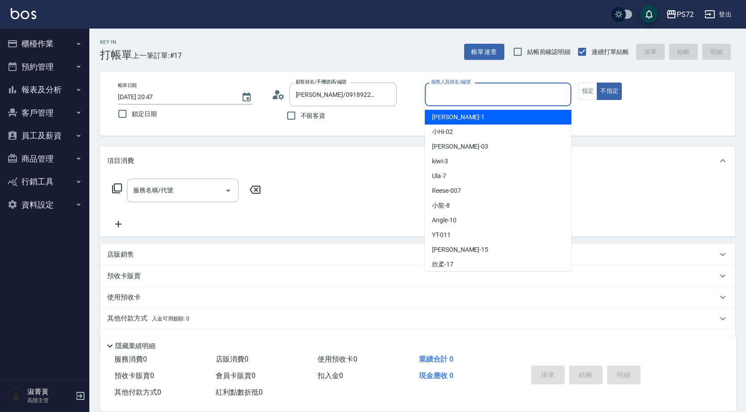
click at [493, 88] on input "服務人員姓名/編號" at bounding box center [498, 95] width 138 height 16
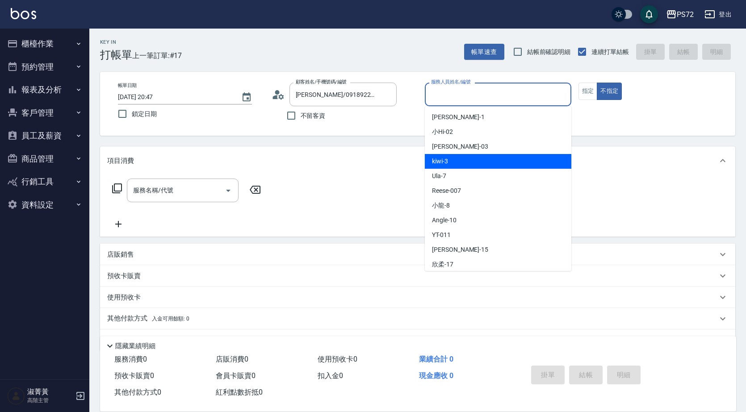
click at [463, 159] on div "kiwi -3" at bounding box center [498, 161] width 147 height 15
type input "kiwi-3"
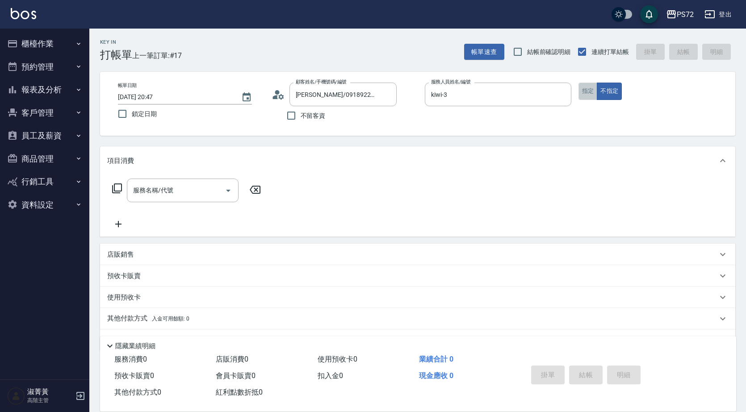
drag, startPoint x: 588, startPoint y: 87, endPoint x: 371, endPoint y: 166, distance: 231.0
click at [588, 87] on button "指定" at bounding box center [587, 91] width 19 height 17
click at [210, 185] on input "服務名稱/代號" at bounding box center [176, 191] width 90 height 16
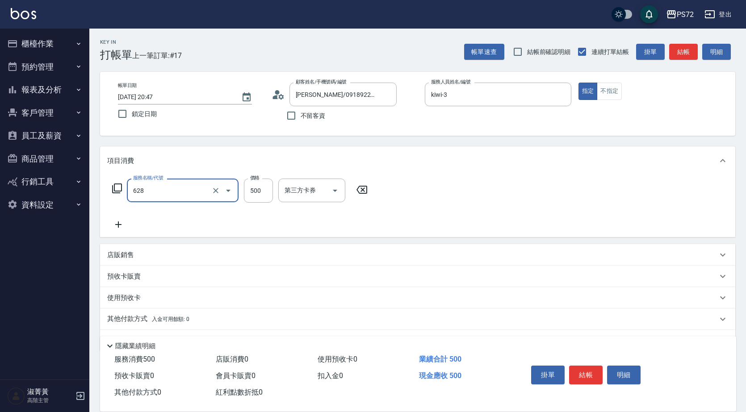
type input "寶齡舒醒清潔500(628)"
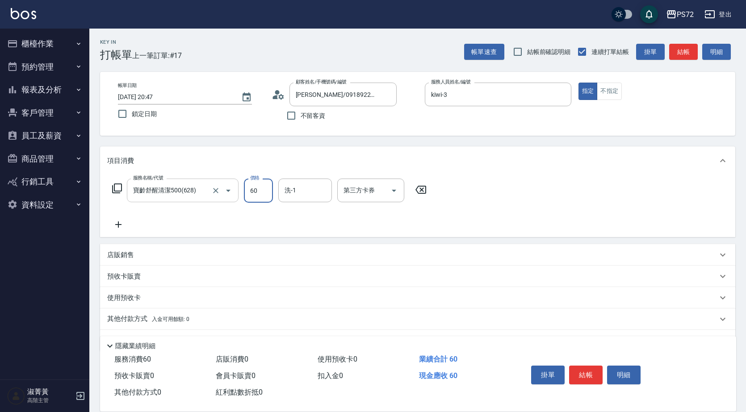
type input "600"
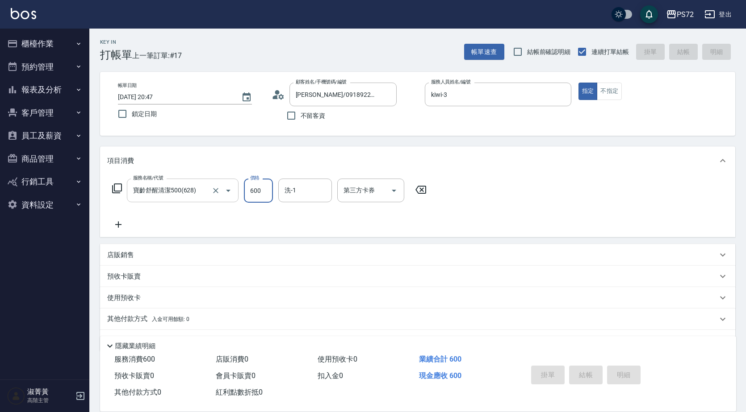
type input "2025/08/24 20:48"
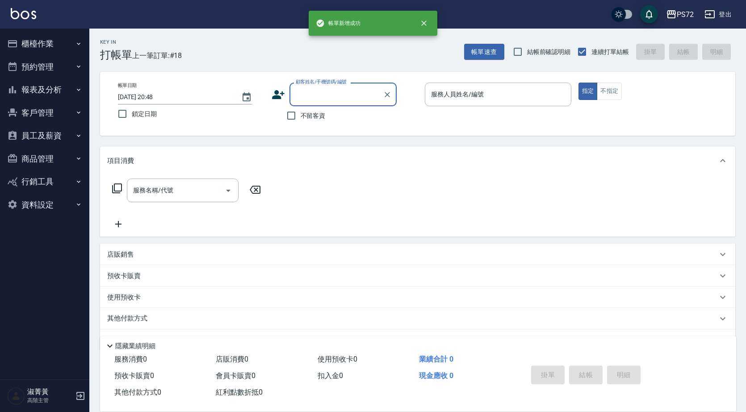
click at [28, 48] on button "櫃檯作業" at bounding box center [45, 43] width 82 height 23
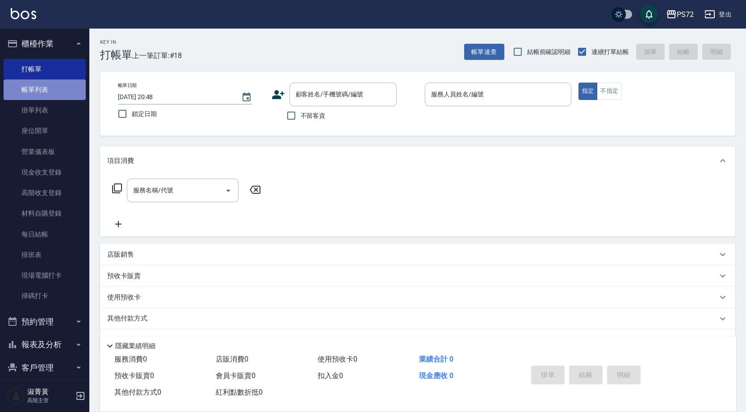
click at [52, 88] on link "帳單列表" at bounding box center [45, 90] width 82 height 21
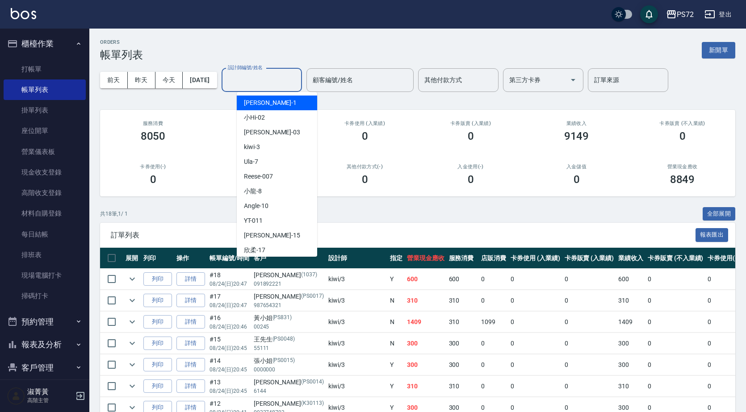
click at [268, 84] on input "設計師編號/姓名" at bounding box center [262, 80] width 72 height 16
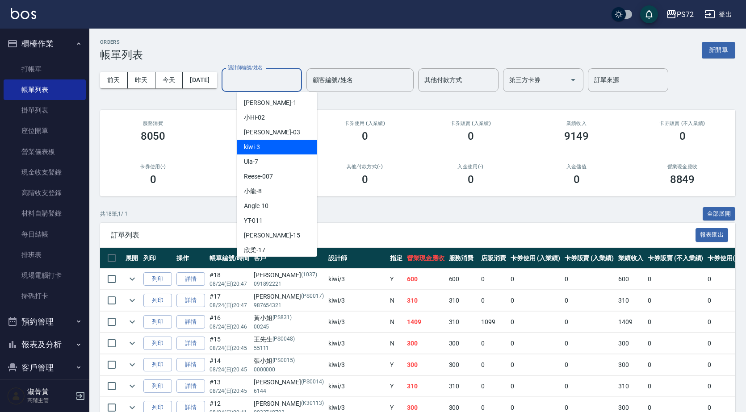
click at [284, 146] on div "kiwi -3" at bounding box center [277, 147] width 80 height 15
type input "kiwi-3"
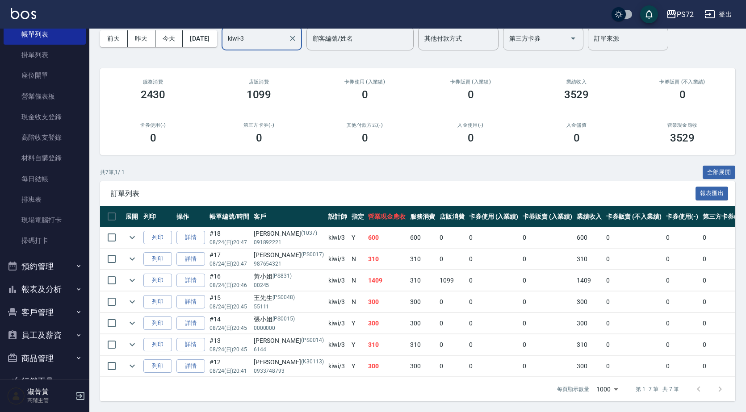
scroll to position [102, 0]
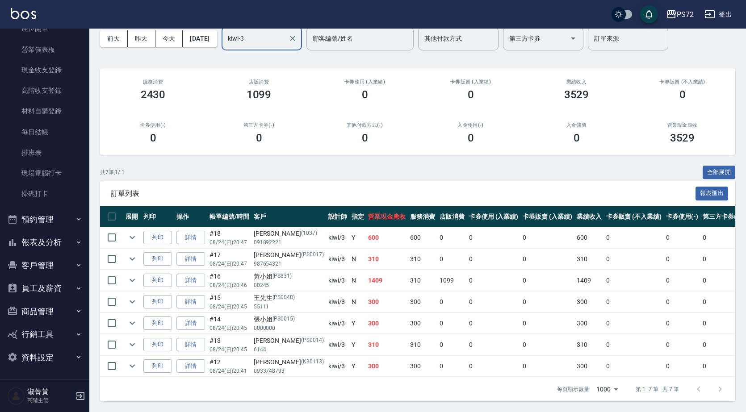
click at [44, 239] on button "報表及分析" at bounding box center [45, 242] width 82 height 23
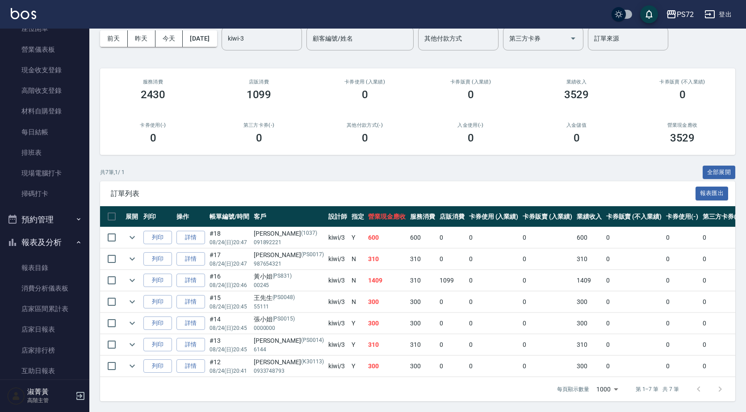
scroll to position [236, 0]
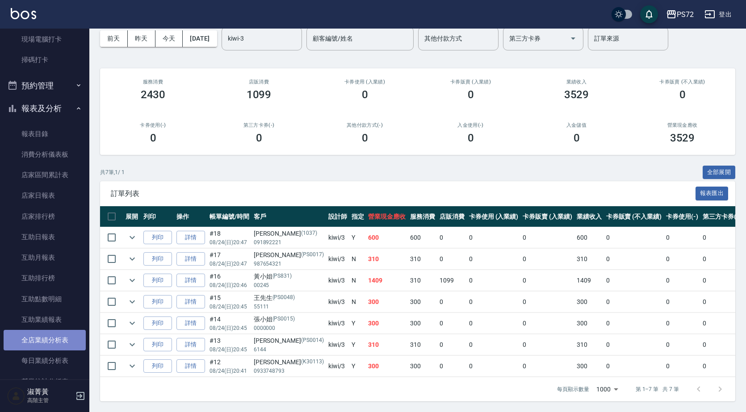
click at [50, 340] on link "全店業績分析表" at bounding box center [45, 340] width 82 height 21
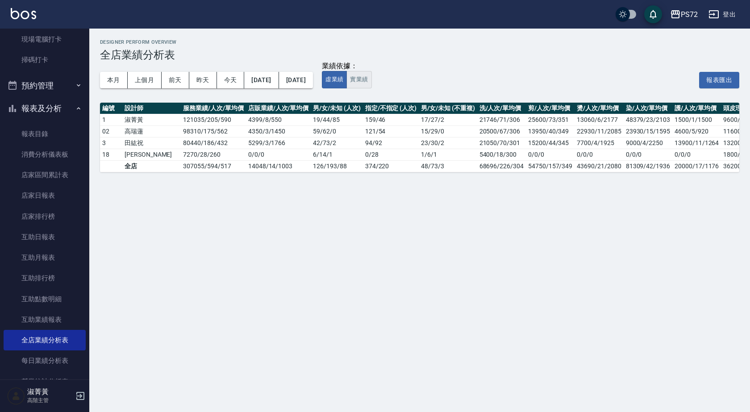
click at [372, 80] on button "實業績" at bounding box center [359, 79] width 25 height 17
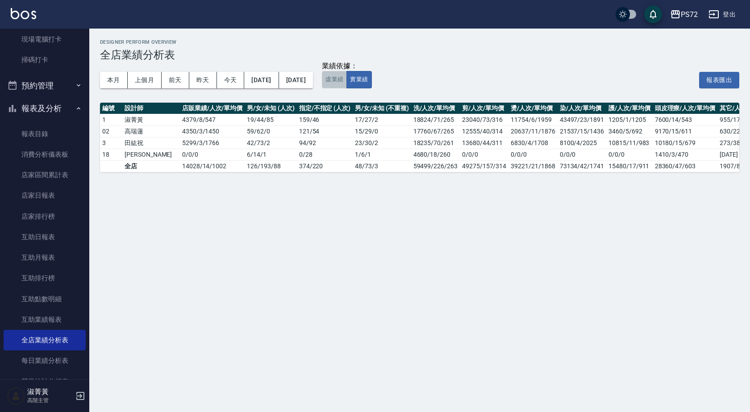
click at [347, 81] on button "虛業績" at bounding box center [334, 79] width 25 height 17
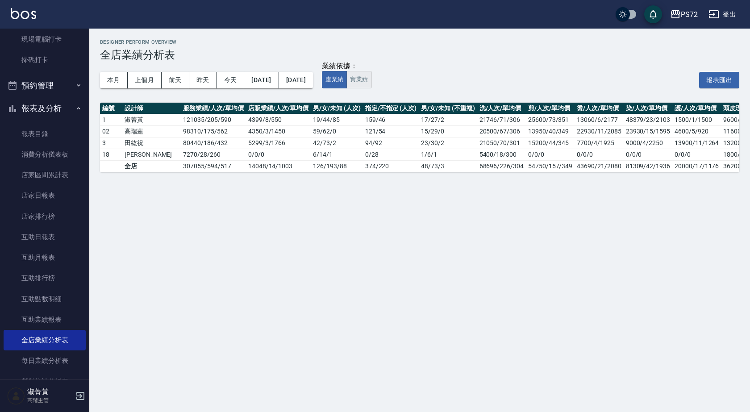
click at [372, 82] on button "實業績" at bounding box center [359, 79] width 25 height 17
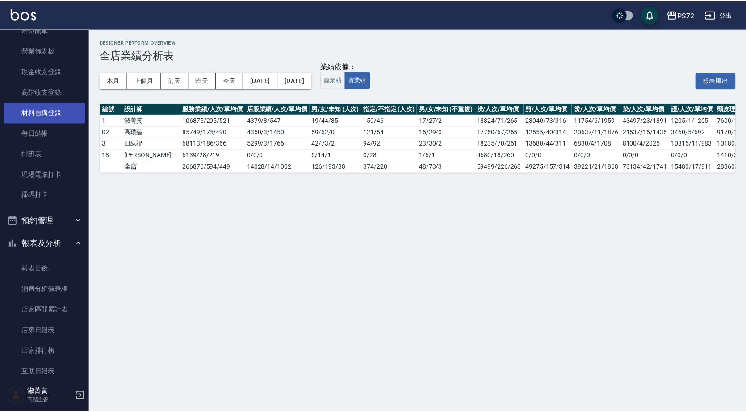
scroll to position [0, 0]
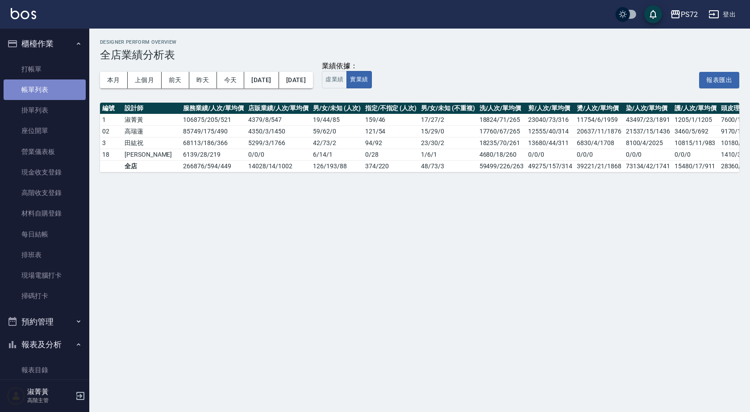
click at [47, 93] on link "帳單列表" at bounding box center [45, 90] width 82 height 21
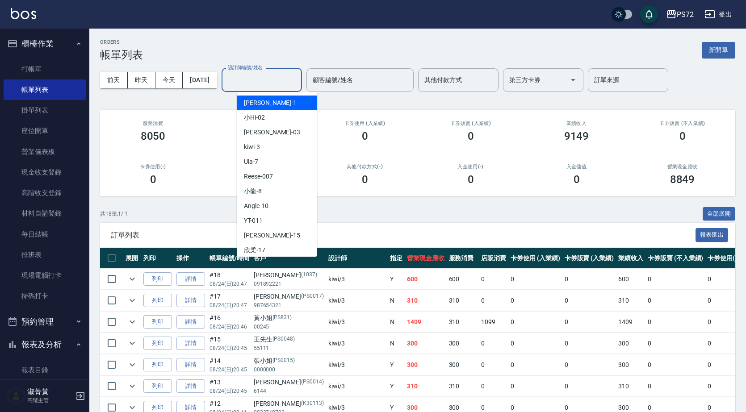
click at [260, 81] on input "設計師編號/姓名" at bounding box center [262, 80] width 72 height 16
click at [273, 102] on div "TINA -1" at bounding box center [277, 103] width 80 height 15
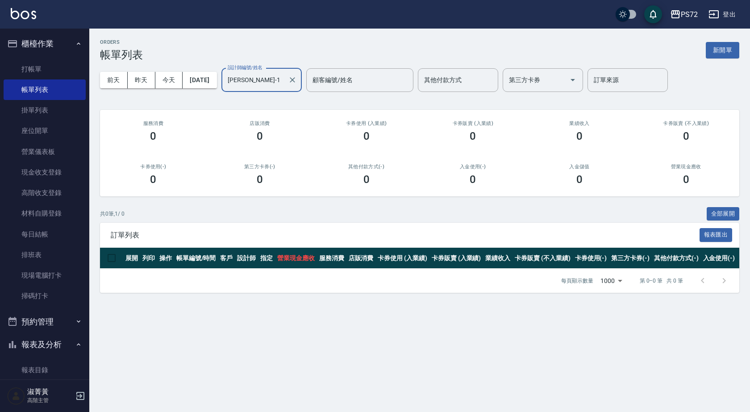
click at [285, 78] on input "TINA-1" at bounding box center [255, 80] width 59 height 16
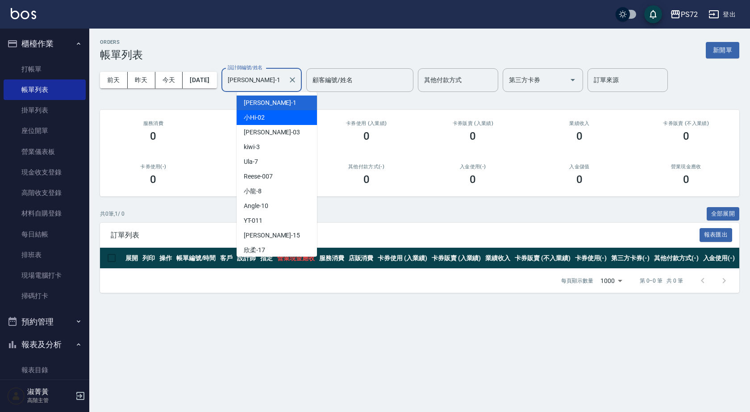
click at [295, 112] on div "小Hi -02" at bounding box center [277, 117] width 80 height 15
type input "小Hi-02"
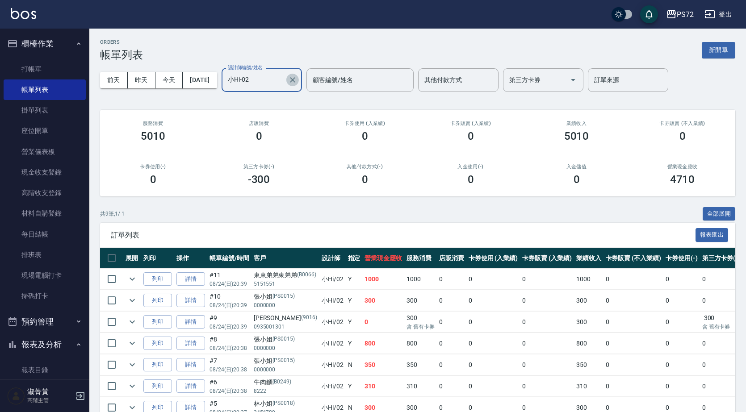
drag, startPoint x: 305, startPoint y: 80, endPoint x: 310, endPoint y: 81, distance: 4.6
click at [297, 82] on icon "Clear" at bounding box center [292, 79] width 9 height 9
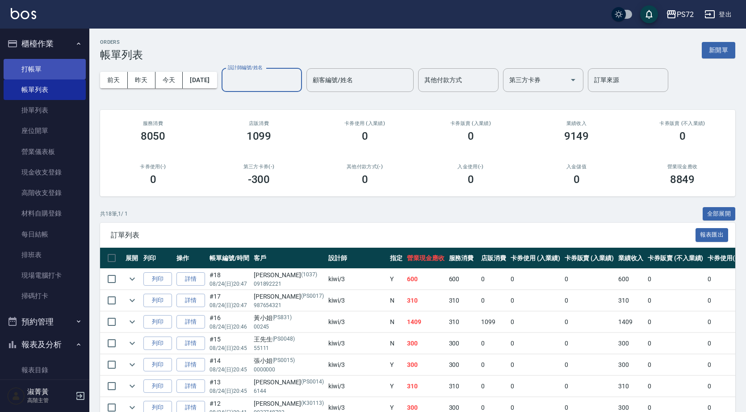
click at [59, 75] on link "打帳單" at bounding box center [45, 69] width 82 height 21
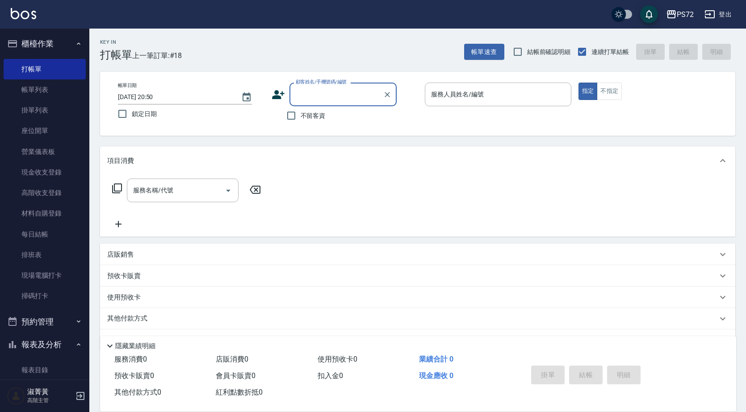
click at [348, 97] on input "顧客姓名/手機號碼/編號" at bounding box center [336, 95] width 86 height 16
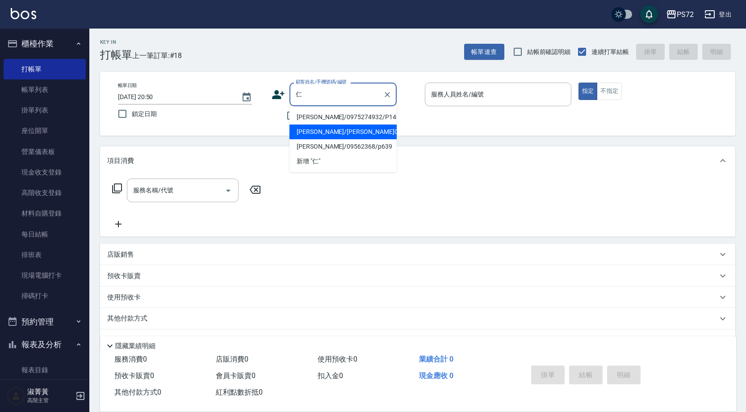
click at [326, 131] on li "[PERSON_NAME]/[PERSON_NAME]0147/0147" at bounding box center [342, 132] width 107 height 15
type input "[PERSON_NAME]/[PERSON_NAME]0147/0147"
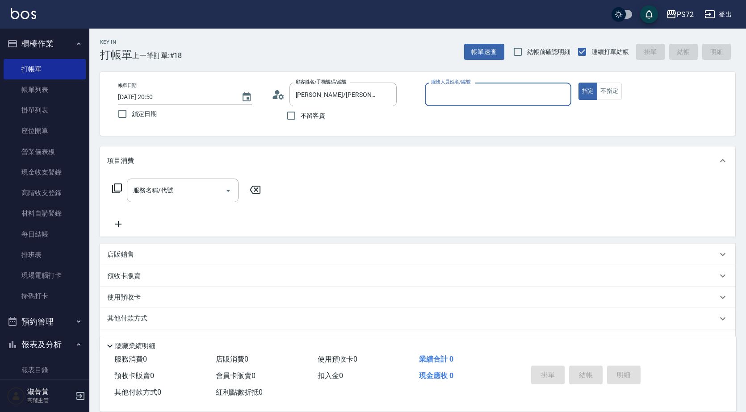
type input "TINA-1"
click at [160, 182] on div "服務名稱/代號" at bounding box center [183, 191] width 112 height 24
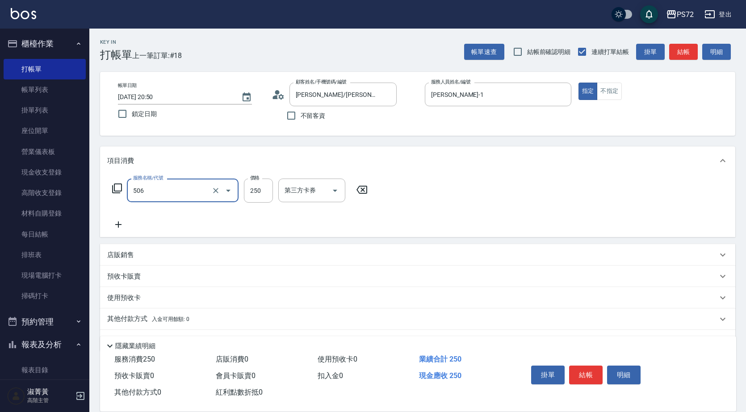
type input "洗髮學生(506)"
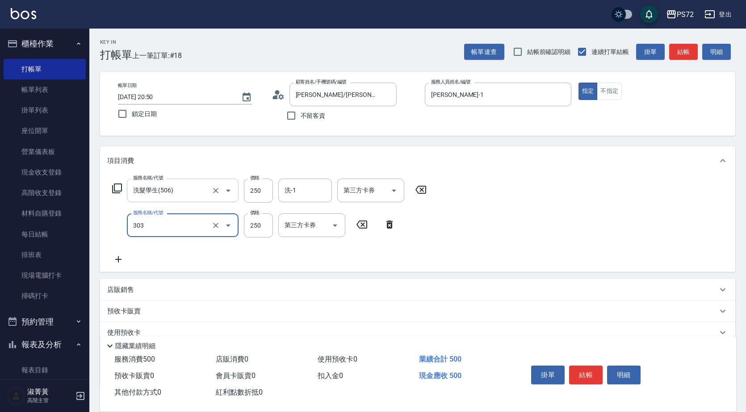
type input "剪髮(303)"
type input "300"
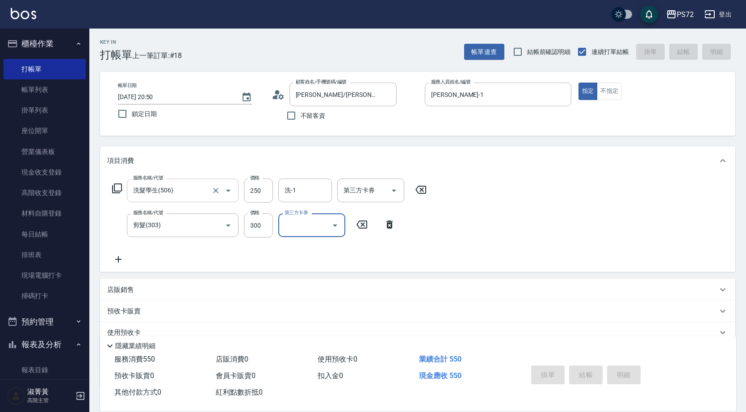
type input "2025/08/24 20:51"
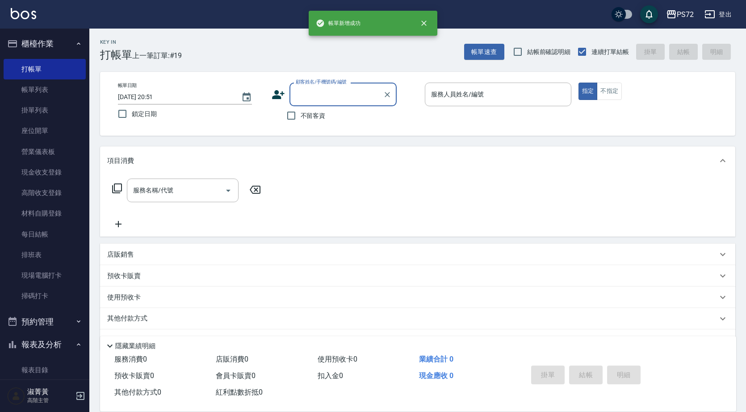
click at [308, 92] on input "顧客姓名/手機號碼/編號" at bounding box center [336, 95] width 86 height 16
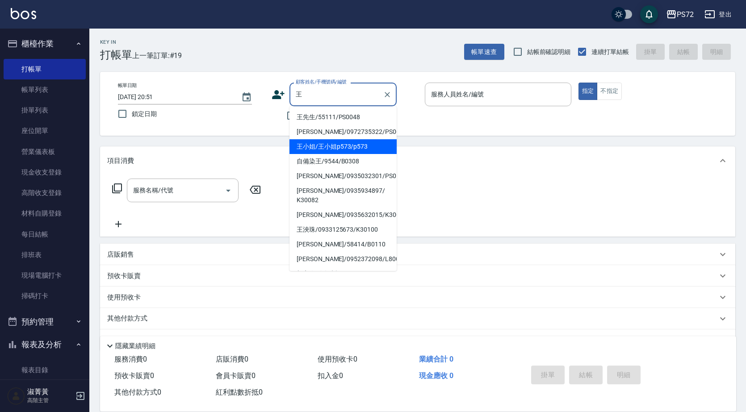
type input "王"
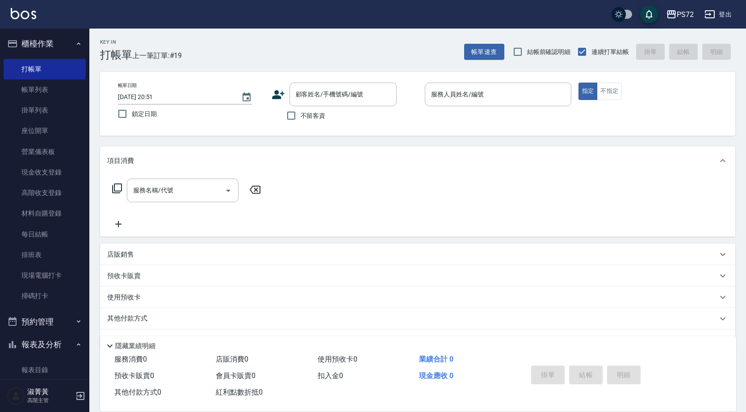
click at [431, 155] on div "項目消費" at bounding box center [417, 161] width 635 height 29
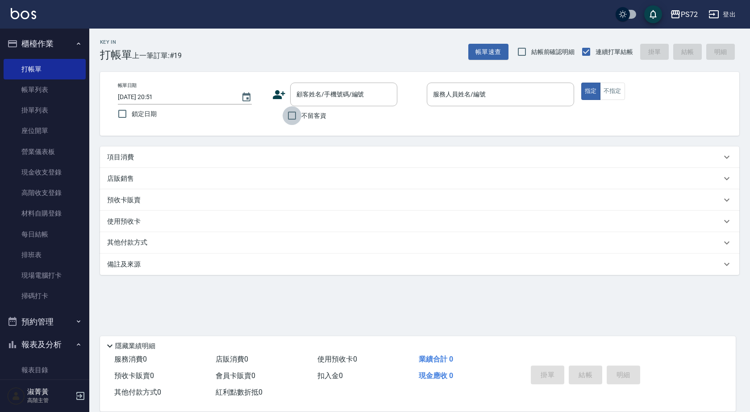
drag, startPoint x: 287, startPoint y: 116, endPoint x: 476, endPoint y: 106, distance: 189.2
click at [288, 116] on input "不留客資" at bounding box center [292, 115] width 19 height 19
checkbox input "true"
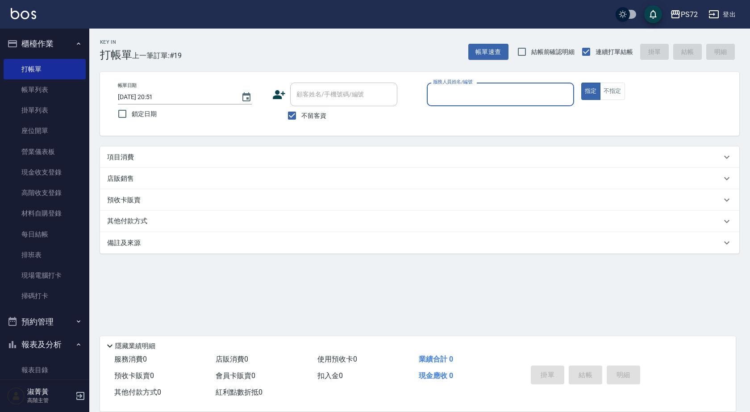
click at [482, 99] on input "服務人員姓名/編號" at bounding box center [500, 95] width 139 height 16
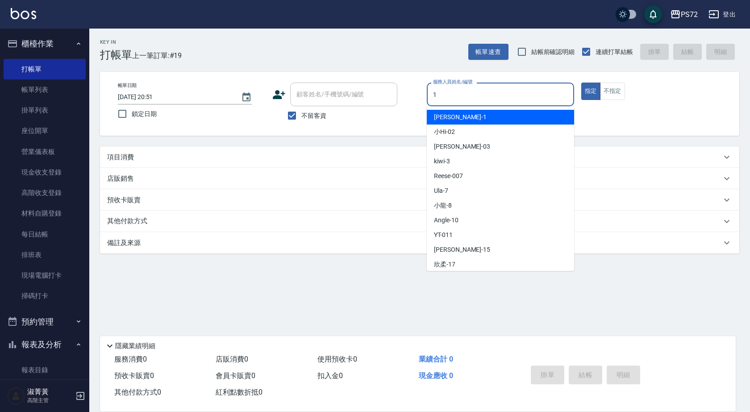
type input "1"
type button "true"
type input "TINA-1"
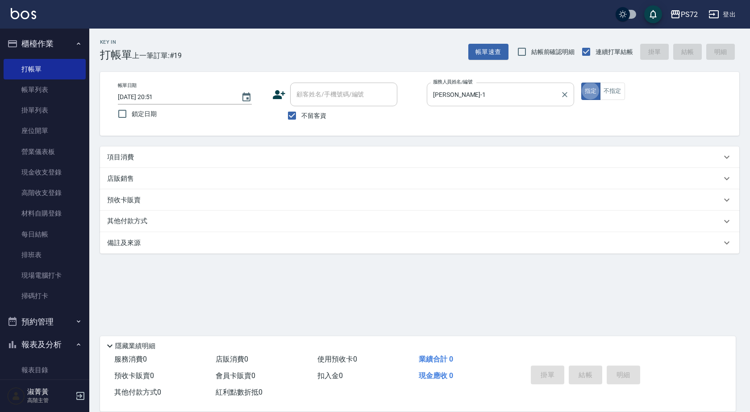
click at [582, 83] on button "指定" at bounding box center [591, 91] width 19 height 17
click at [425, 155] on div "項目消費" at bounding box center [414, 157] width 615 height 9
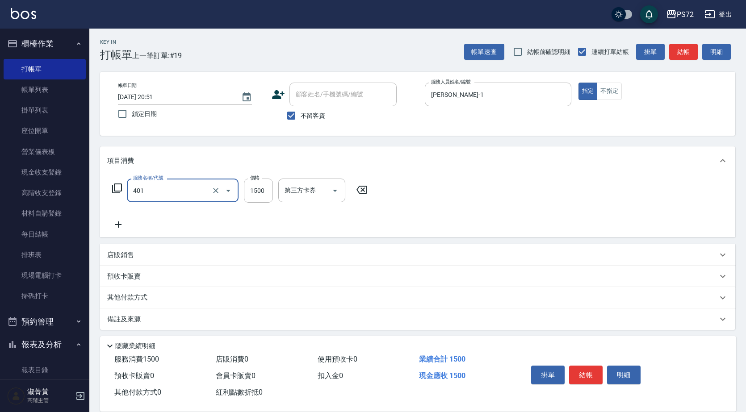
type input "染髮(401)"
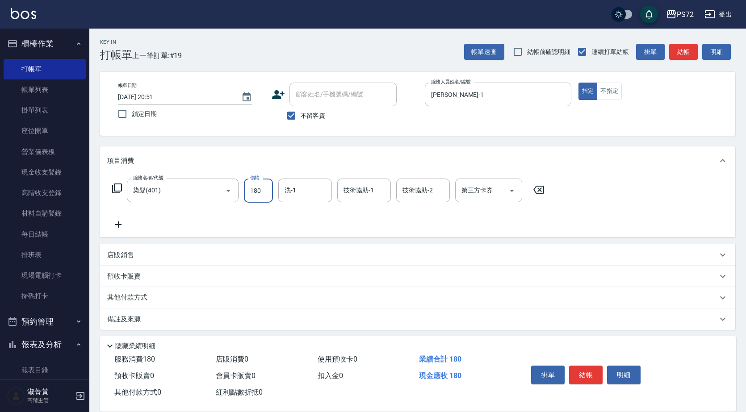
type input "1800"
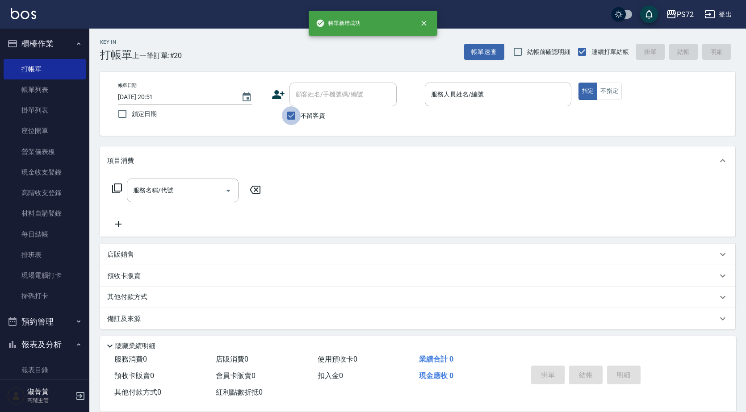
click at [290, 120] on input "不留客資" at bounding box center [291, 115] width 19 height 19
checkbox input "false"
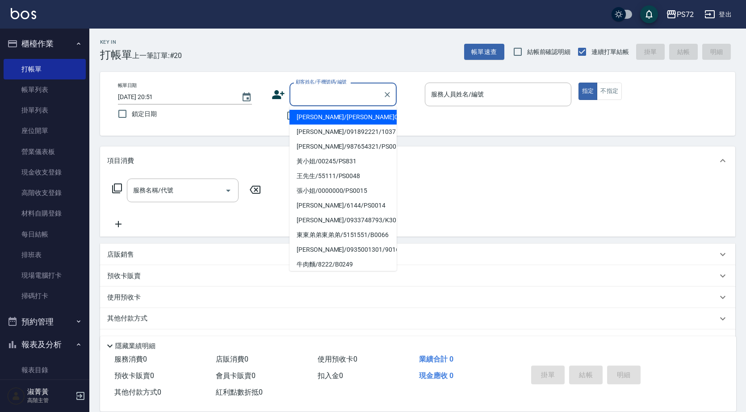
click at [301, 95] on input "顧客姓名/手機號碼/編號" at bounding box center [336, 95] width 86 height 16
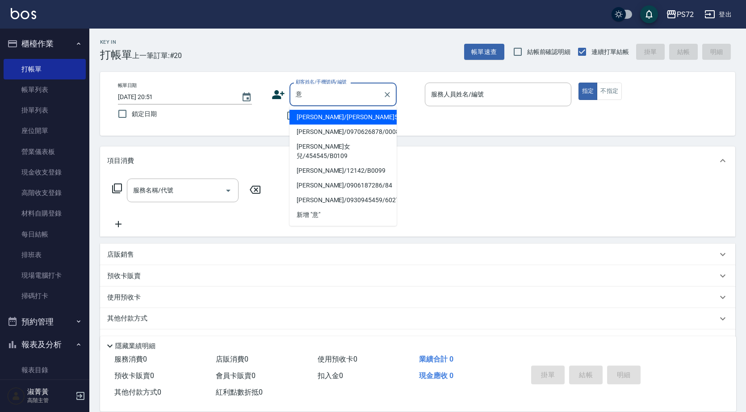
click at [329, 117] on li "[PERSON_NAME]/[PERSON_NAME]5125/5125" at bounding box center [342, 117] width 107 height 15
type input "[PERSON_NAME]/[PERSON_NAME]5125/5125"
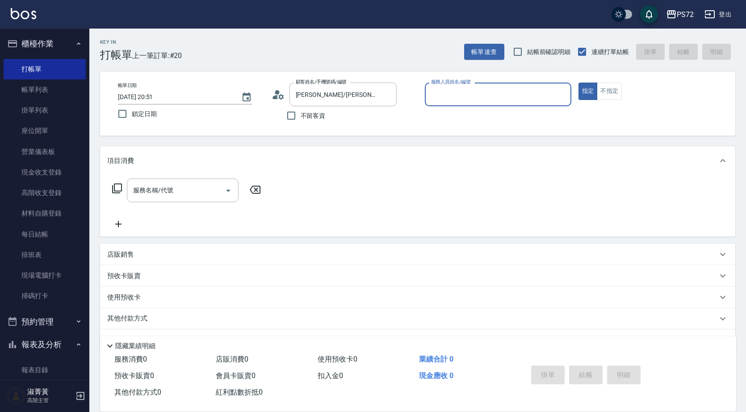
type input "TINA-1"
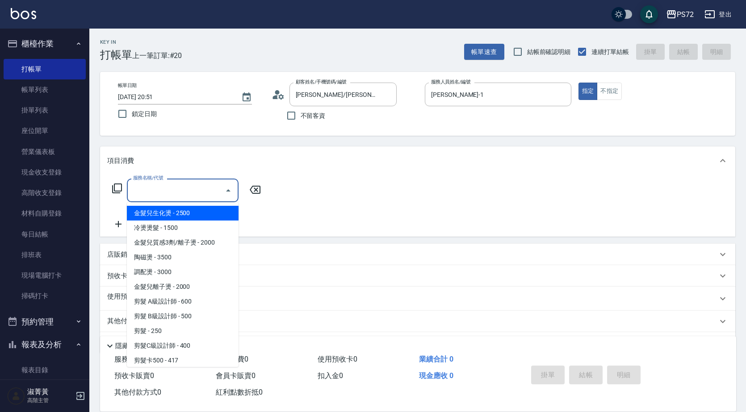
click at [206, 192] on input "服務名稱/代號" at bounding box center [176, 191] width 90 height 16
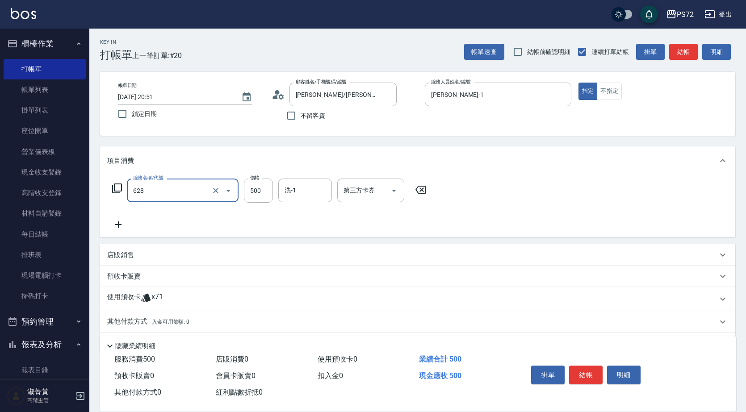
type input "寶齡舒醒清潔500(628)"
type input "600"
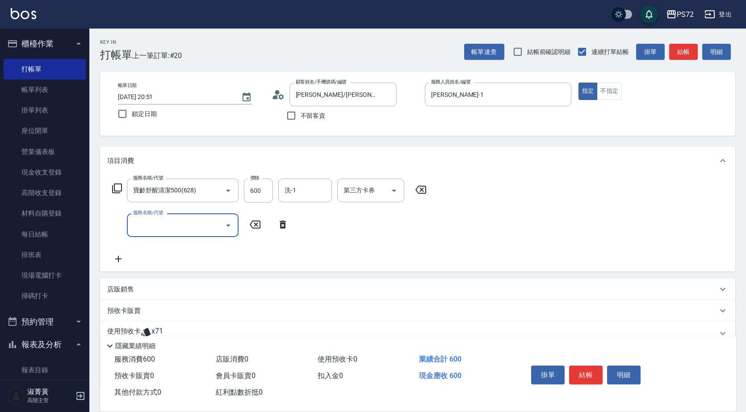
click at [131, 292] on p "店販銷售" at bounding box center [120, 289] width 27 height 9
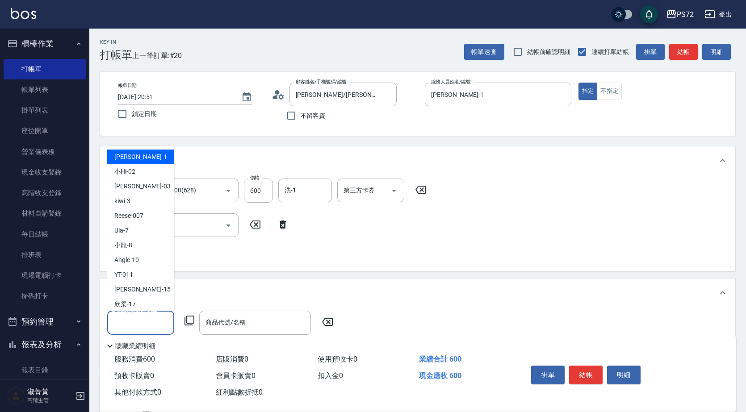
click at [144, 318] on input "服務人員姓名/編號" at bounding box center [140, 323] width 59 height 16
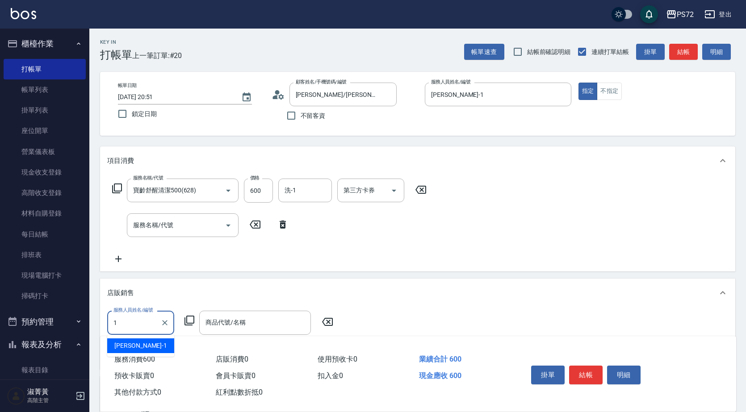
type input "TINA-1"
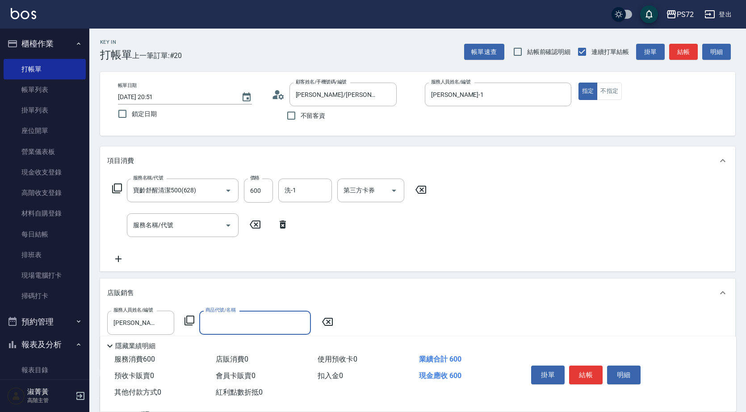
click at [186, 321] on icon at bounding box center [189, 321] width 10 height 10
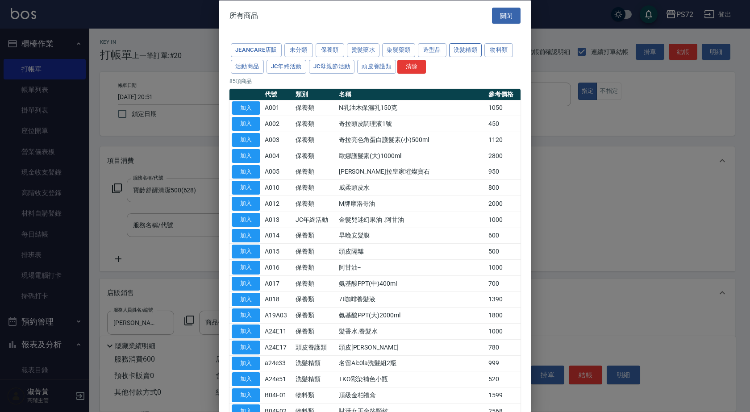
click at [466, 50] on button "洗髮精類" at bounding box center [465, 50] width 33 height 14
